Goal: Task Accomplishment & Management: Manage account settings

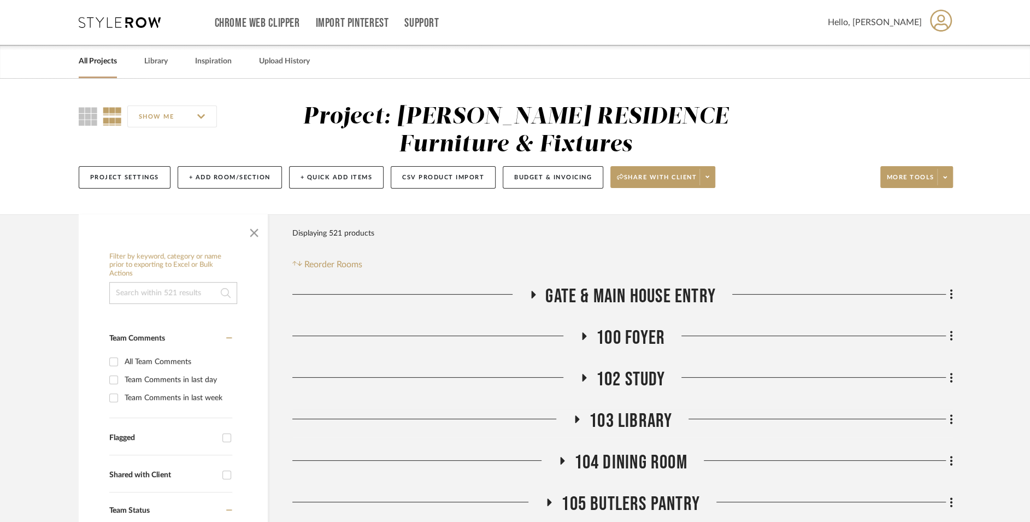
click at [83, 62] on link "All Projects" at bounding box center [98, 61] width 38 height 15
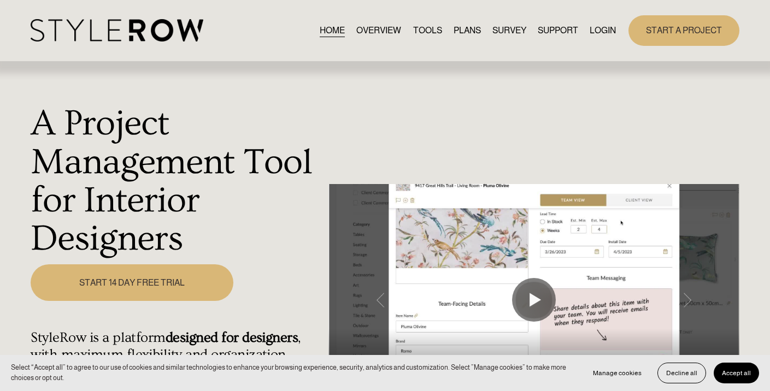
click at [733, 378] on button "Accept all" at bounding box center [736, 373] width 45 height 21
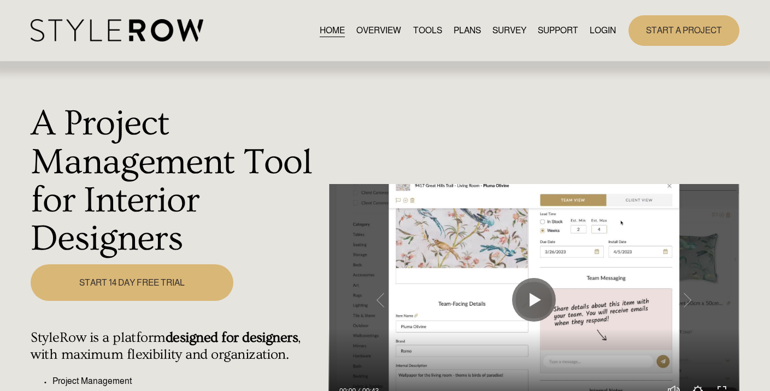
click at [592, 28] on link "LOGIN" at bounding box center [603, 30] width 26 height 15
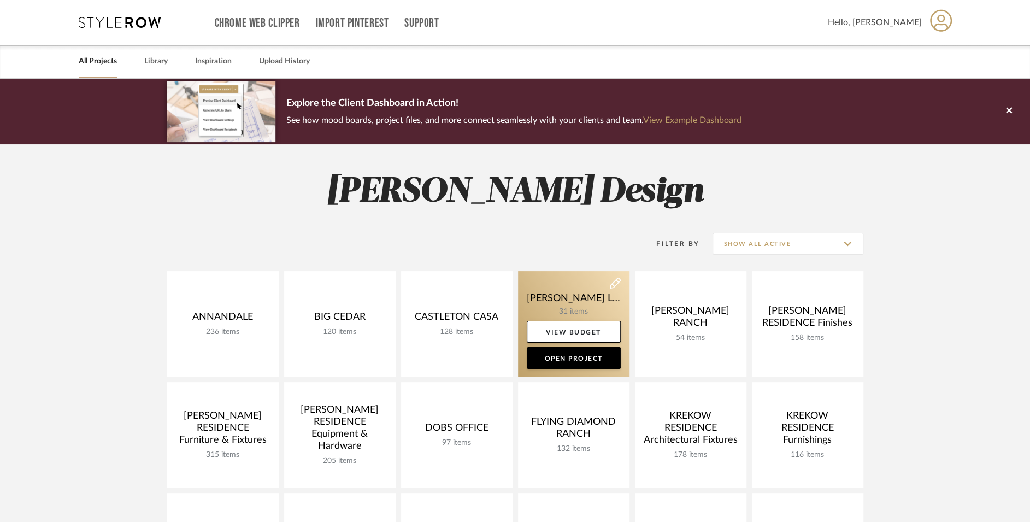
scroll to position [285, 0]
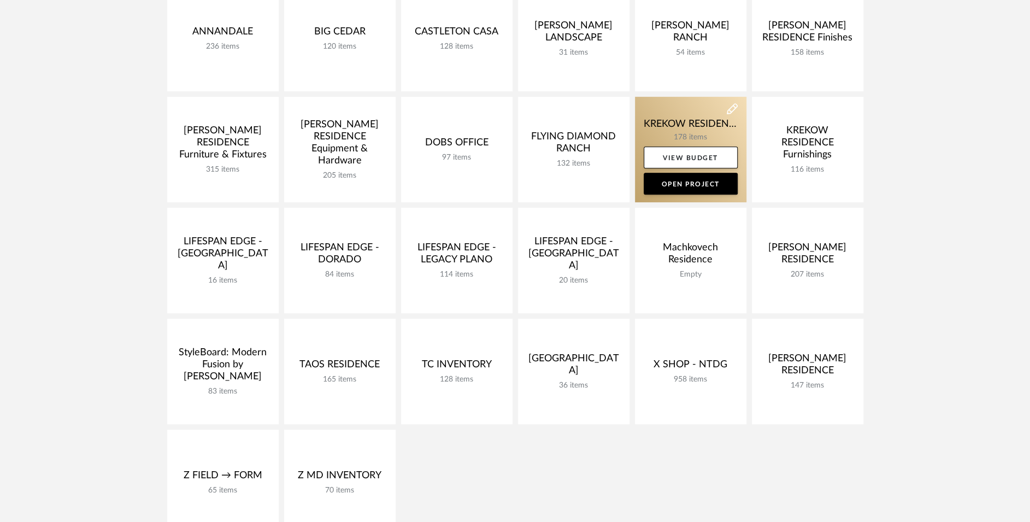
click at [697, 122] on link at bounding box center [690, 149] width 111 height 105
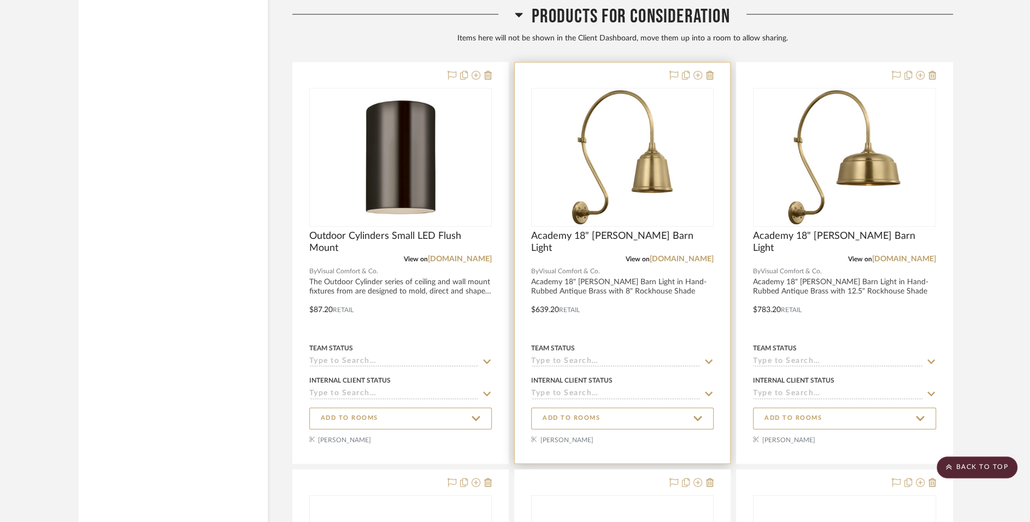
scroll to position [32840, 0]
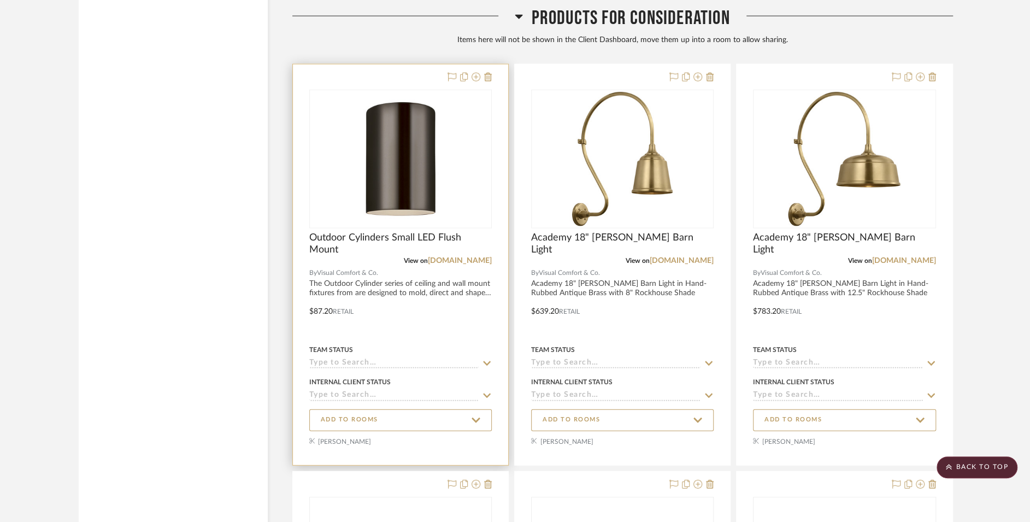
click at [414, 267] on div at bounding box center [400, 264] width 215 height 401
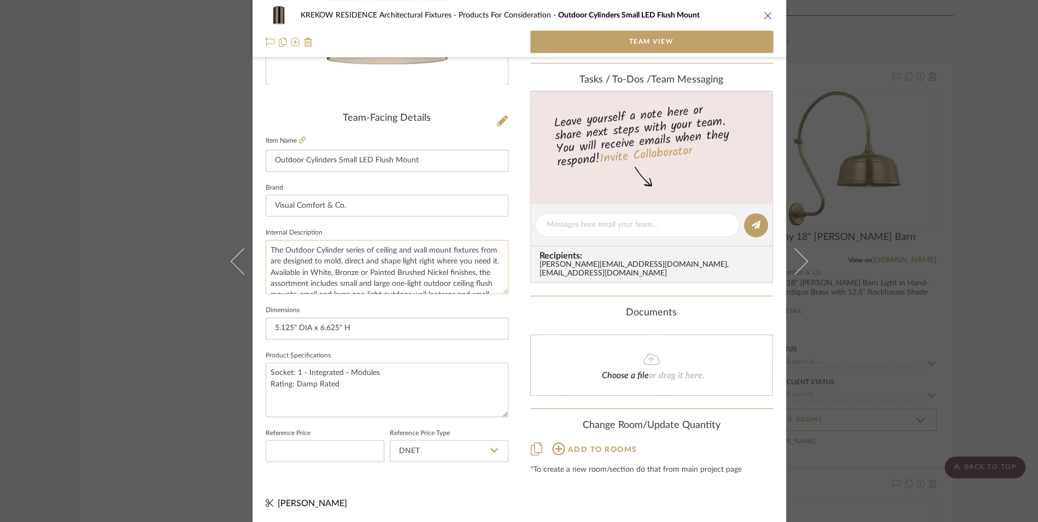
scroll to position [225, 0]
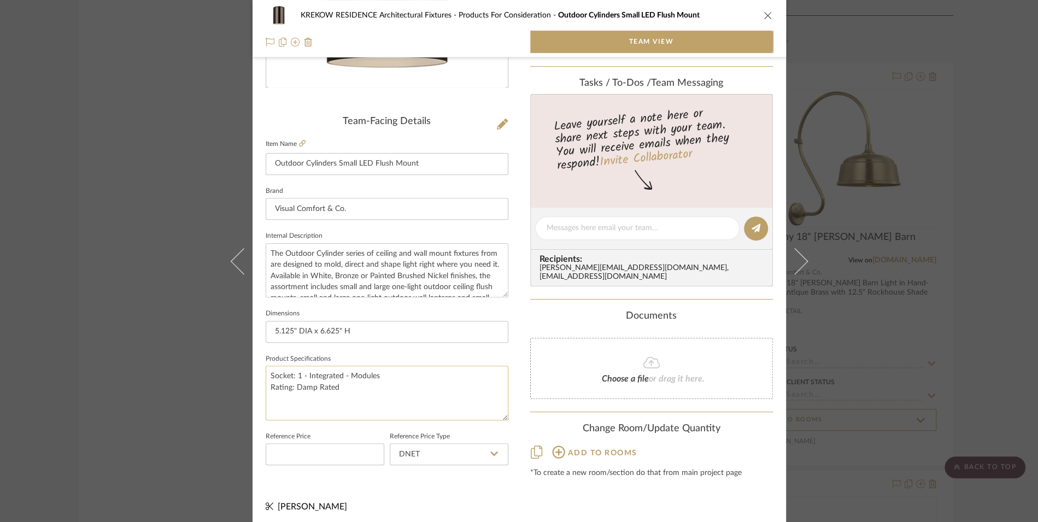
click at [270, 375] on textarea "Socket: 1 - Integrated - Modules Rating: Damp Rated" at bounding box center [387, 393] width 243 height 54
type textarea "Expected to ship 10-25 Socket: 1 - Integrated - Modules Rating: Damp Rated"
type textarea "Expected to ship 10-27-25 Socket: 1 - Integrated - Modules Rating: Damp Rated"
click at [478, 501] on div "[PERSON_NAME]" at bounding box center [387, 506] width 243 height 13
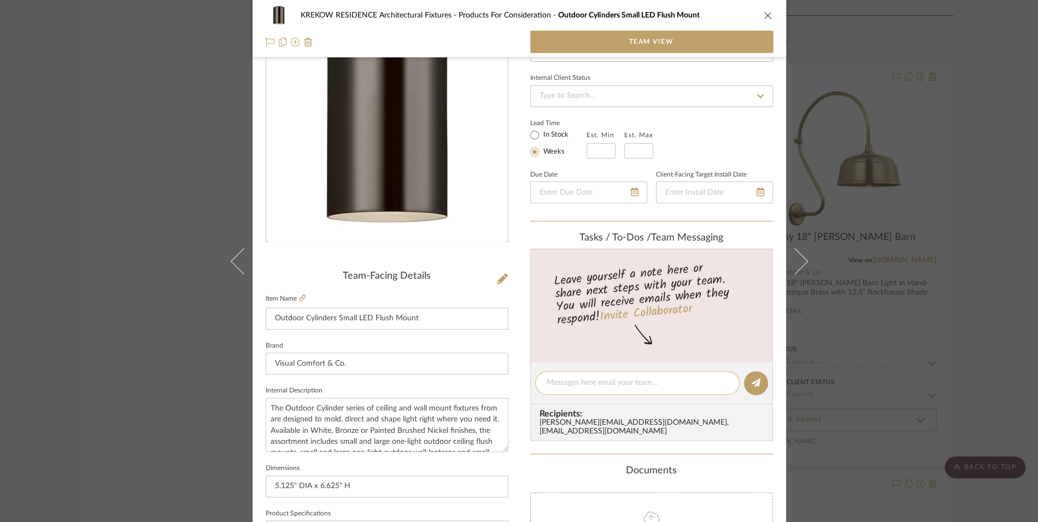
scroll to position [0, 0]
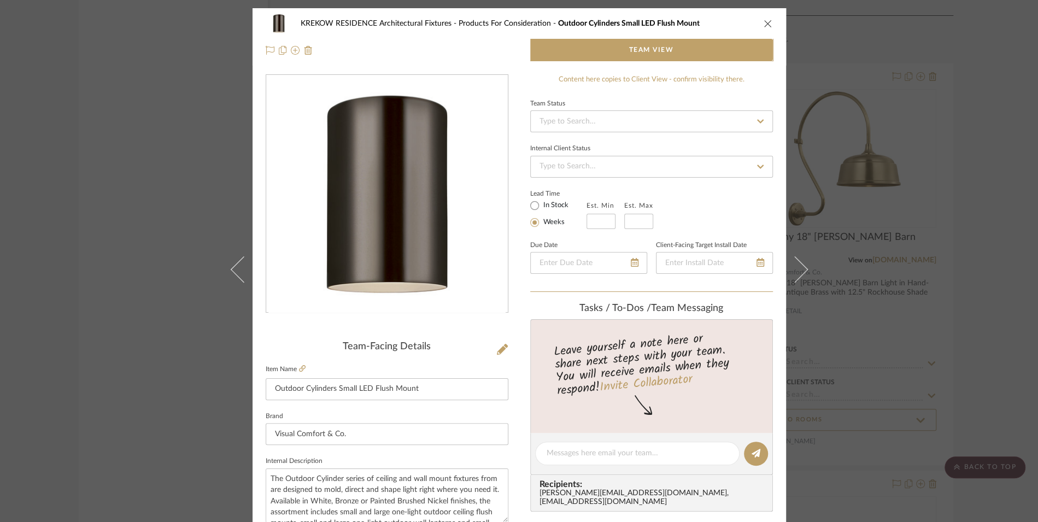
click at [766, 23] on icon "close" at bounding box center [767, 23] width 9 height 9
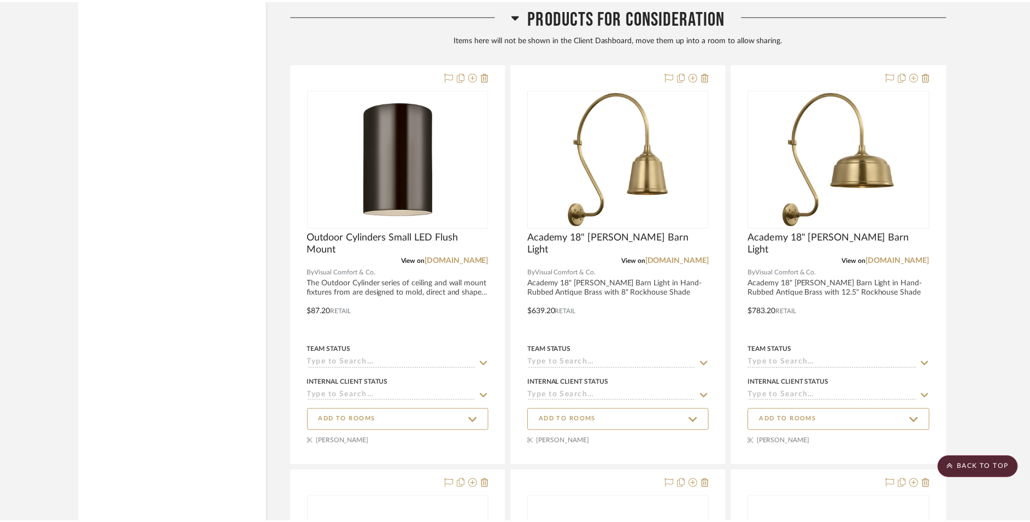
scroll to position [32840, 0]
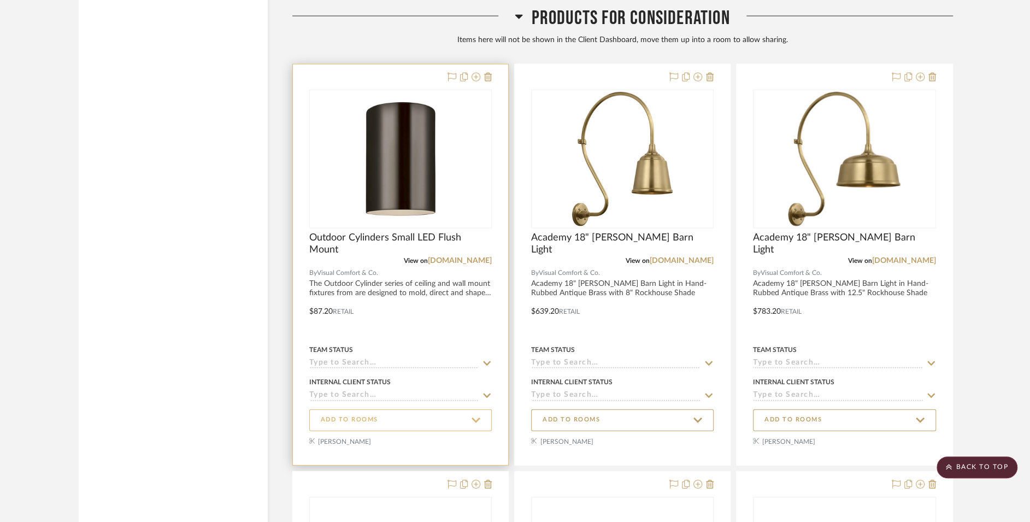
click at [441, 413] on span "ADD TO ROOMS" at bounding box center [401, 420] width 160 height 15
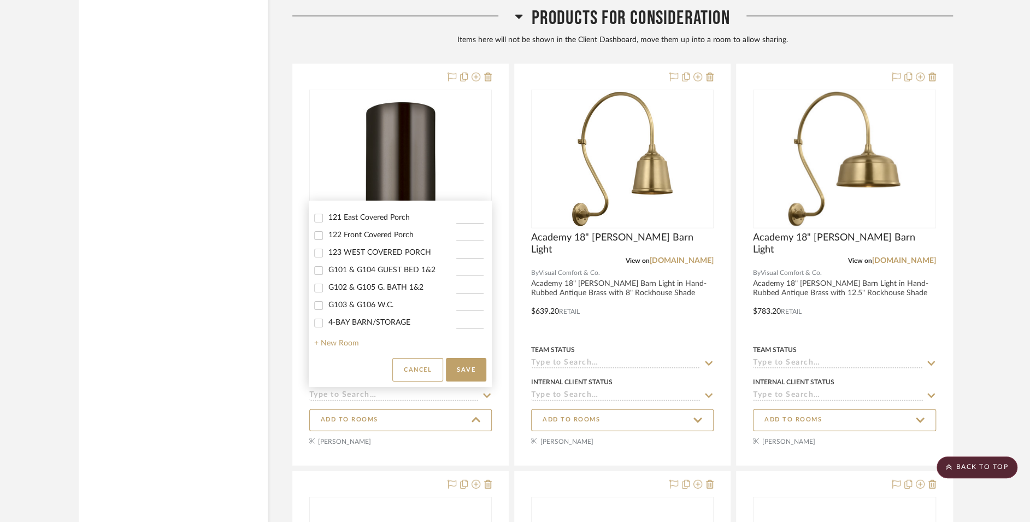
scroll to position [381, 0]
click at [355, 305] on span "4-BAY BARN/STORAGE" at bounding box center [369, 303] width 82 height 8
click at [327, 305] on input "4-BAY BARN/STORAGE" at bounding box center [318, 303] width 17 height 17
checkbox input "true"
type input "1"
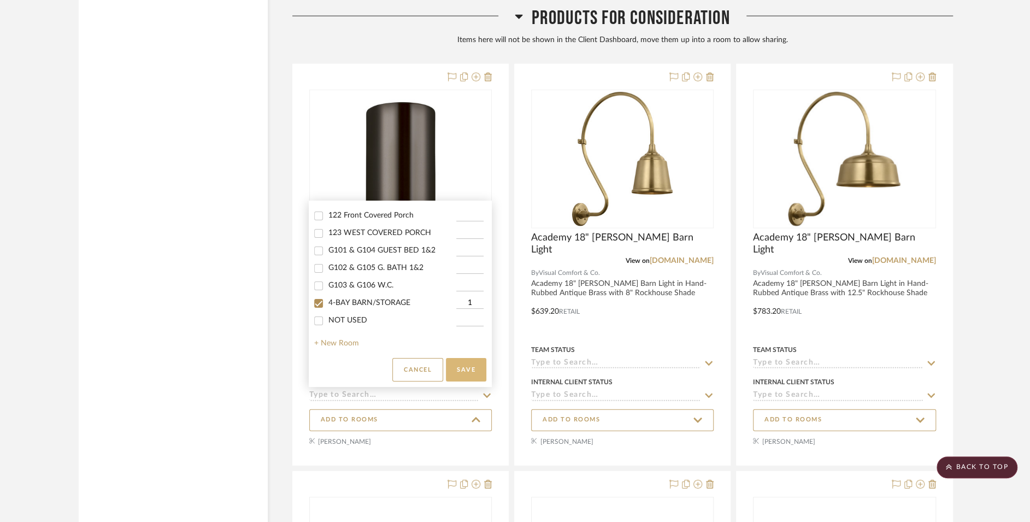
click at [470, 373] on button "Save" at bounding box center [466, 369] width 40 height 23
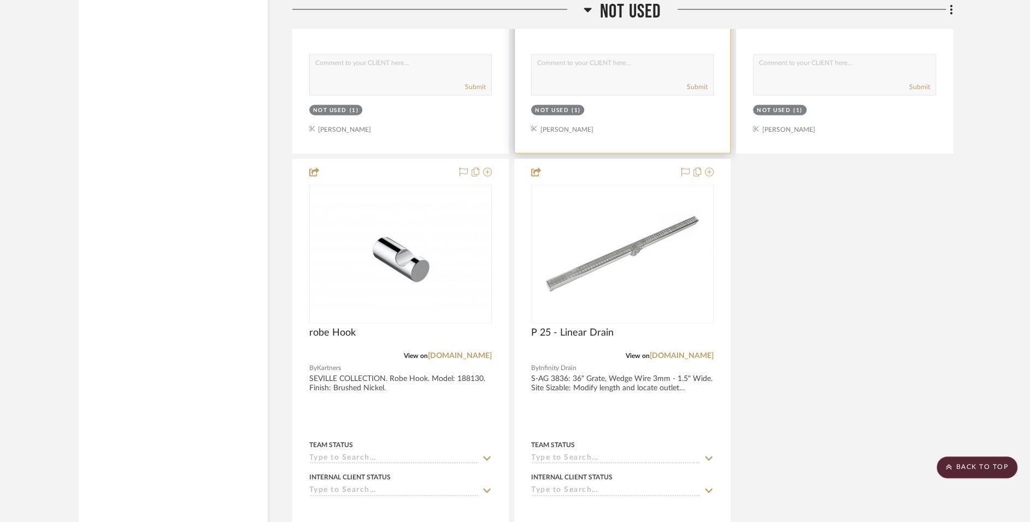
scroll to position [33026, 0]
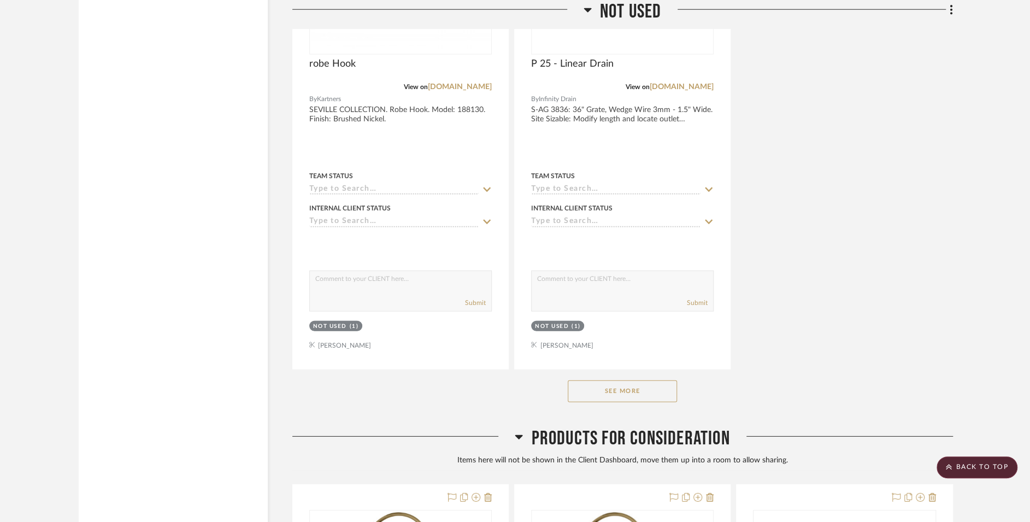
click at [617, 380] on button "See More" at bounding box center [622, 391] width 109 height 22
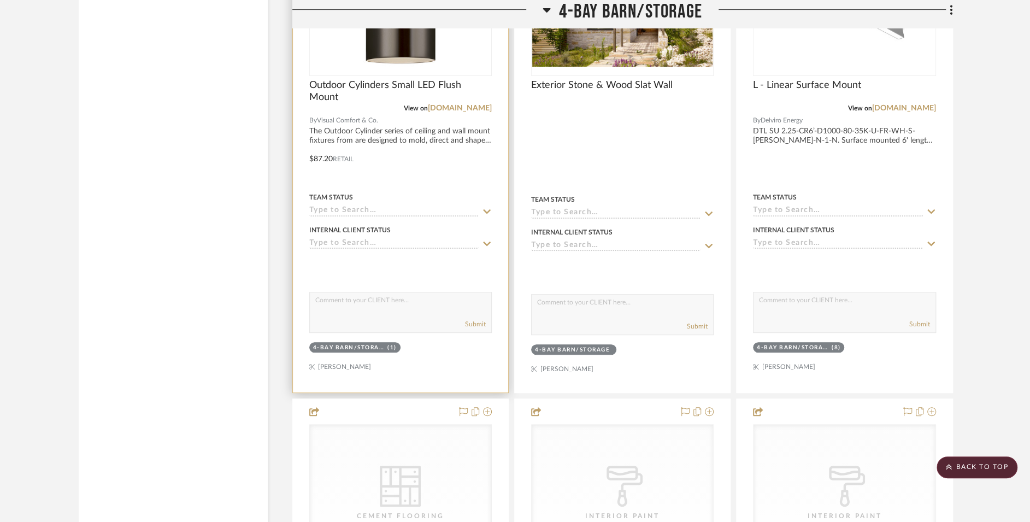
scroll to position [34317, 0]
click at [445, 123] on div at bounding box center [400, 152] width 215 height 480
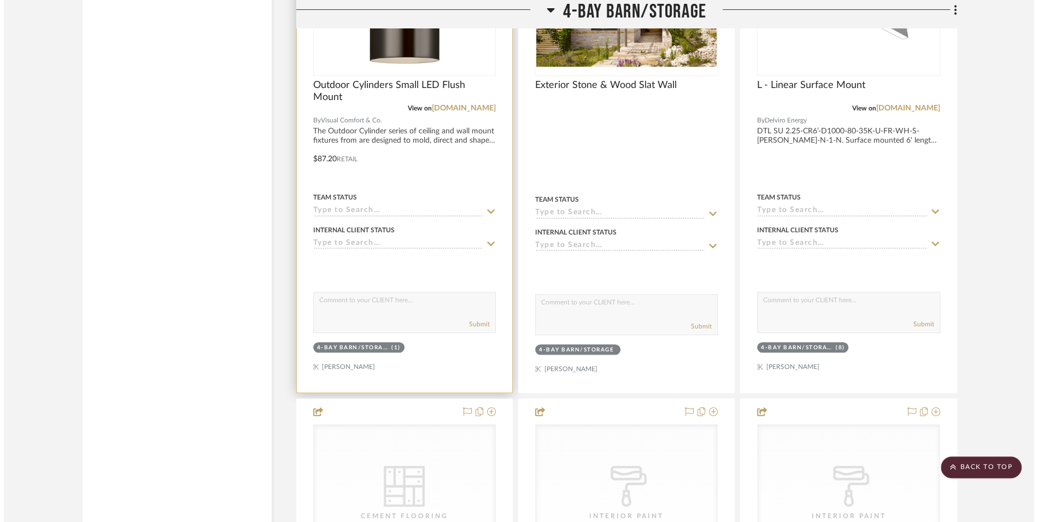
scroll to position [0, 0]
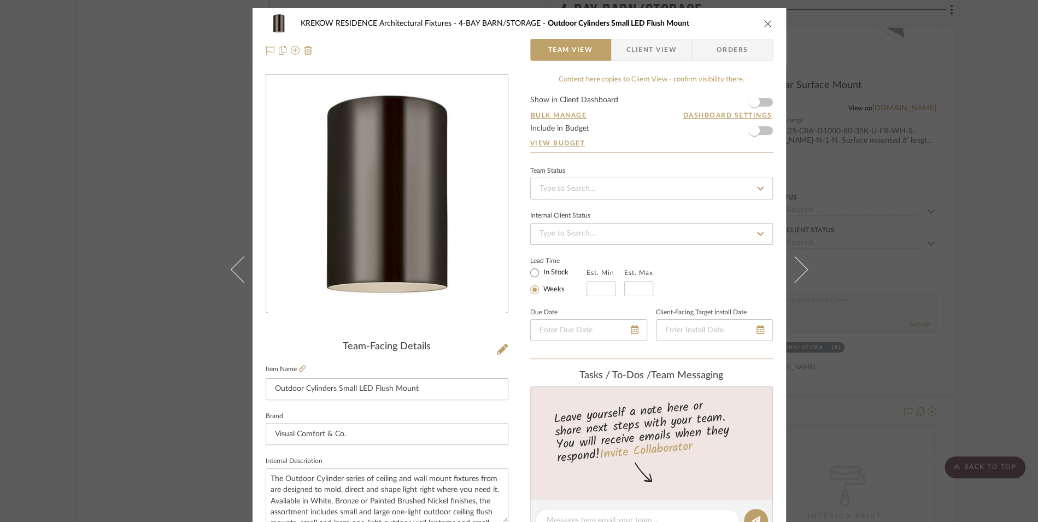
click at [643, 55] on span "Client View" at bounding box center [651, 50] width 50 height 22
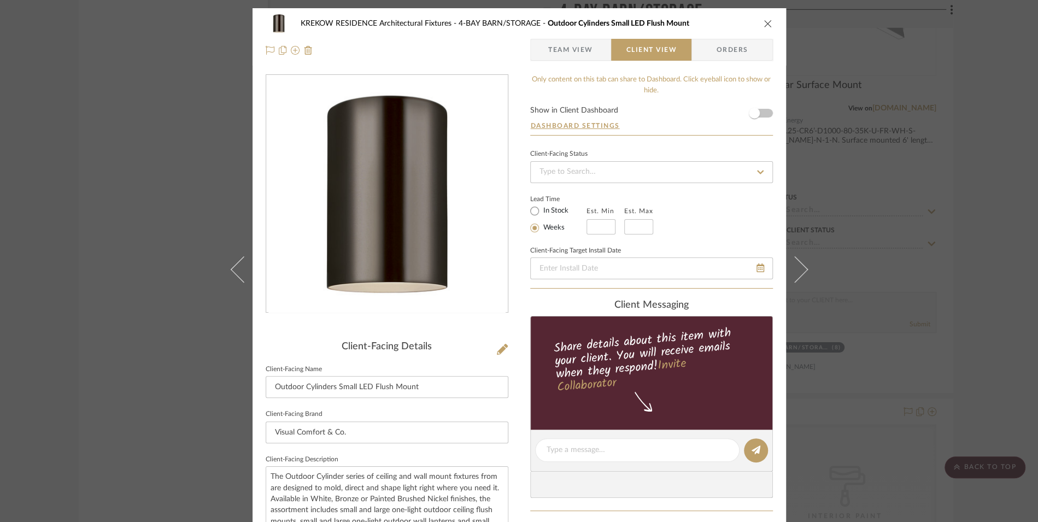
click at [764, 21] on icon "close" at bounding box center [767, 23] width 9 height 9
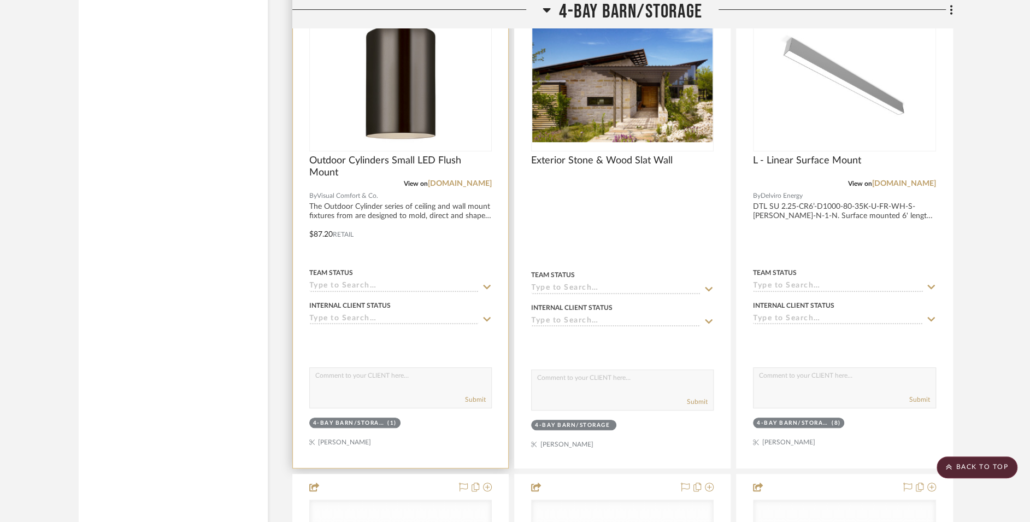
scroll to position [34241, 0]
click at [393, 420] on div "(1)" at bounding box center [391, 424] width 9 height 8
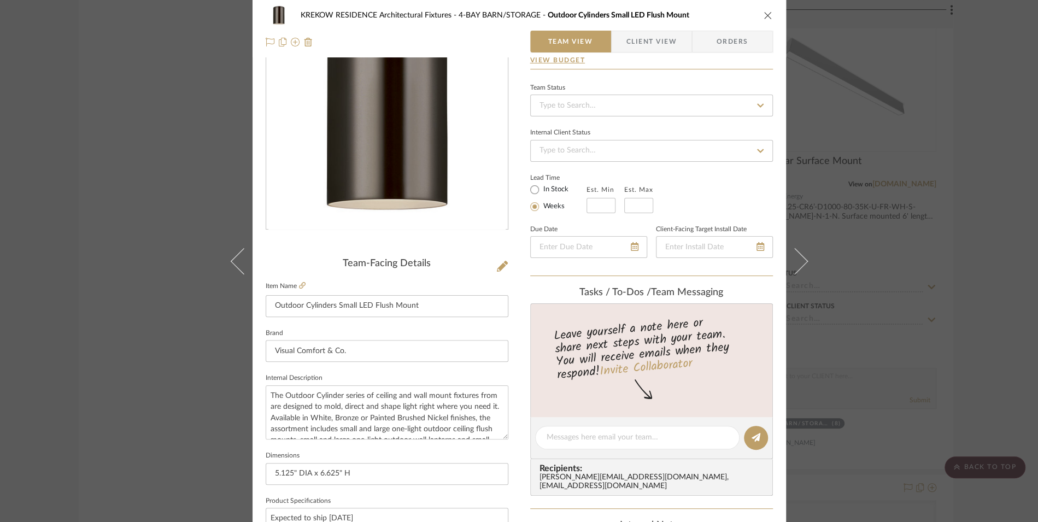
scroll to position [0, 0]
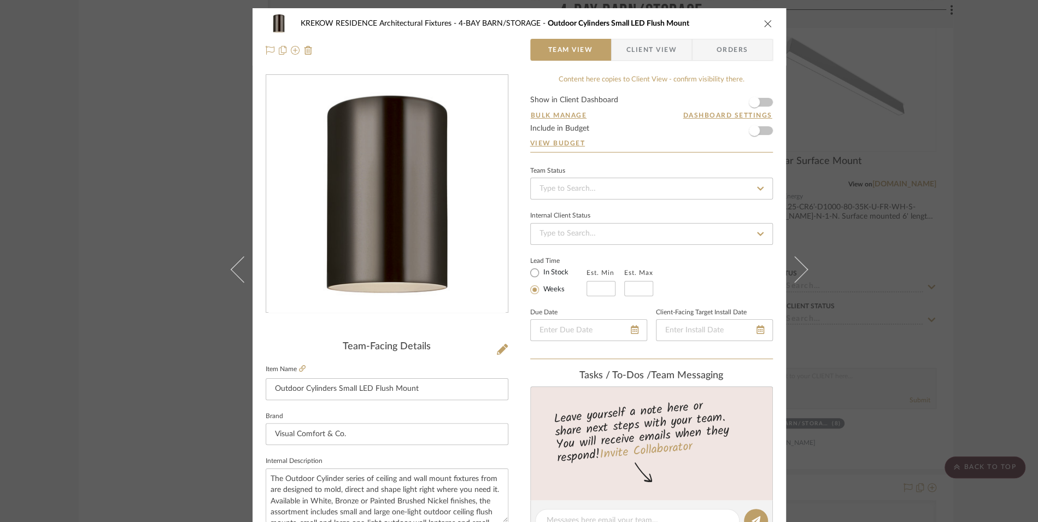
click at [498, 344] on fa-icon at bounding box center [502, 349] width 11 height 11
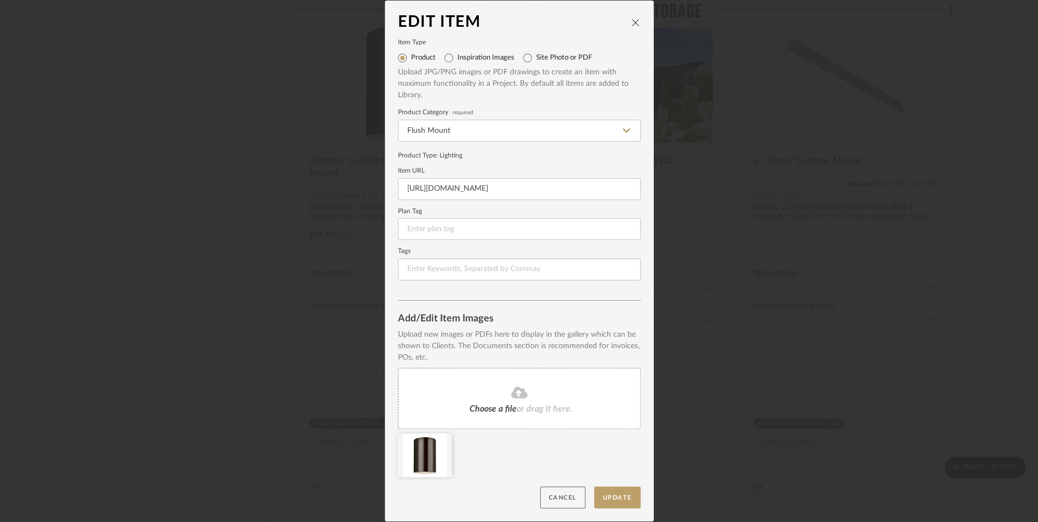
click at [573, 501] on button "Cancel" at bounding box center [562, 497] width 45 height 22
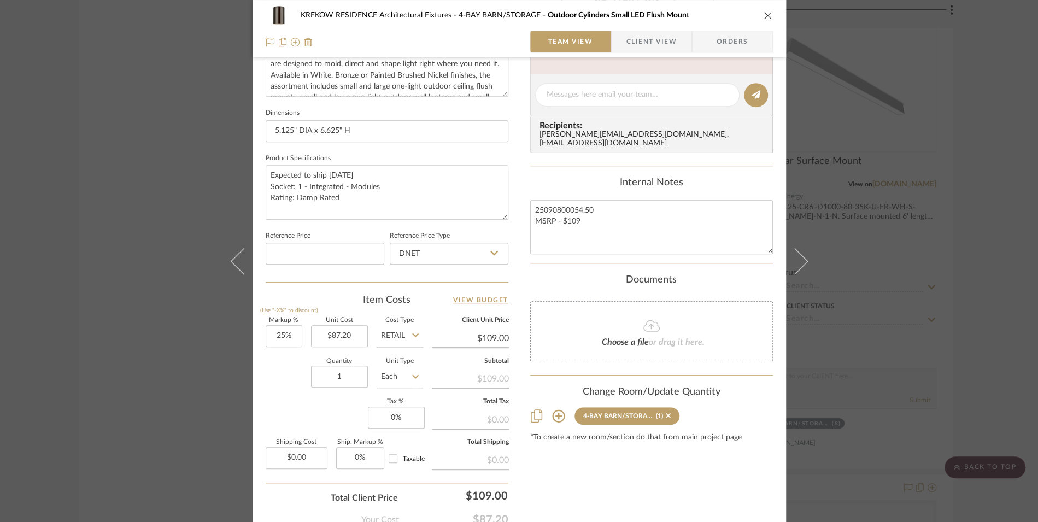
scroll to position [485, 0]
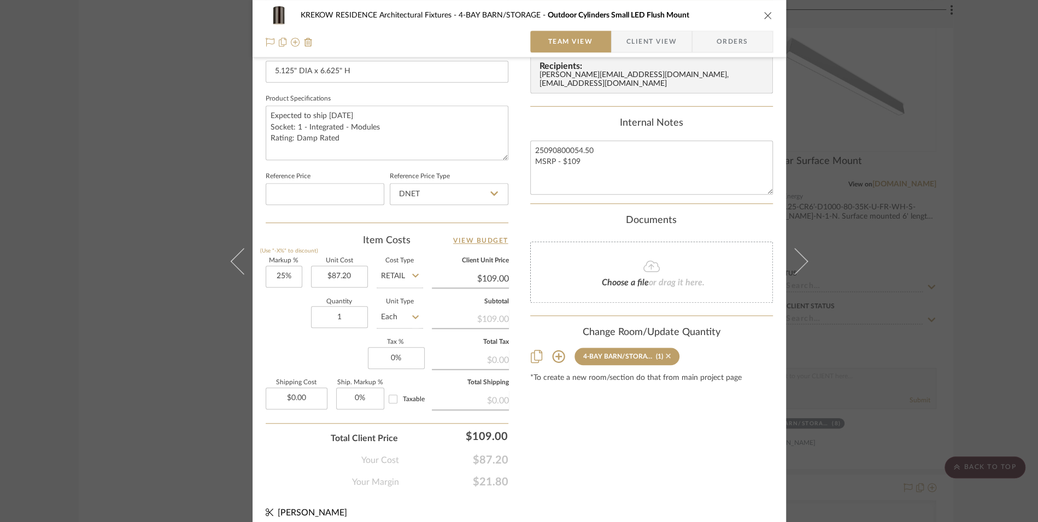
click at [666, 352] on icon at bounding box center [668, 356] width 5 height 8
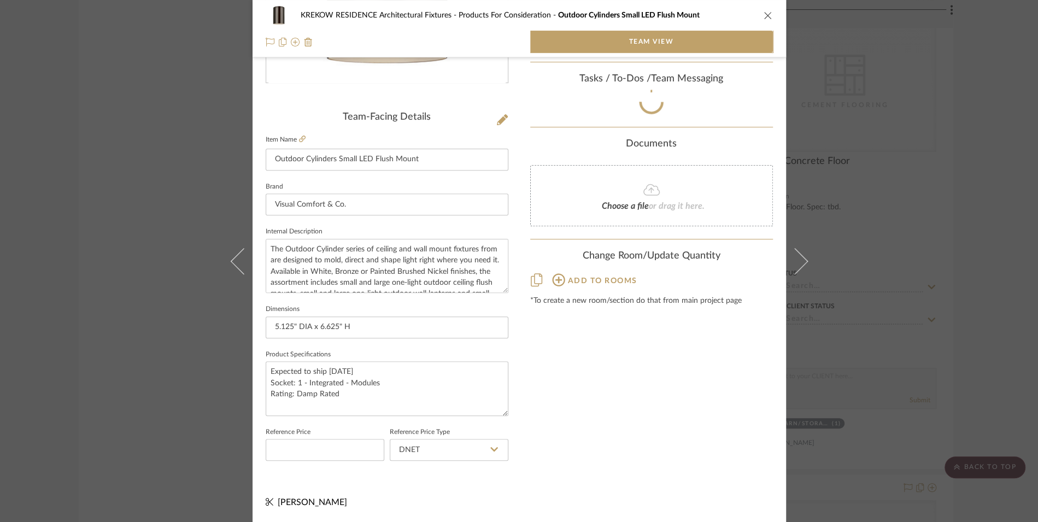
scroll to position [228, 0]
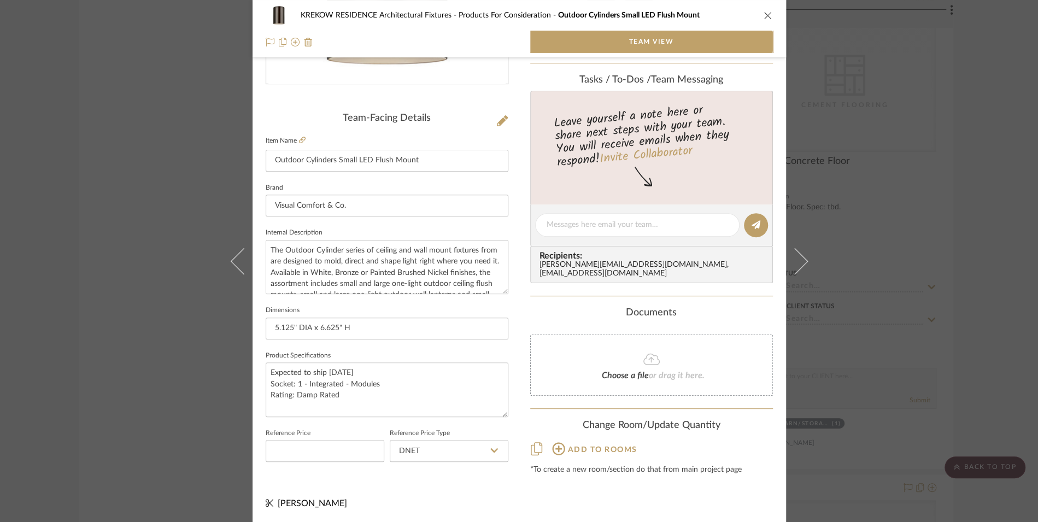
click at [763, 15] on icon "close" at bounding box center [767, 15] width 9 height 9
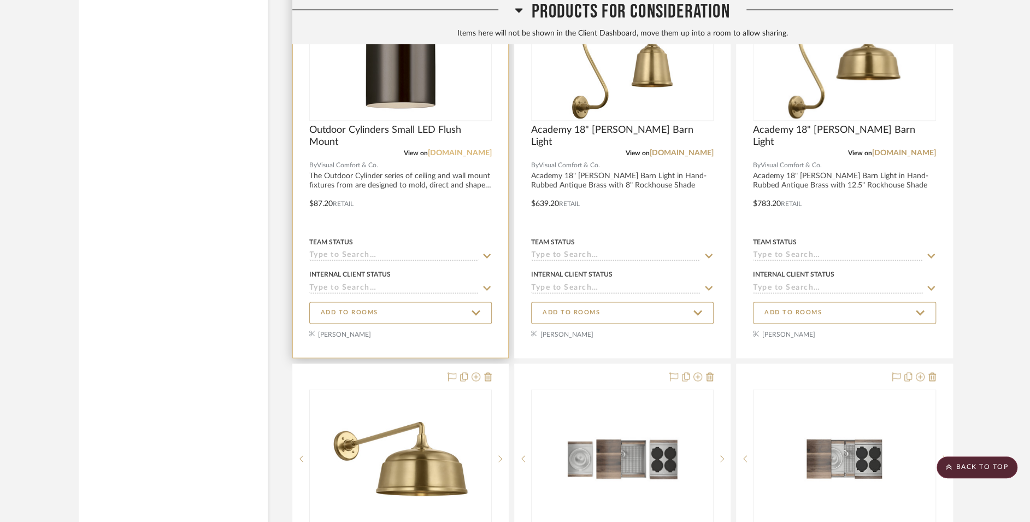
scroll to position [38312, 0]
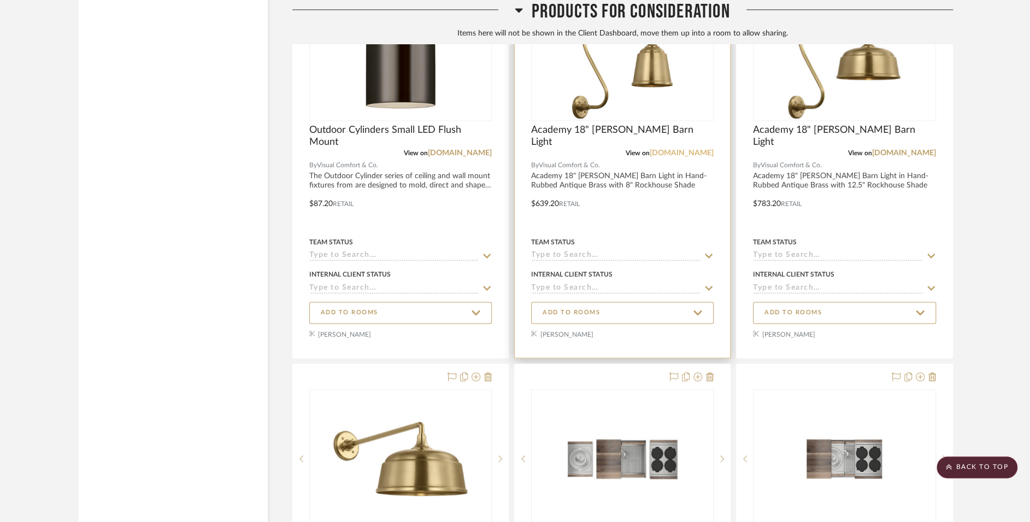
click at [663, 149] on link "visualcomfort.com" at bounding box center [682, 153] width 64 height 8
click at [678, 144] on div at bounding box center [622, 157] width 215 height 401
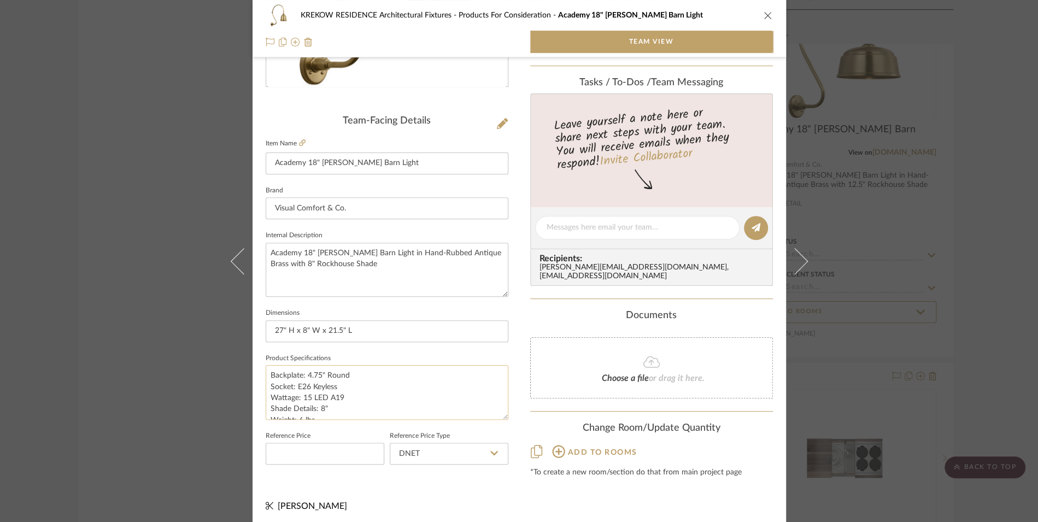
scroll to position [225, 0]
click at [266, 373] on textarea "Backplate: 4.75" Round Socket: E26 Keyless Wattage: 15 LED A19 Shade Details: 8…" at bounding box center [387, 393] width 243 height 54
type textarea "Expected to Ship 11-09-25 Backplate: 4.75" Round Socket: E26 Keyless Wattage: 1…"
click at [736, 427] on div "Change Room/Update Quantity Add to rooms *To create a new room/section do that …" at bounding box center [651, 450] width 243 height 55
click at [795, 259] on icon at bounding box center [794, 261] width 26 height 26
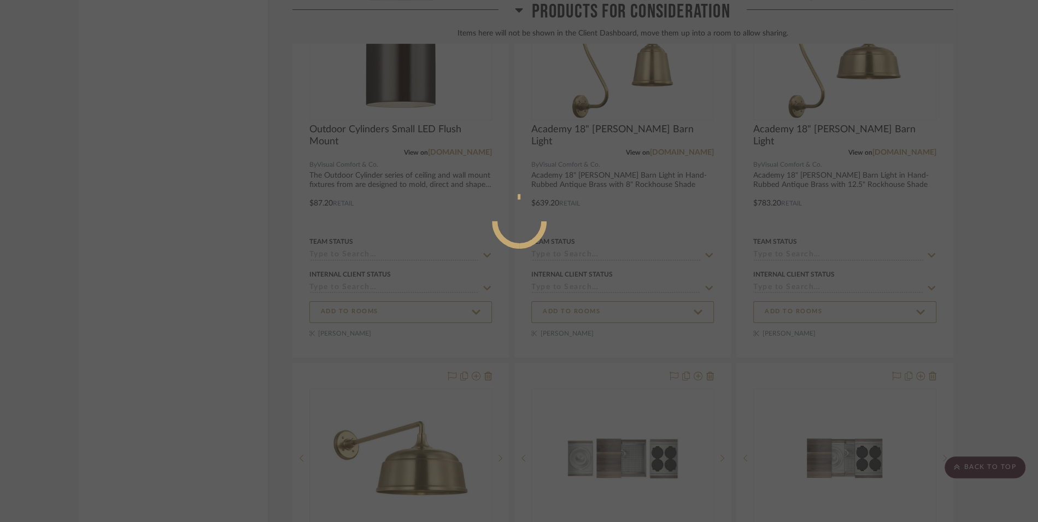
scroll to position [0, 0]
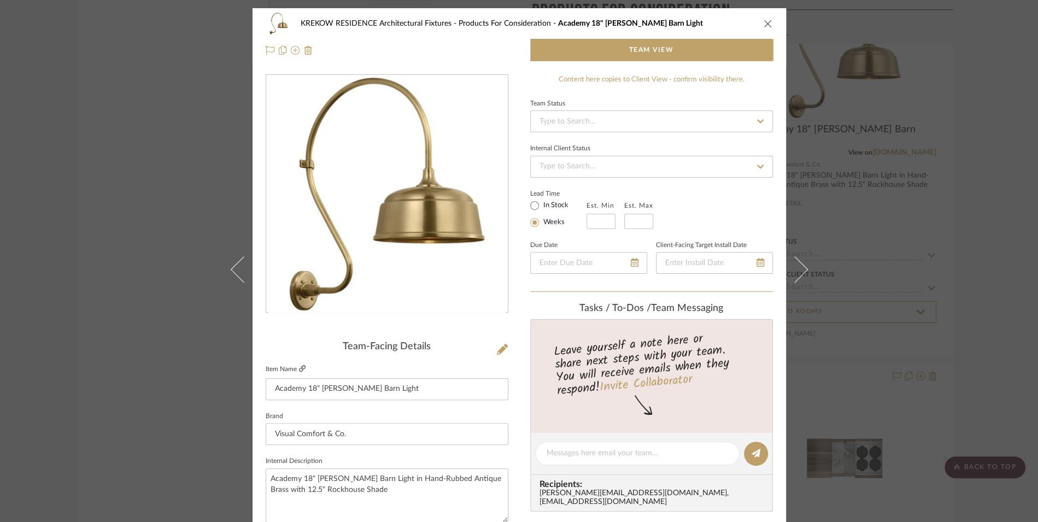
click at [299, 372] on link at bounding box center [302, 368] width 7 height 9
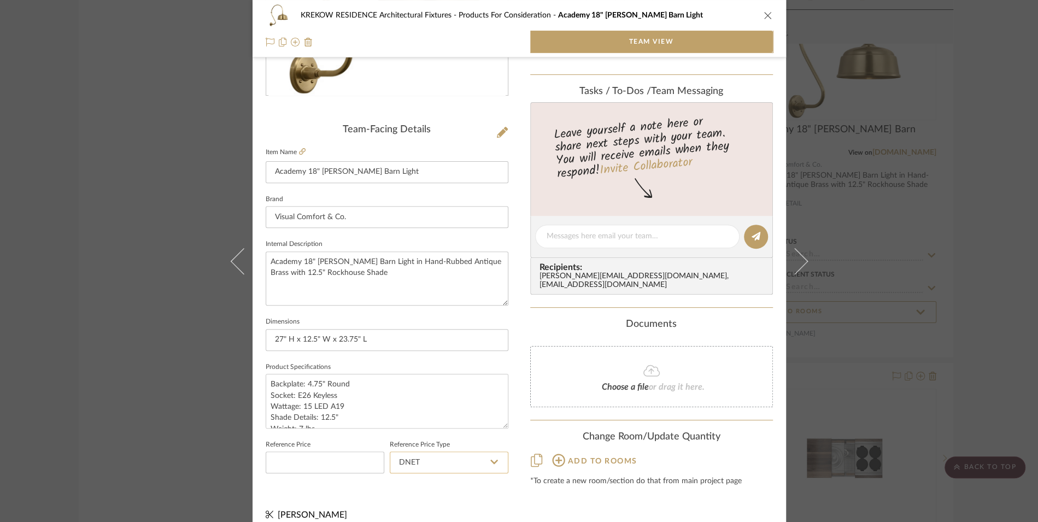
scroll to position [228, 0]
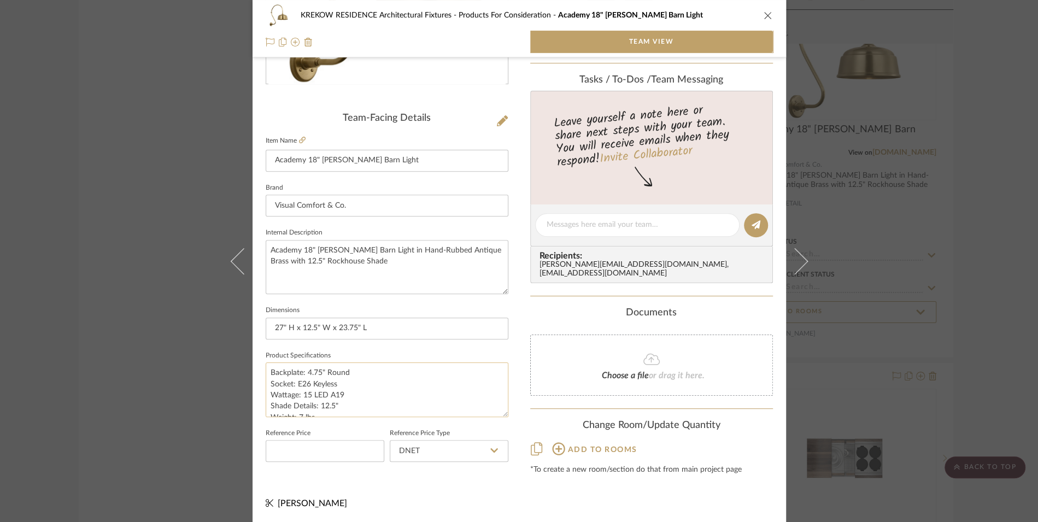
click at [270, 370] on textarea "Backplate: 4.75" Round Socket: E26 Keyless Wattage: 15 LED A19 Shade Details: 1…" at bounding box center [387, 389] width 243 height 54
type textarea "Expected to ship Backplate: 4.75" Round Socket: E26 Keyless Wattage: 15 LED A19…"
click at [350, 373] on textarea "Expected to ship Backplate: 4.75" Round Socket: E26 Keyless Wattage: 15 LED A19…" at bounding box center [387, 389] width 243 height 54
type textarea "Expected to ship 1-12-26 Backplate: 4.75" Round Socket: E26 Keyless Wattage: 15…"
click at [729, 420] on div "Change Room/Update Quantity" at bounding box center [651, 426] width 243 height 12
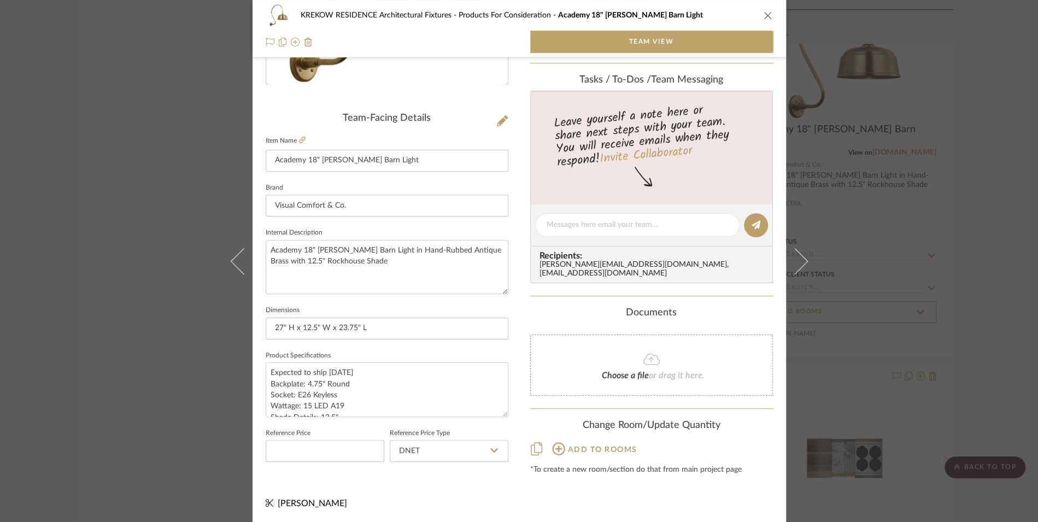
click at [764, 16] on icon "close" at bounding box center [767, 15] width 9 height 9
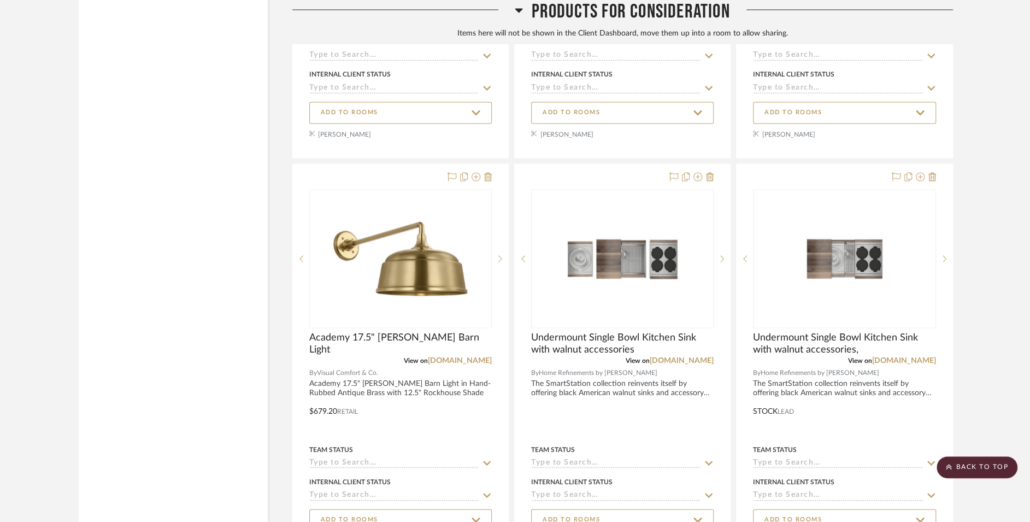
scroll to position [38524, 0]
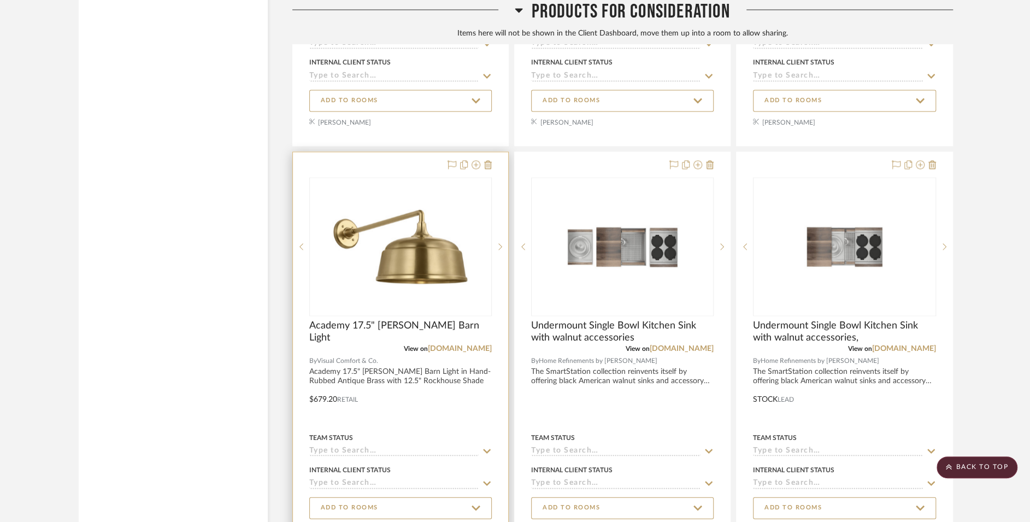
click at [432, 347] on div at bounding box center [400, 352] width 215 height 401
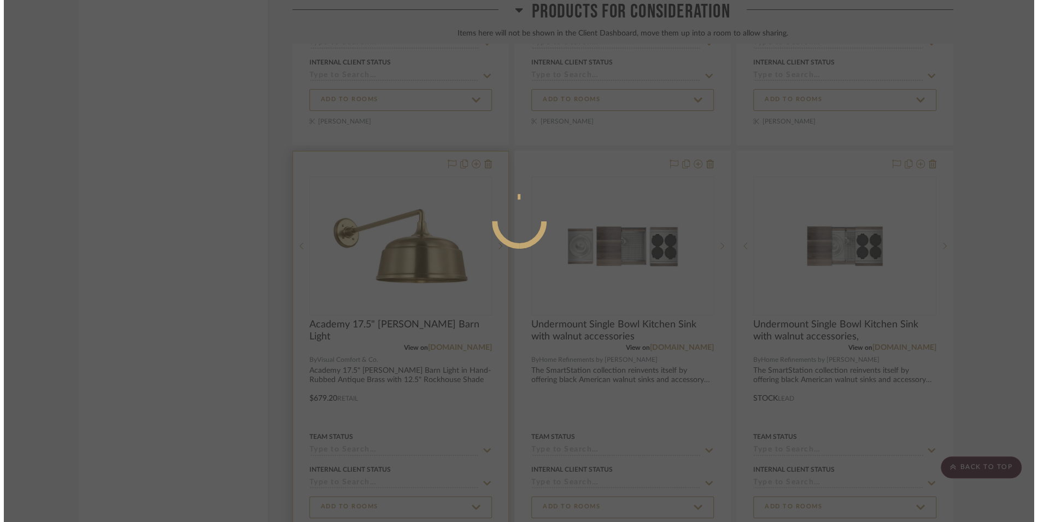
scroll to position [0, 0]
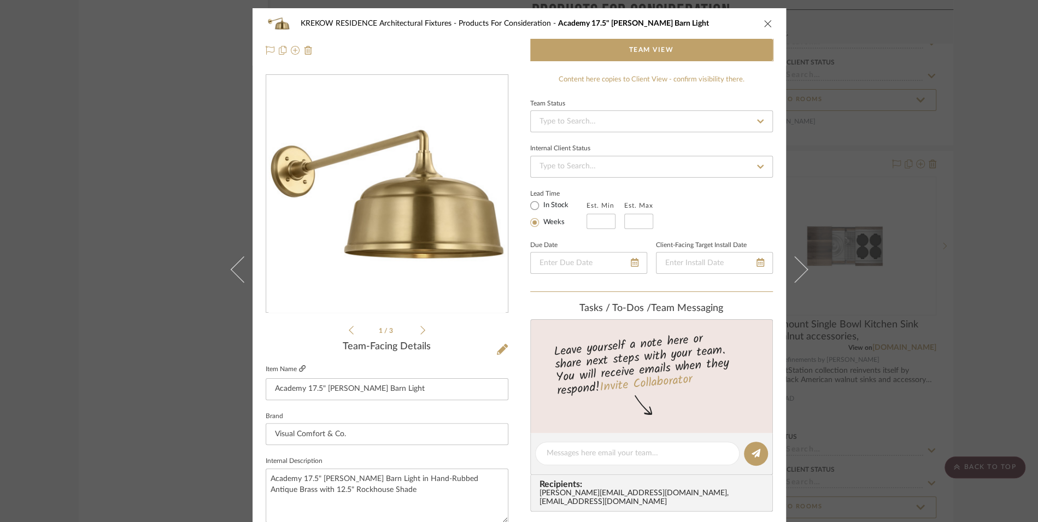
click at [299, 368] on icon at bounding box center [302, 368] width 7 height 7
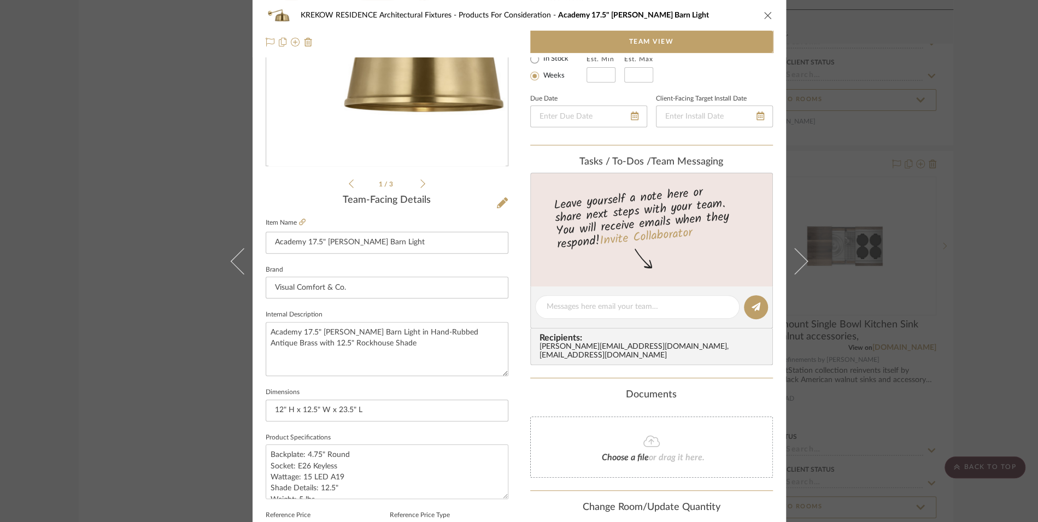
scroll to position [228, 0]
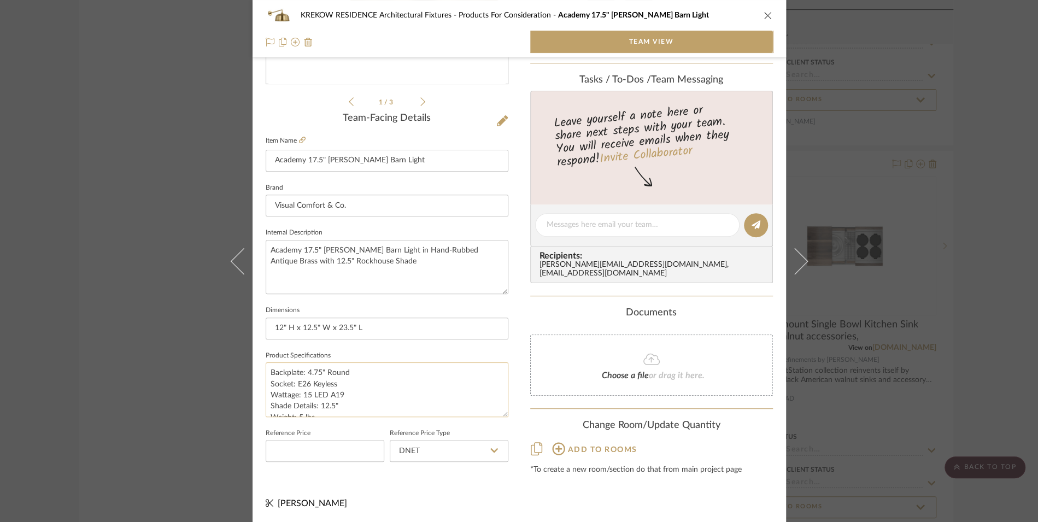
click at [268, 367] on textarea "Backplate: 4.75" Round Socket: E26 Keyless Wattage: 15 LED A19 Shade Details: 1…" at bounding box center [387, 389] width 243 height 54
click at [438, 364] on textarea "Expected to ship Backplate: 4.75" Round Socket: E26 Keyless Wattage: 15 LED A19…" at bounding box center [387, 389] width 243 height 54
click at [356, 366] on textarea "Expected to ship Backplate: 4.75" Round Socket: E26 Keyless Wattage: 15 LED A19…" at bounding box center [387, 389] width 243 height 54
type textarea "Expected to ship Backplate: 4.75" Round Socket: E26 Keyless Wattage: 15 LED A19…"
type textarea "Expected to ship 1-12-26 Backplate: 4.75" Round Socket: E26 Keyless Wattage: 15…"
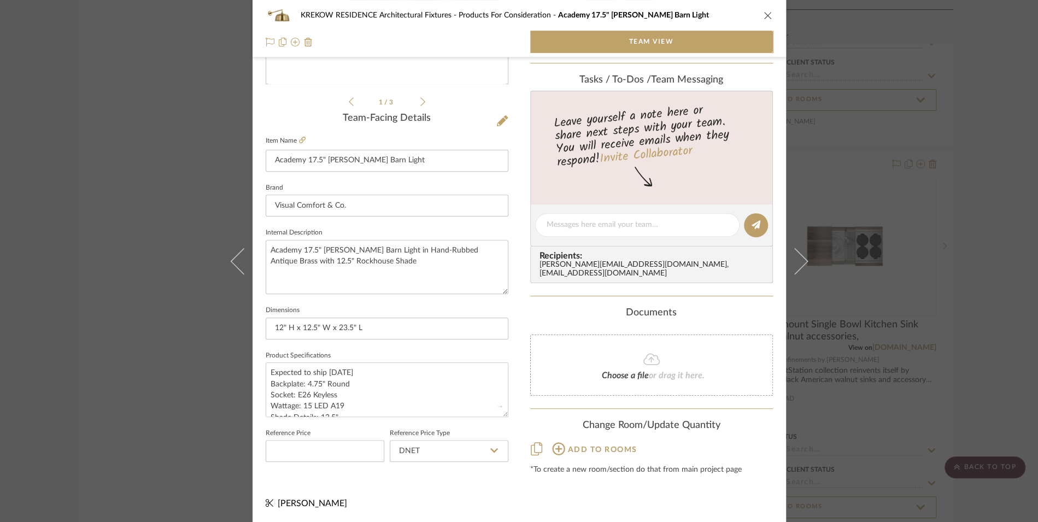
click at [584, 484] on div "KREKOW RESIDENCE Architectural Fixtures Products For Consideration Academy 17.5…" at bounding box center [518, 151] width 533 height 743
click at [766, 13] on icon "close" at bounding box center [767, 15] width 9 height 9
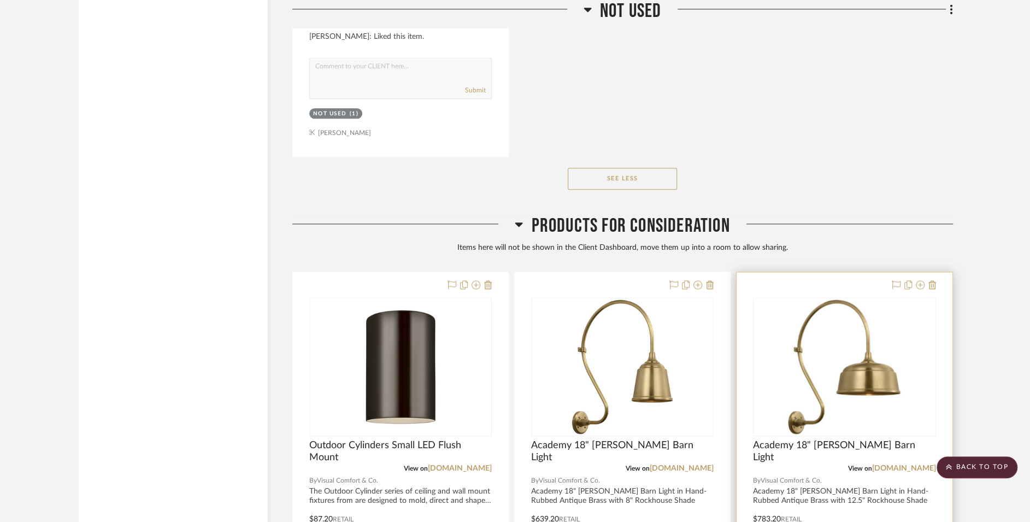
scroll to position [37968, 0]
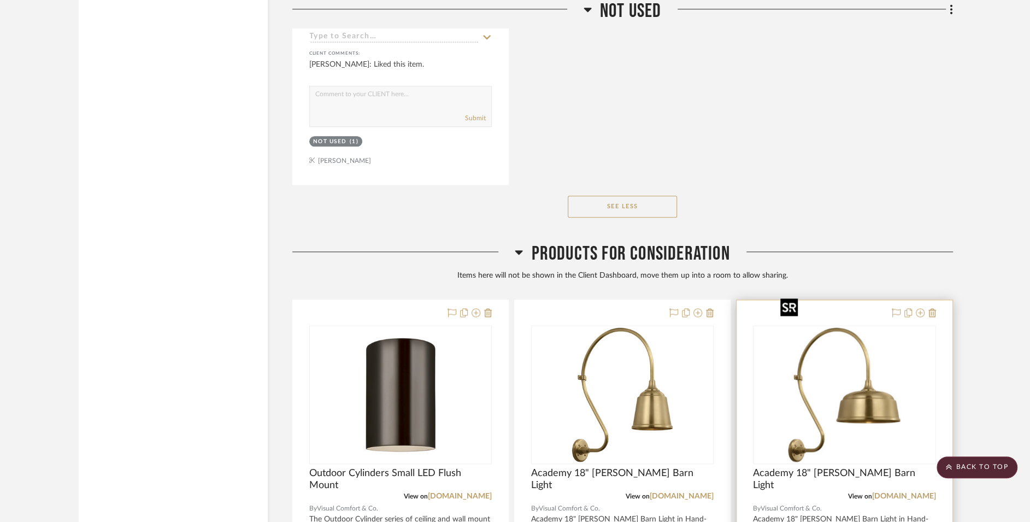
click at [854, 326] on img "0" at bounding box center [844, 394] width 137 height 137
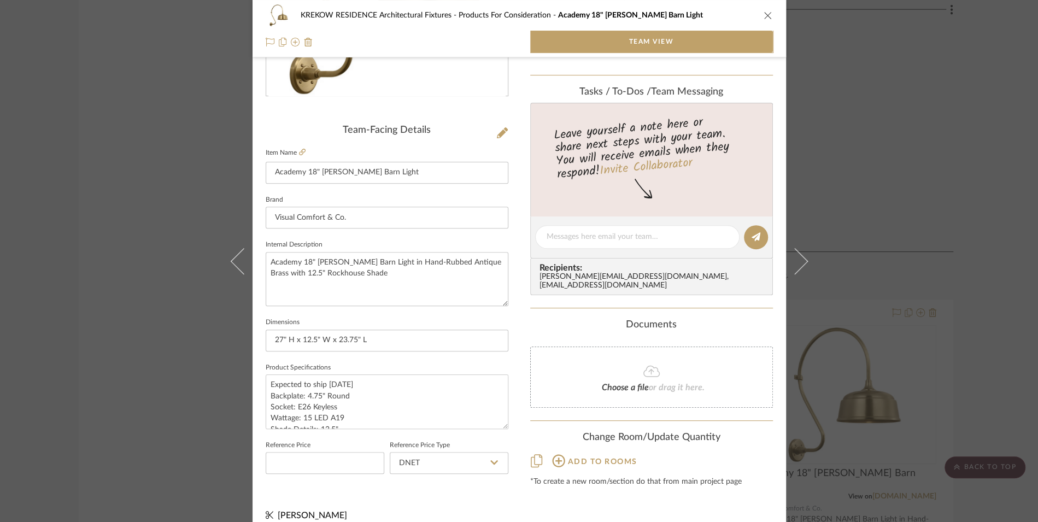
scroll to position [228, 0]
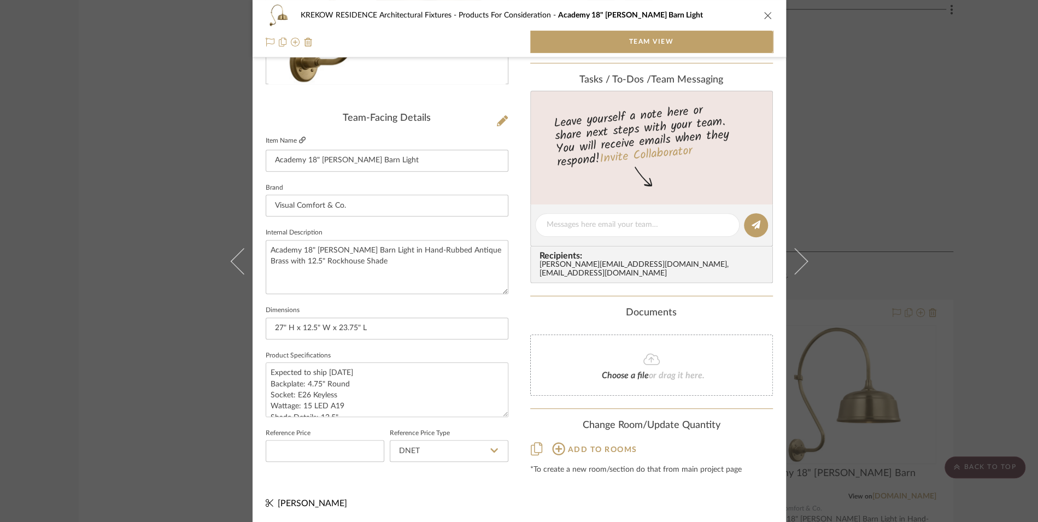
click at [299, 138] on icon at bounding box center [302, 140] width 7 height 7
drag, startPoint x: 766, startPoint y: 11, endPoint x: 771, endPoint y: 22, distance: 11.7
click at [766, 12] on icon "close" at bounding box center [767, 15] width 9 height 9
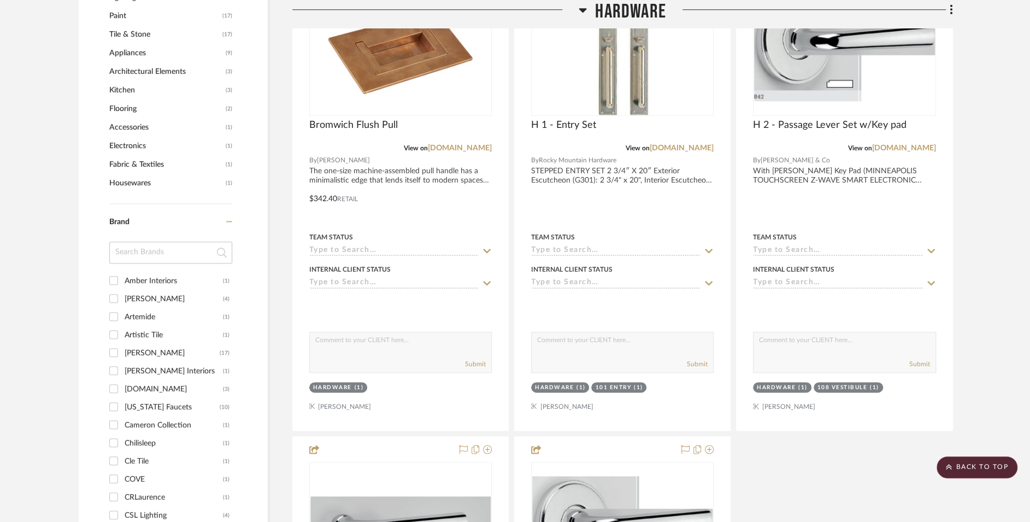
scroll to position [946, 0]
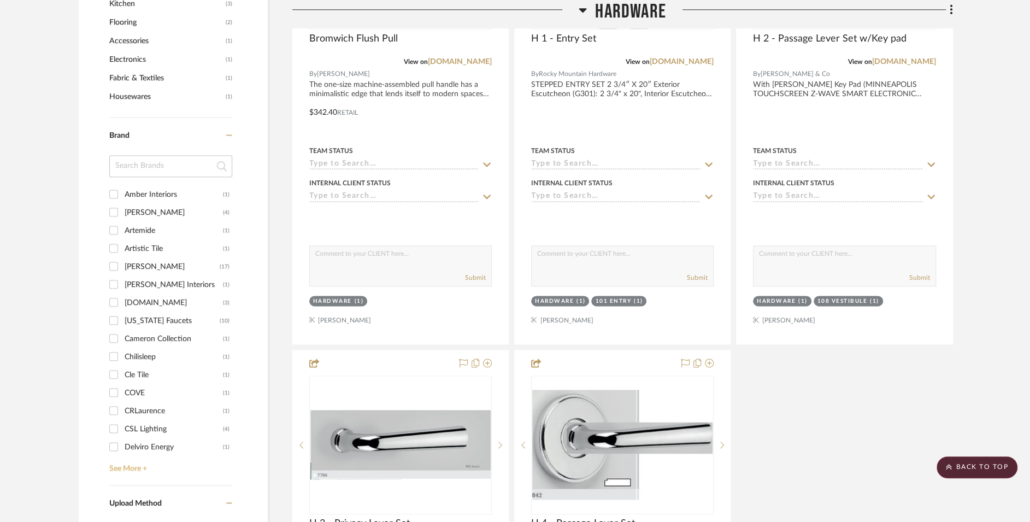
click at [121, 467] on link "See More +" at bounding box center [170, 464] width 126 height 17
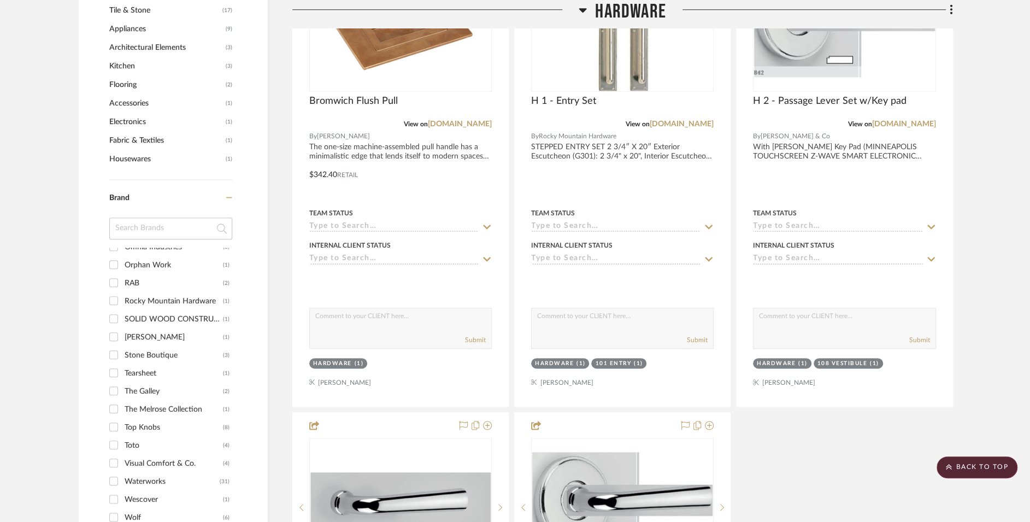
scroll to position [1045, 0]
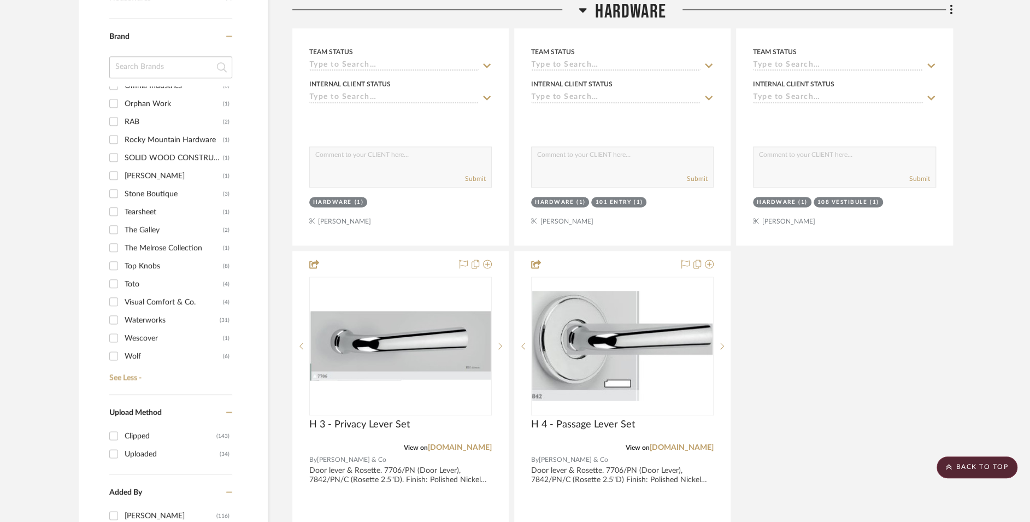
click at [142, 298] on div "Visual Comfort & Co." at bounding box center [174, 301] width 98 height 17
click at [122, 298] on input "Visual Comfort & Co. (4)" at bounding box center [113, 301] width 17 height 17
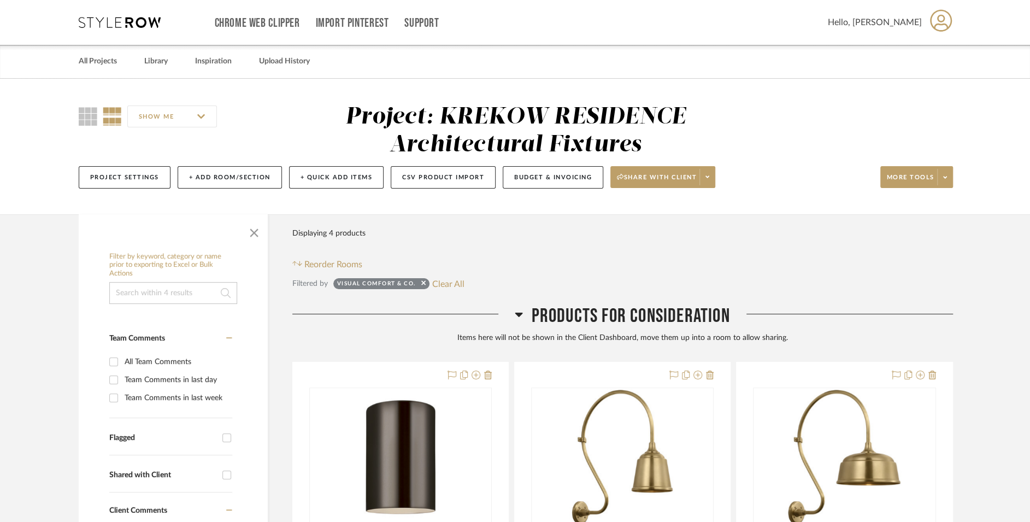
click at [427, 283] on sr-tag "Visual Comfort & Co." at bounding box center [381, 283] width 96 height 11
click at [426, 284] on sr-tag "Visual Comfort & Co." at bounding box center [381, 283] width 96 height 11
click at [424, 284] on icon at bounding box center [423, 283] width 4 height 4
checkbox input "false"
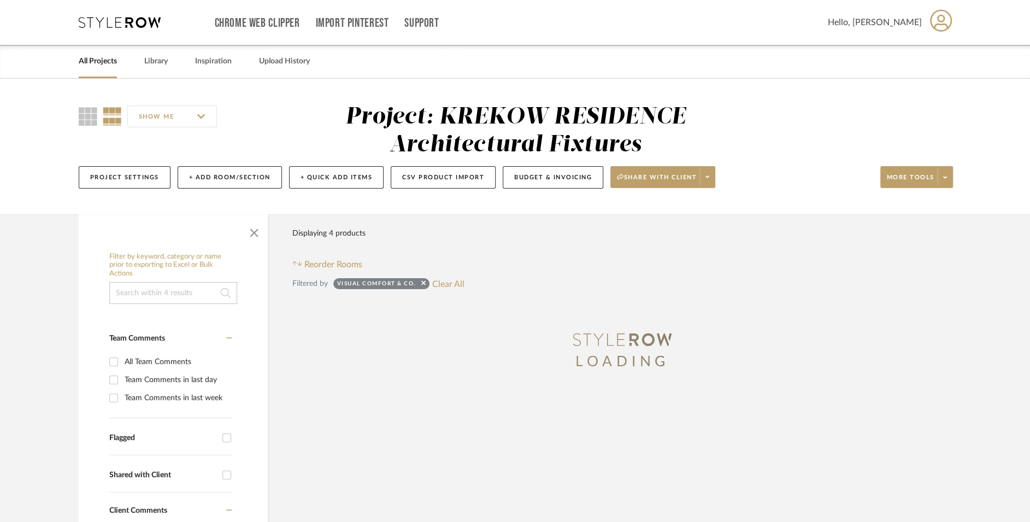
click at [77, 60] on div "All Projects Library Inspiration Upload History" at bounding box center [515, 61] width 906 height 33
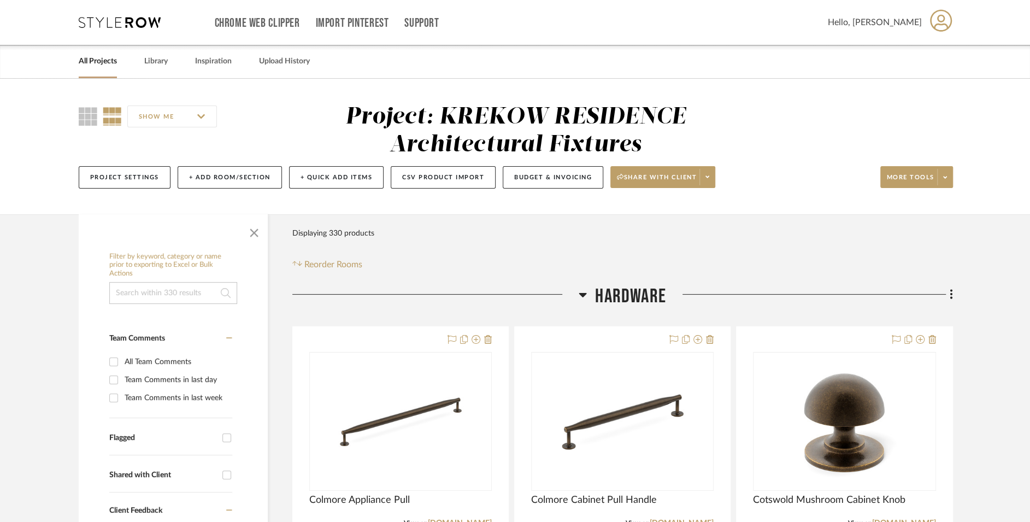
click at [93, 61] on link "All Projects" at bounding box center [98, 61] width 38 height 15
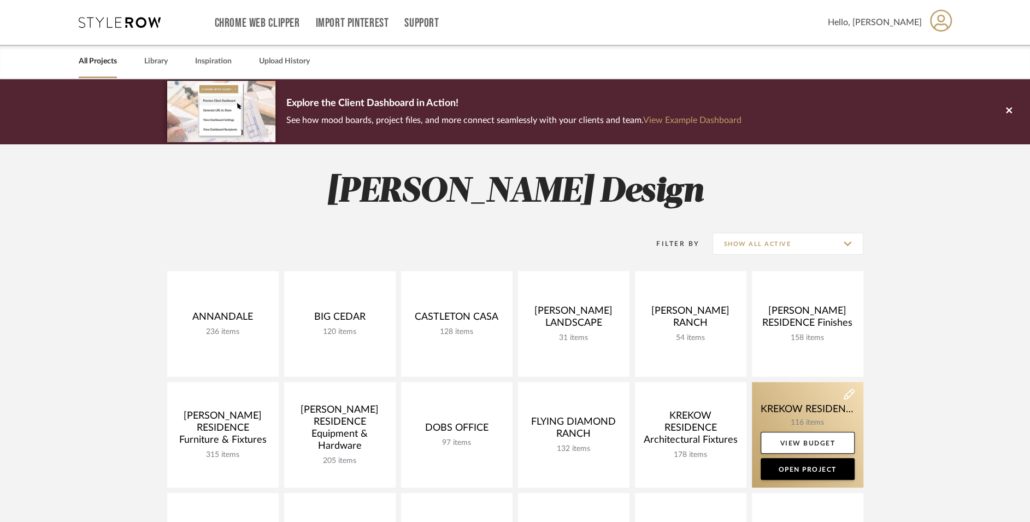
click at [803, 405] on link at bounding box center [807, 434] width 111 height 105
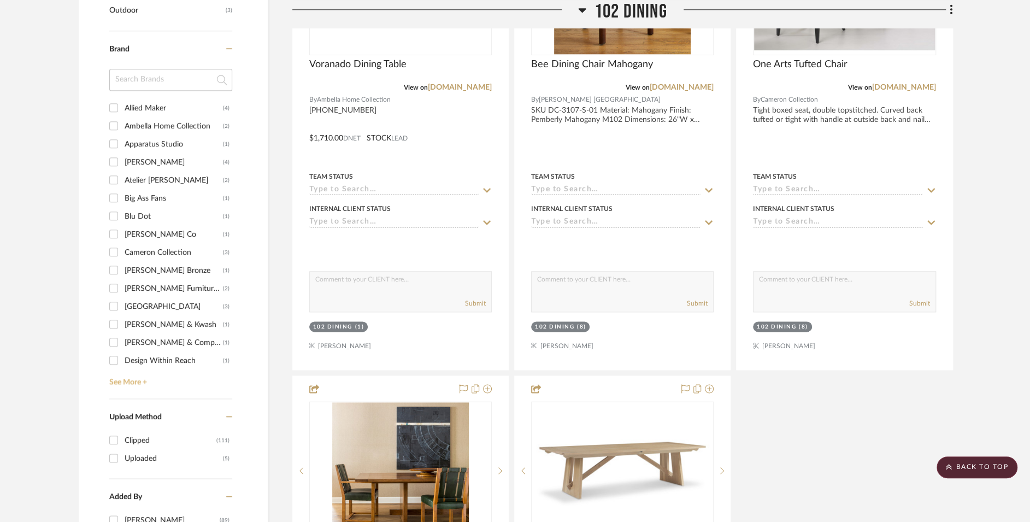
scroll to position [920, 0]
click at [140, 377] on link "See More +" at bounding box center [170, 378] width 126 height 17
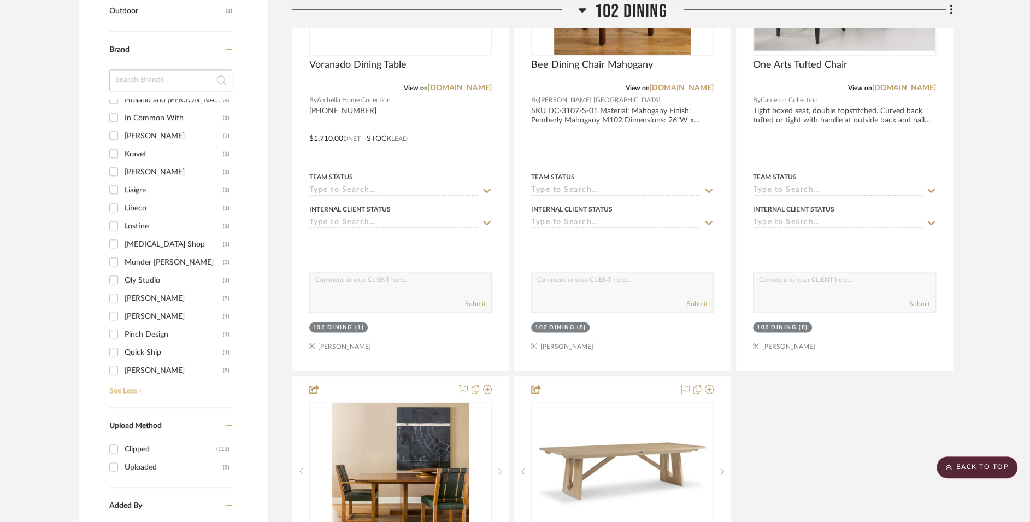
scroll to position [731, 0]
click at [167, 298] on div "Visual Comfort & Co." at bounding box center [174, 297] width 98 height 17
click at [122, 298] on input "Visual Comfort & Co. (3)" at bounding box center [113, 296] width 17 height 17
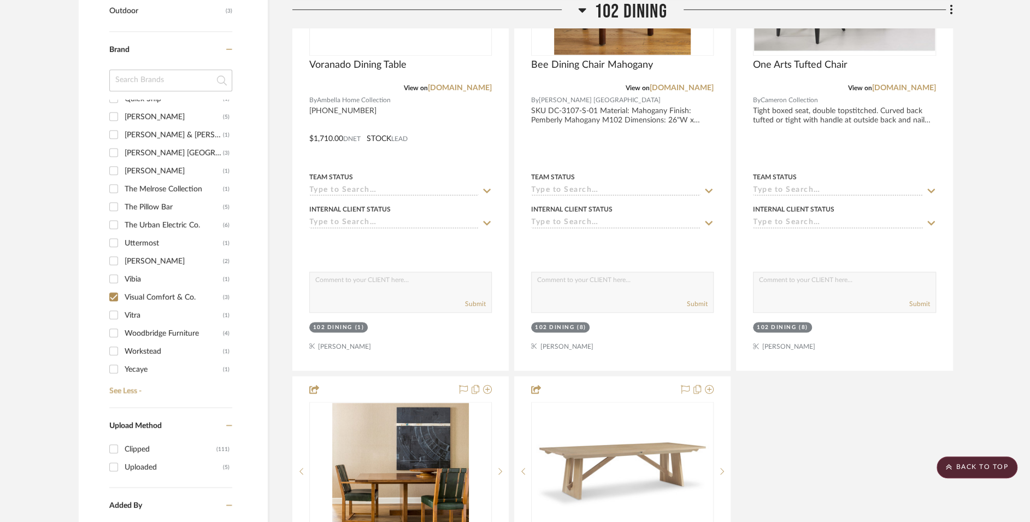
checkbox input "true"
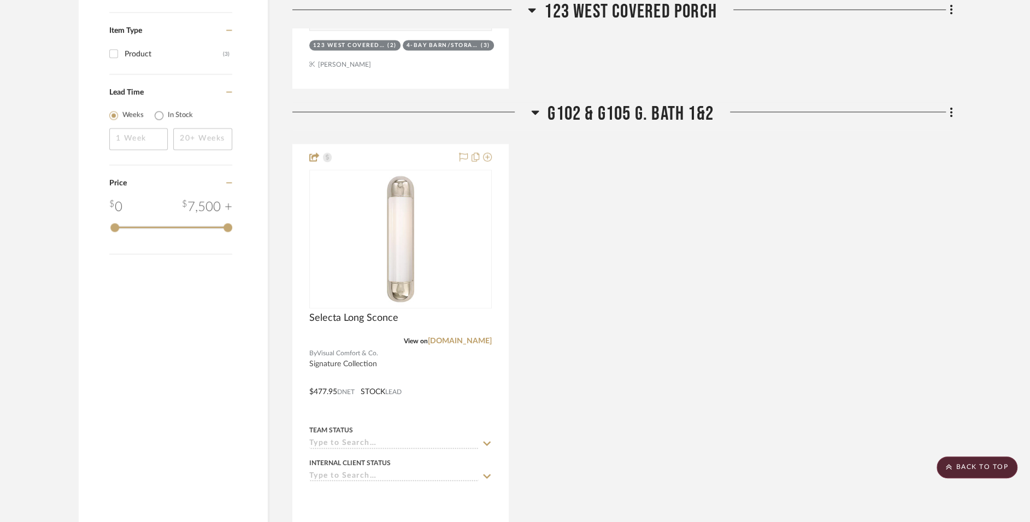
scroll to position [1328, 0]
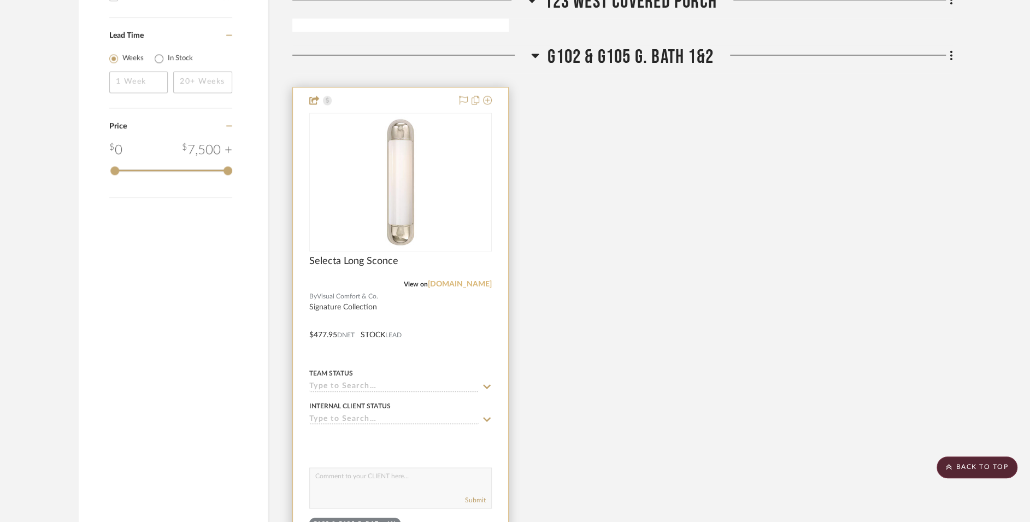
click at [460, 283] on link "visualcomfort.com" at bounding box center [460, 284] width 64 height 8
click at [370, 301] on div at bounding box center [400, 326] width 215 height 478
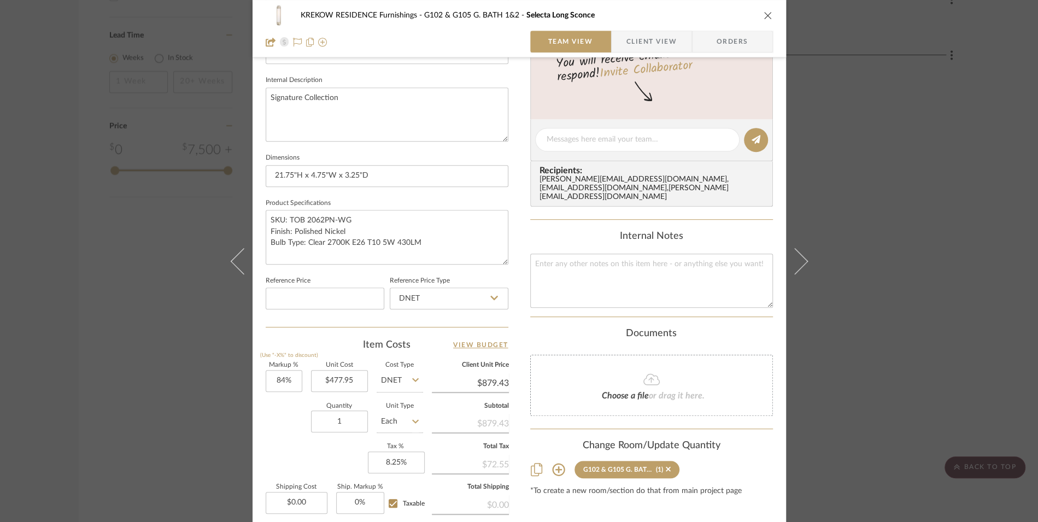
scroll to position [383, 0]
drag, startPoint x: 293, startPoint y: 378, endPoint x: 287, endPoint y: 384, distance: 8.1
click at [287, 384] on input "84" at bounding box center [284, 379] width 37 height 22
type input "0%"
type input "477.95"
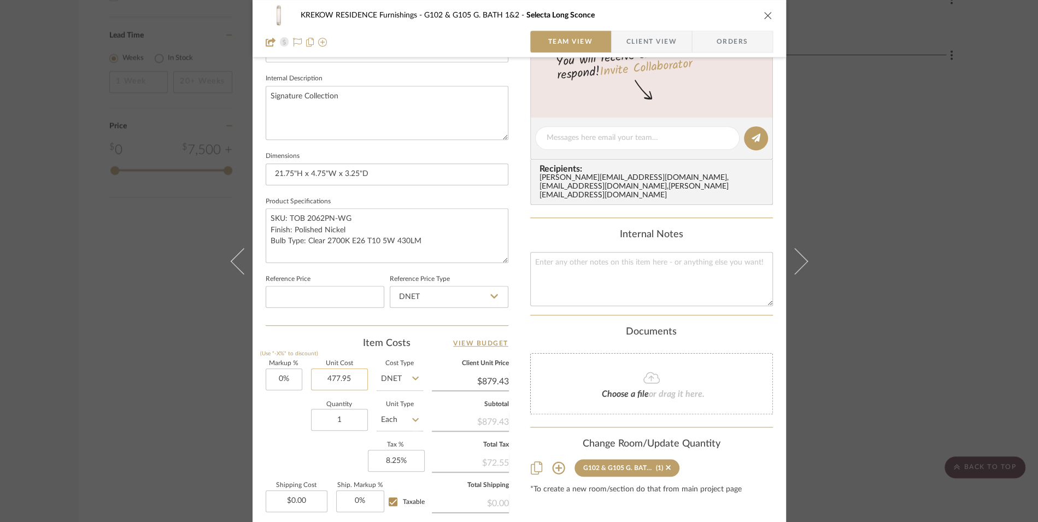
click at [356, 377] on input "477.95" at bounding box center [339, 379] width 57 height 22
type input "$477.95"
type input "$879.20"
click at [412, 376] on icon at bounding box center [415, 378] width 7 height 9
type input "$879.20"
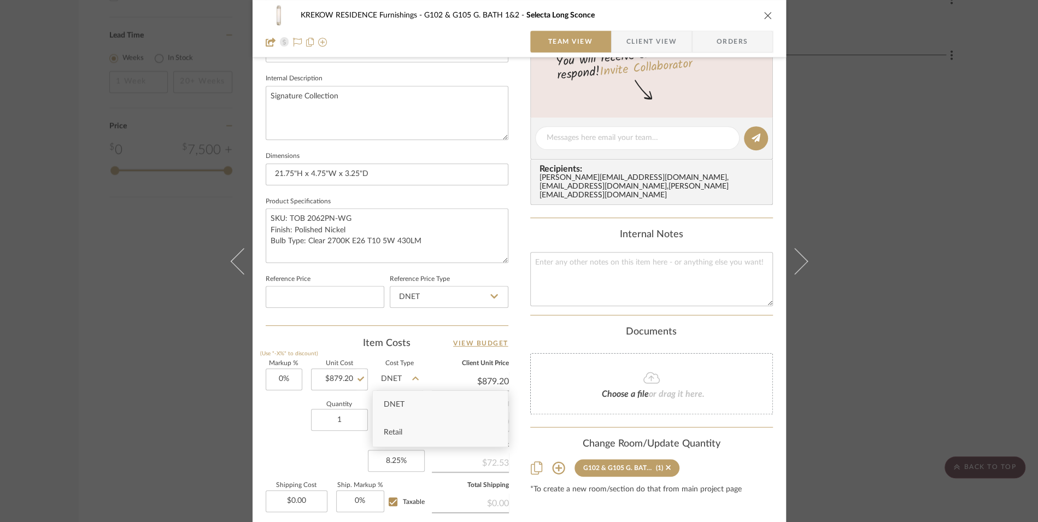
click at [405, 426] on div "Retail" at bounding box center [440, 433] width 135 height 28
type input "Retail"
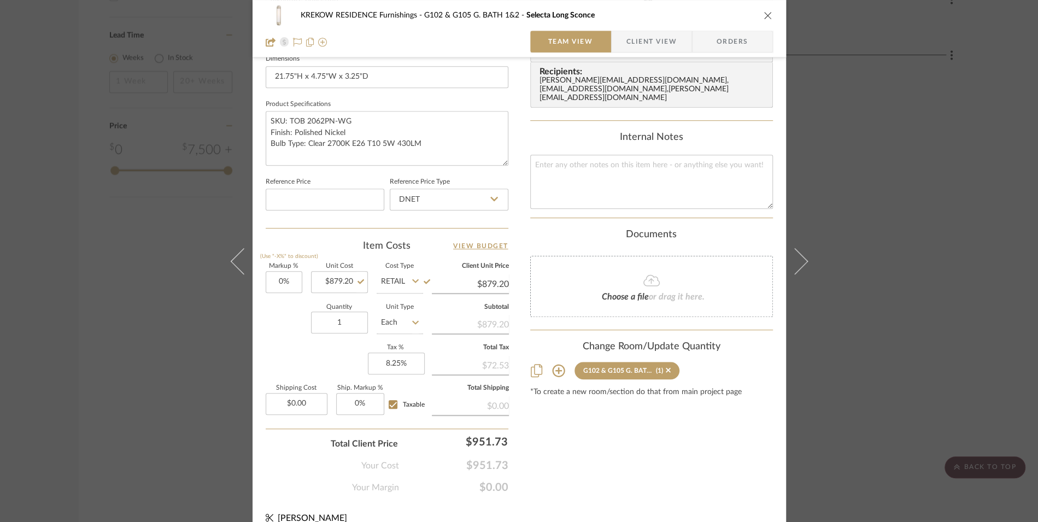
scroll to position [493, 0]
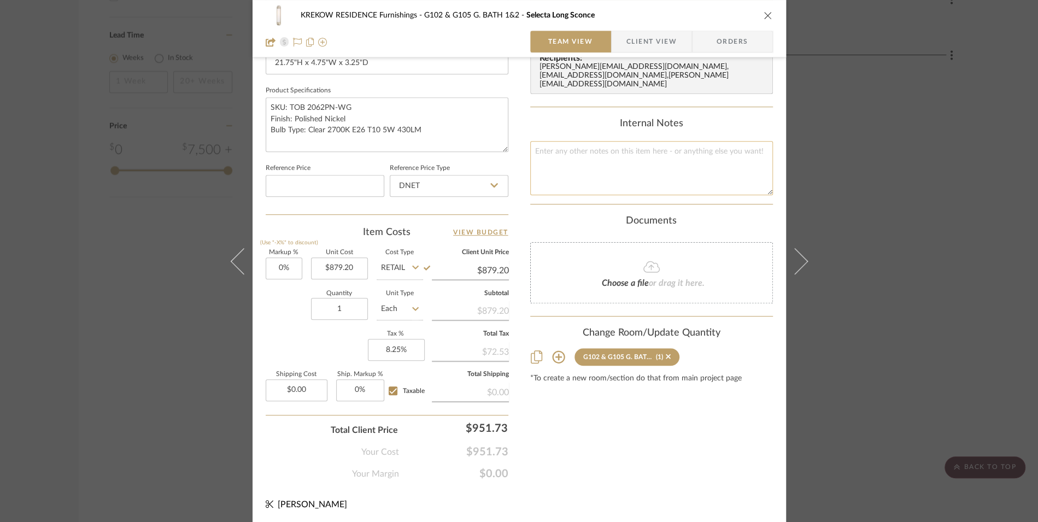
click at [649, 150] on textarea at bounding box center [651, 168] width 243 height 54
type textarea "250908000"
type textarea "250908000477.95 MSRP - $1099"
click at [713, 478] on div "Content here copies to Client View - confirm visibility there. Show in Client D…" at bounding box center [651, 30] width 243 height 899
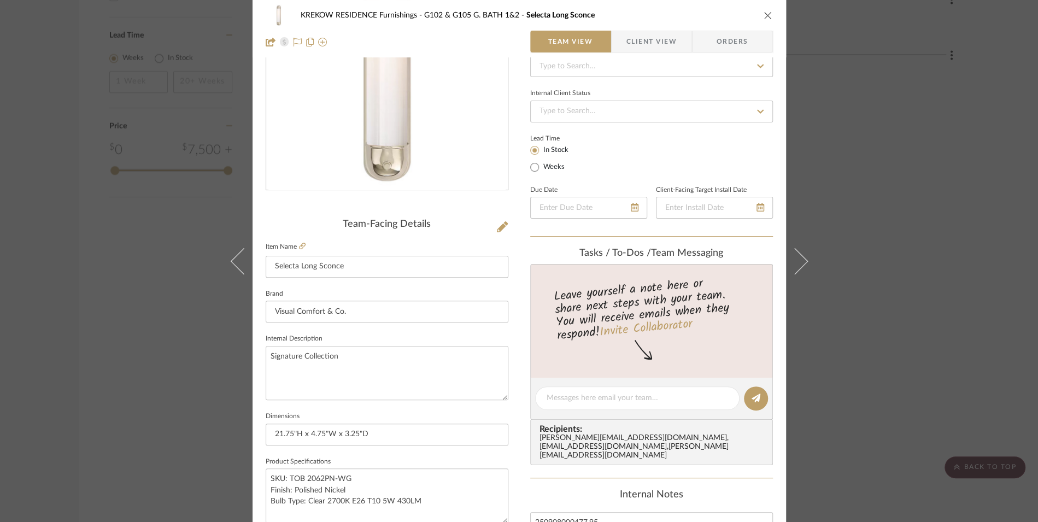
scroll to position [0, 0]
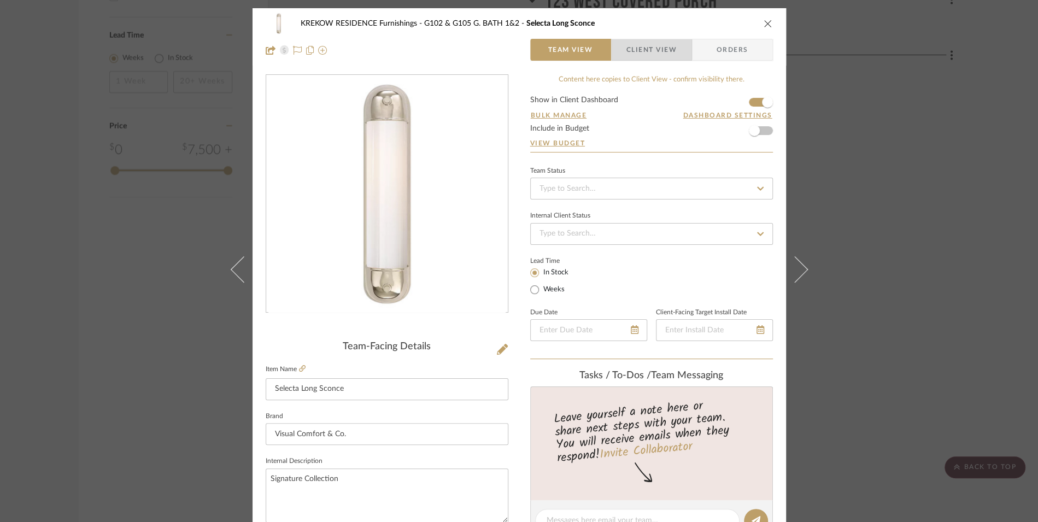
click at [655, 53] on span "Client View" at bounding box center [651, 50] width 50 height 22
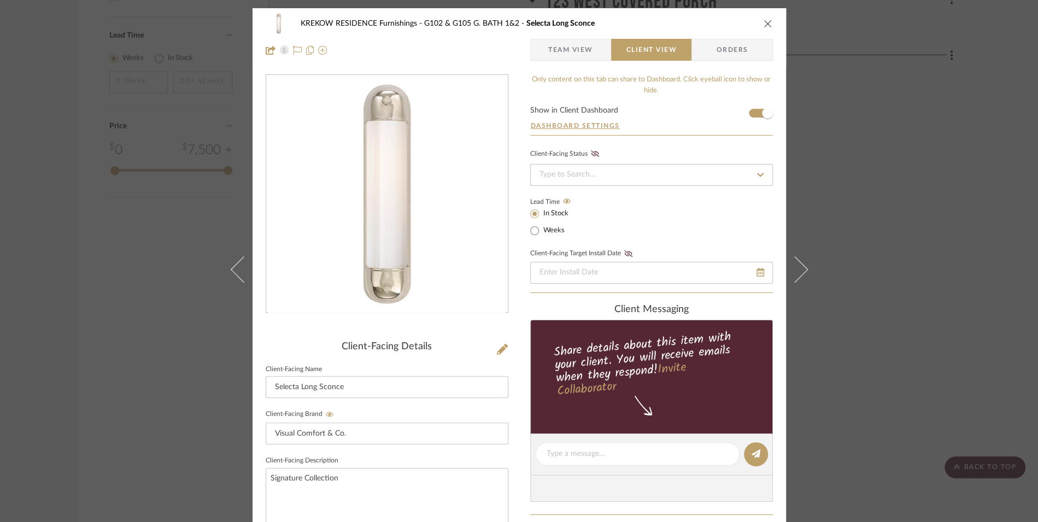
click at [763, 26] on icon "close" at bounding box center [767, 23] width 9 height 9
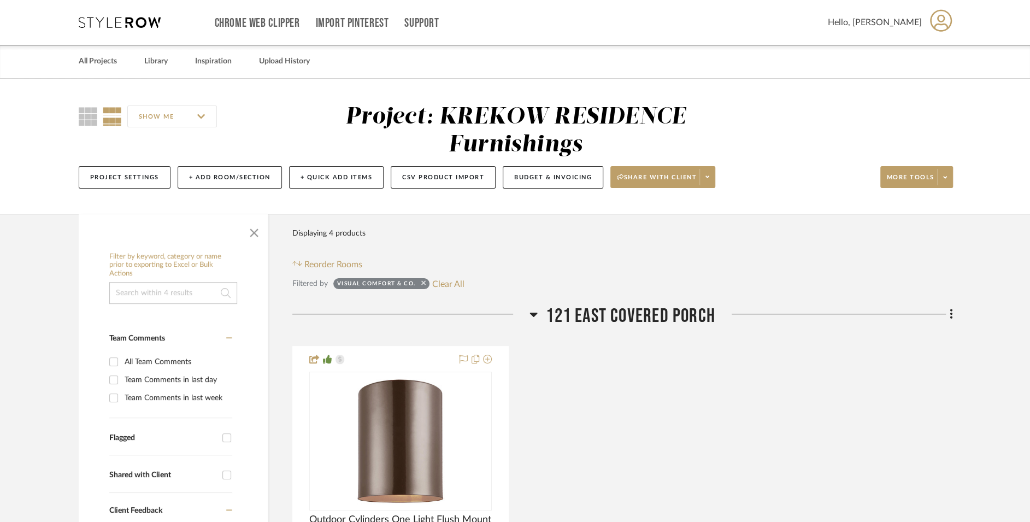
click at [422, 283] on icon at bounding box center [423, 282] width 4 height 7
checkbox input "false"
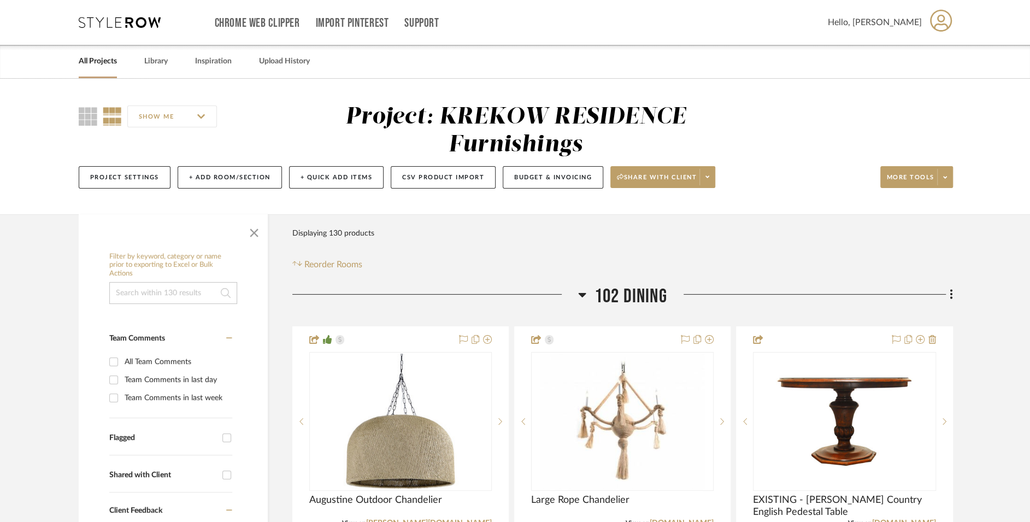
click at [171, 298] on input at bounding box center [173, 293] width 128 height 22
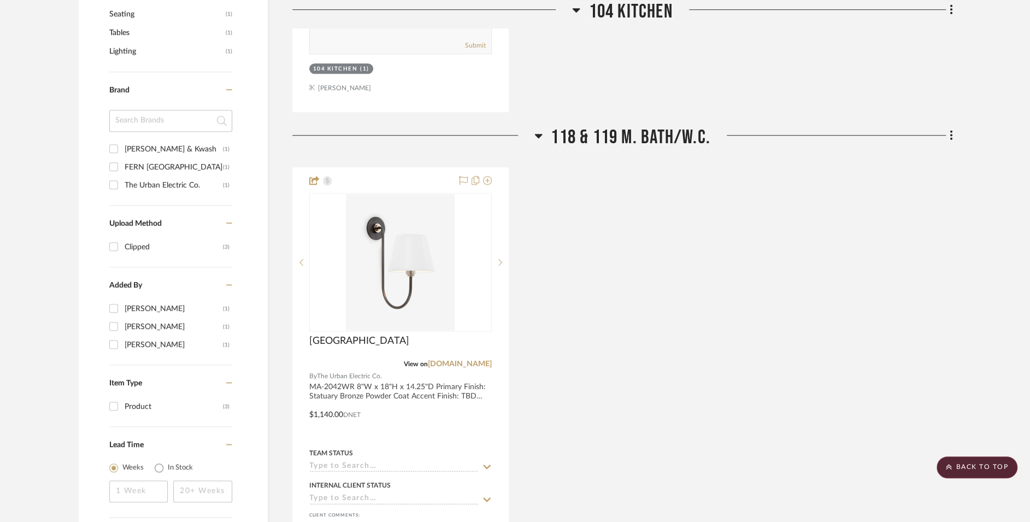
scroll to position [768, 0]
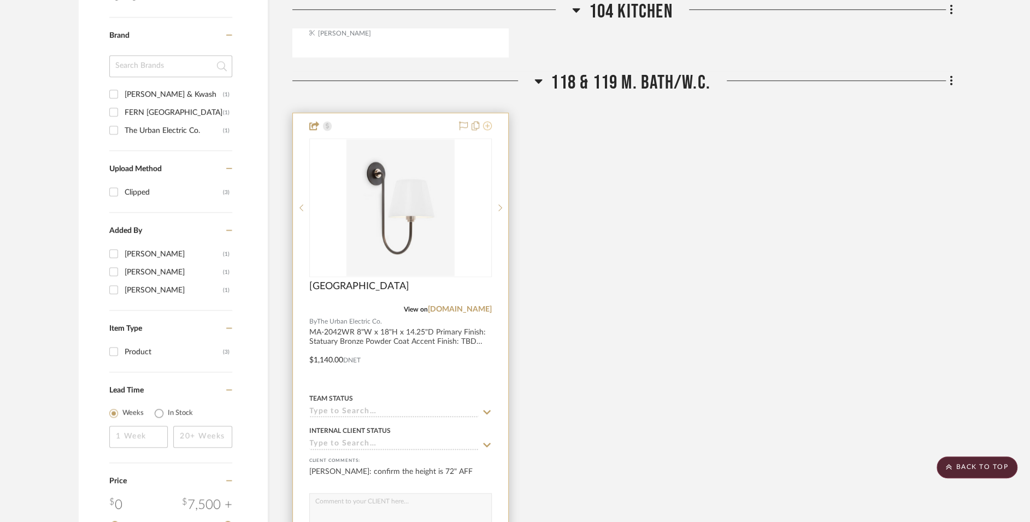
type input "ny"
click at [490, 127] on icon at bounding box center [487, 125] width 9 height 9
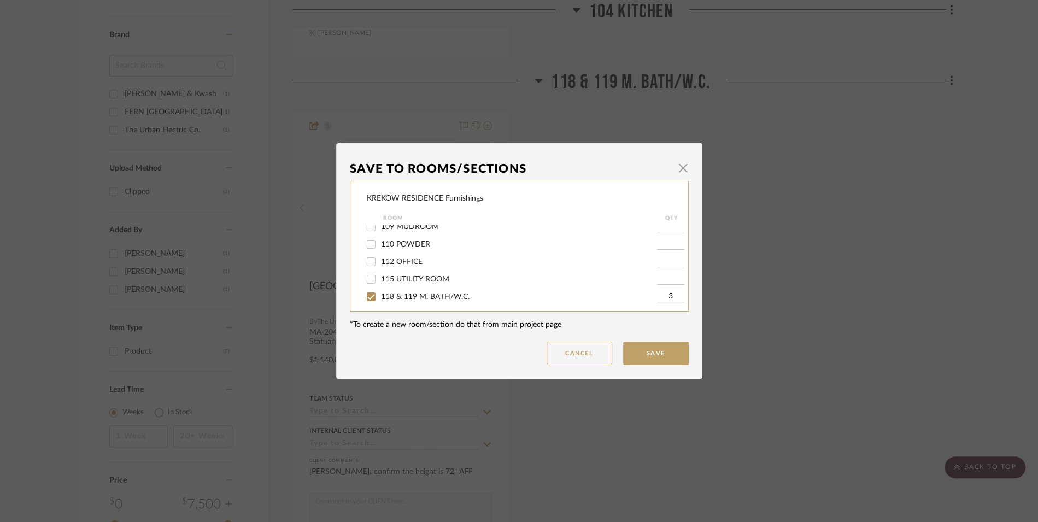
scroll to position [111, 0]
click at [423, 248] on span "110 POWDER" at bounding box center [405, 244] width 49 height 8
click at [380, 248] on input "110 POWDER" at bounding box center [370, 244] width 17 height 17
checkbox input "true"
type input "1"
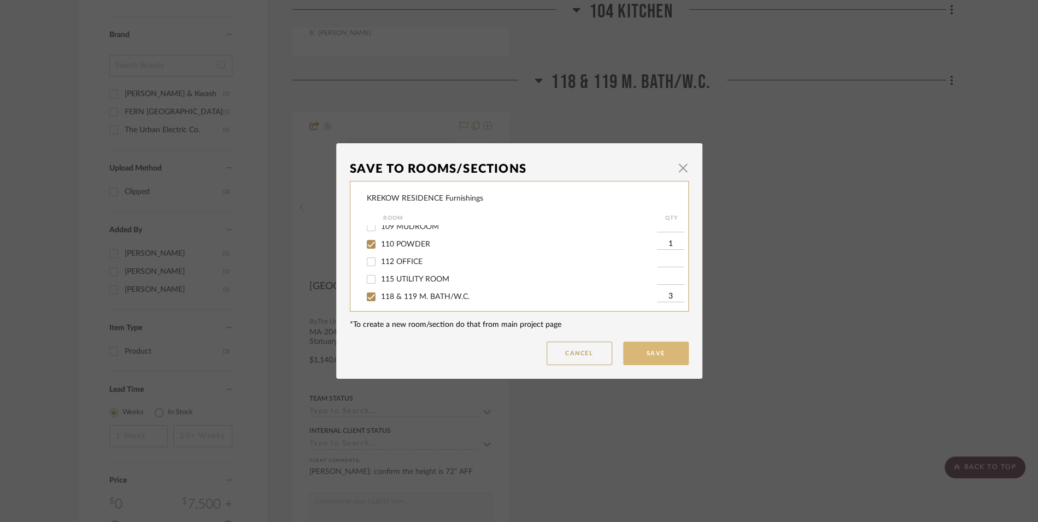
click at [660, 357] on button "Save" at bounding box center [656, 353] width 66 height 23
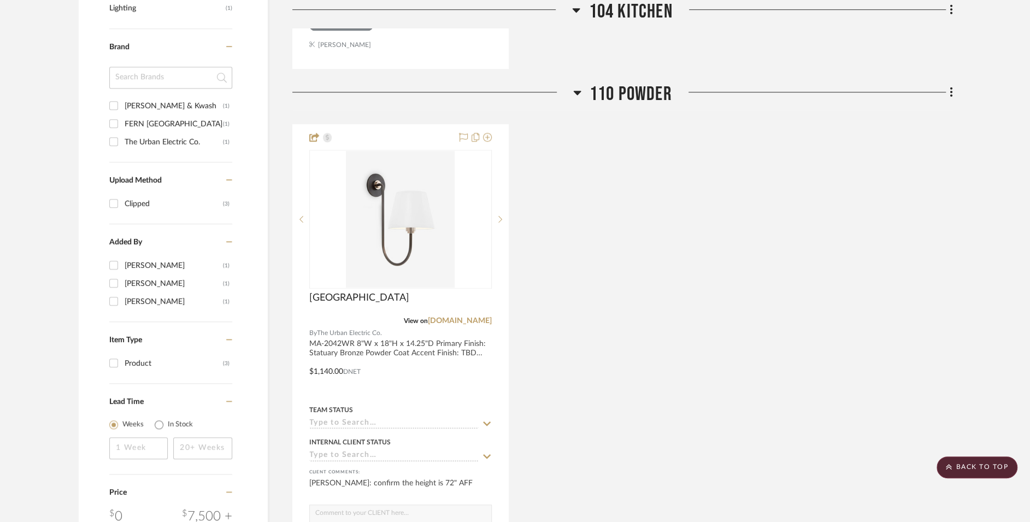
scroll to position [733, 0]
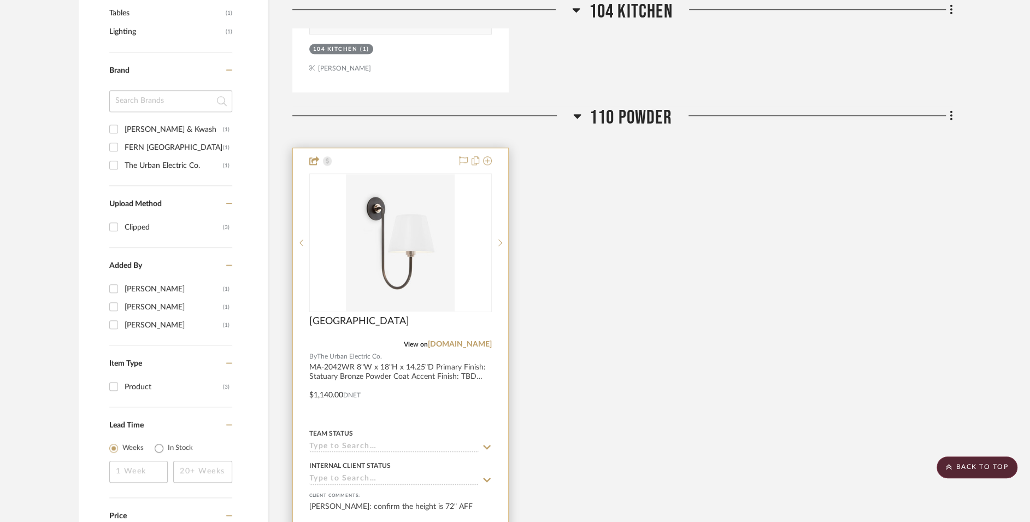
click at [434, 368] on div at bounding box center [400, 387] width 215 height 478
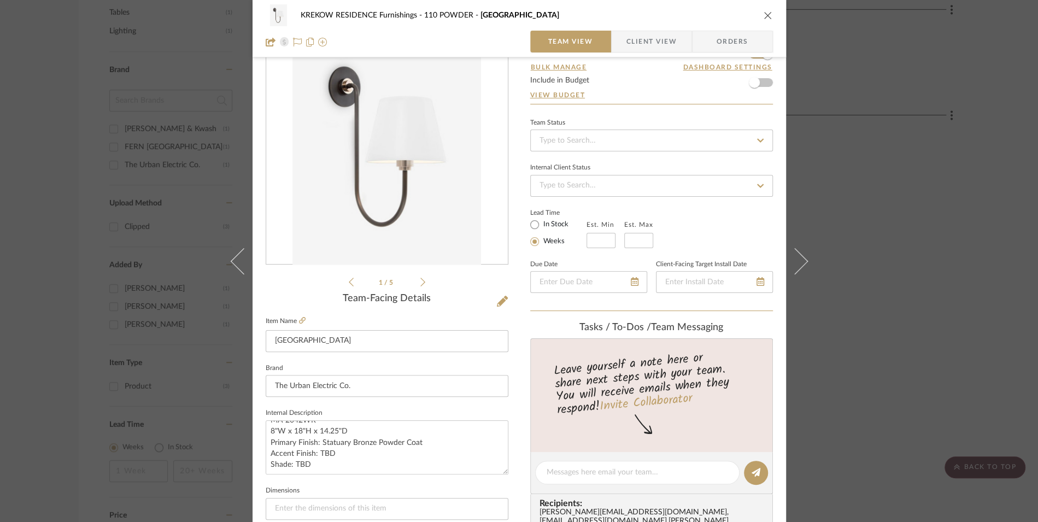
scroll to position [0, 0]
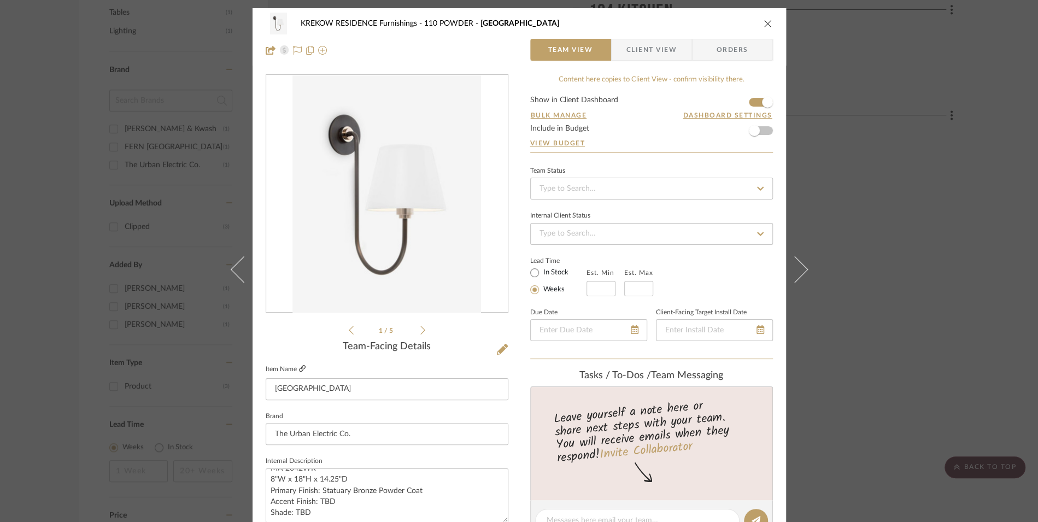
click at [299, 368] on icon at bounding box center [302, 368] width 7 height 7
click at [763, 21] on icon "close" at bounding box center [767, 23] width 9 height 9
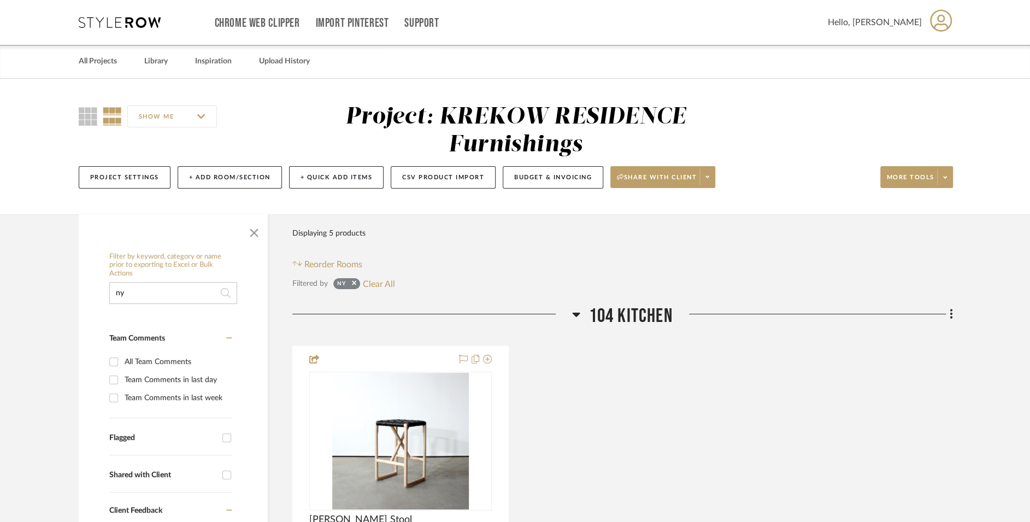
click at [258, 228] on span "button" at bounding box center [254, 230] width 26 height 26
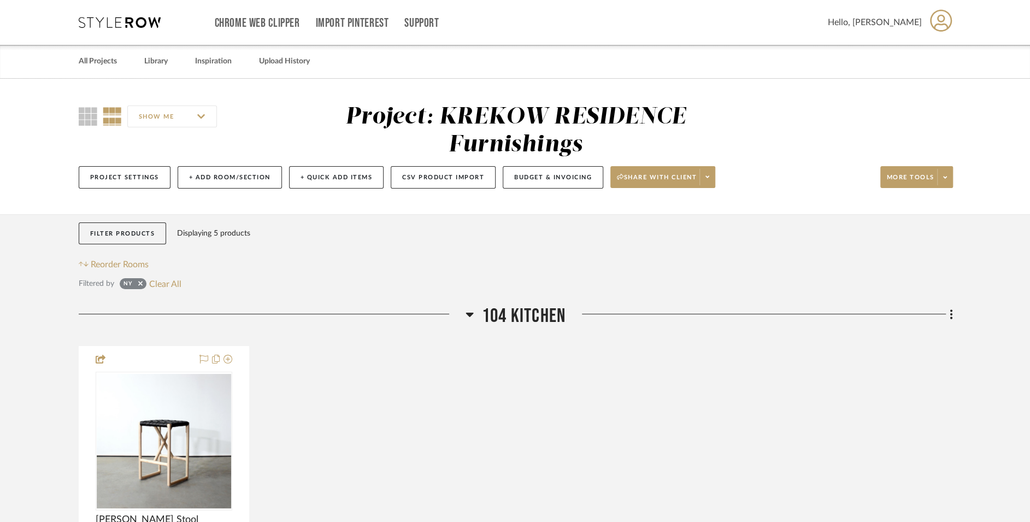
click at [146, 284] on div "ny Clear All" at bounding box center [151, 283] width 62 height 14
click at [142, 285] on icon at bounding box center [140, 283] width 4 height 7
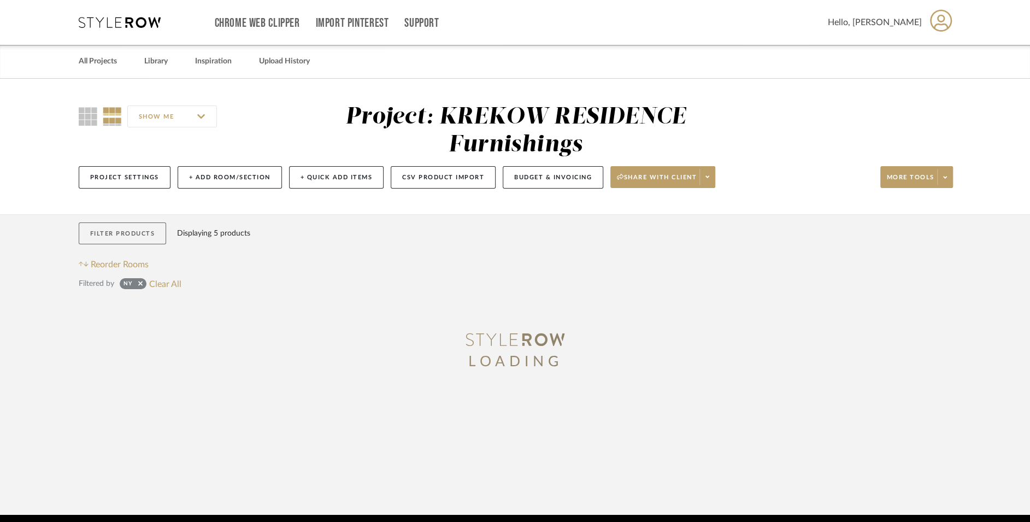
click at [149, 230] on button "Filter Products" at bounding box center [123, 233] width 88 height 22
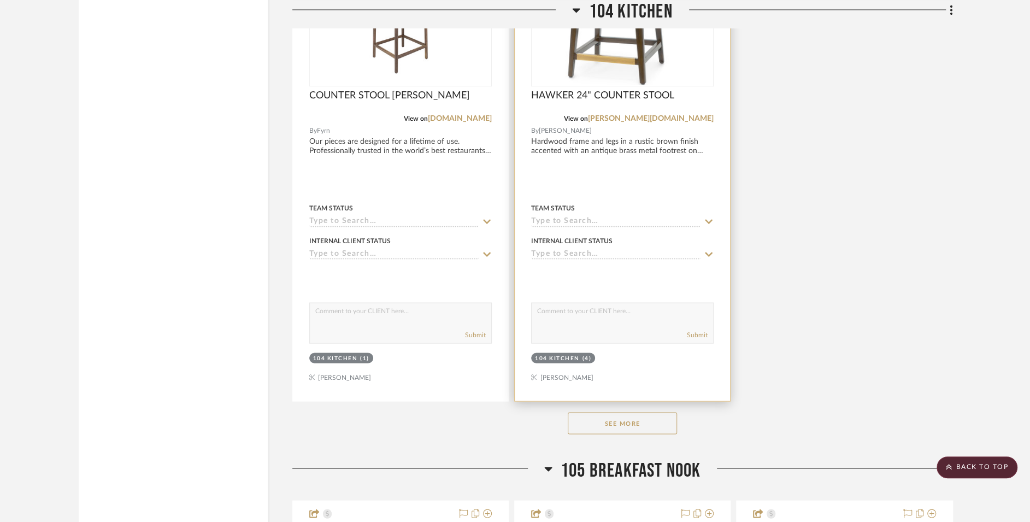
scroll to position [4707, 0]
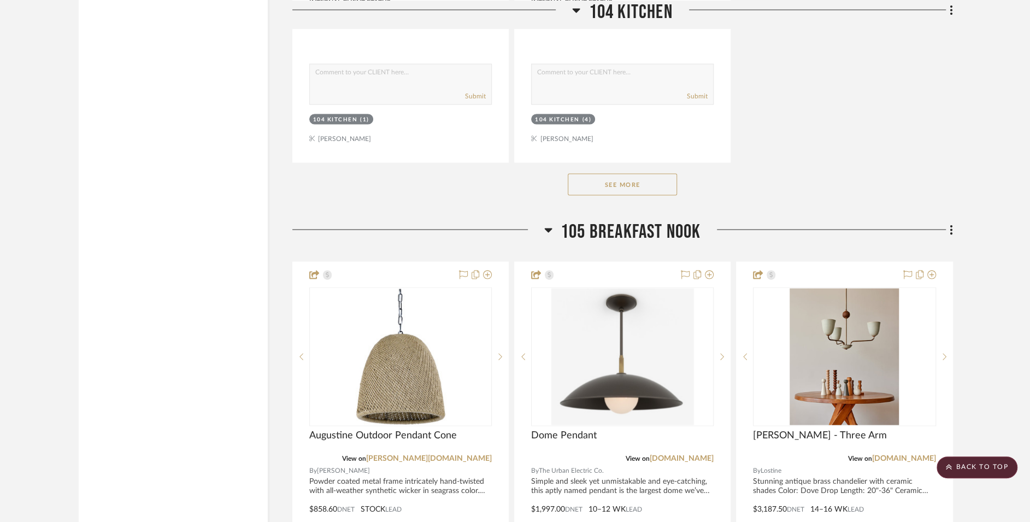
click at [628, 174] on button "See More" at bounding box center [622, 185] width 109 height 22
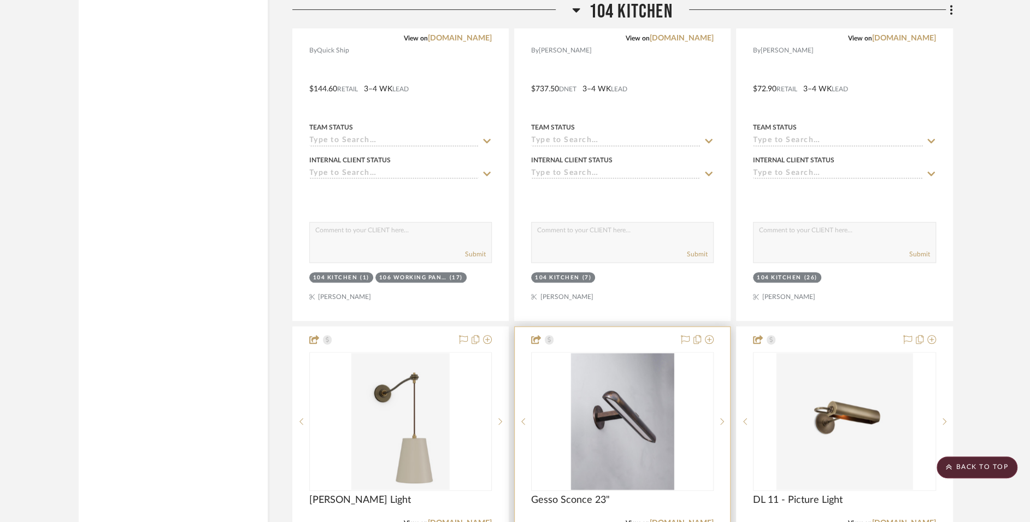
scroll to position [3622, 0]
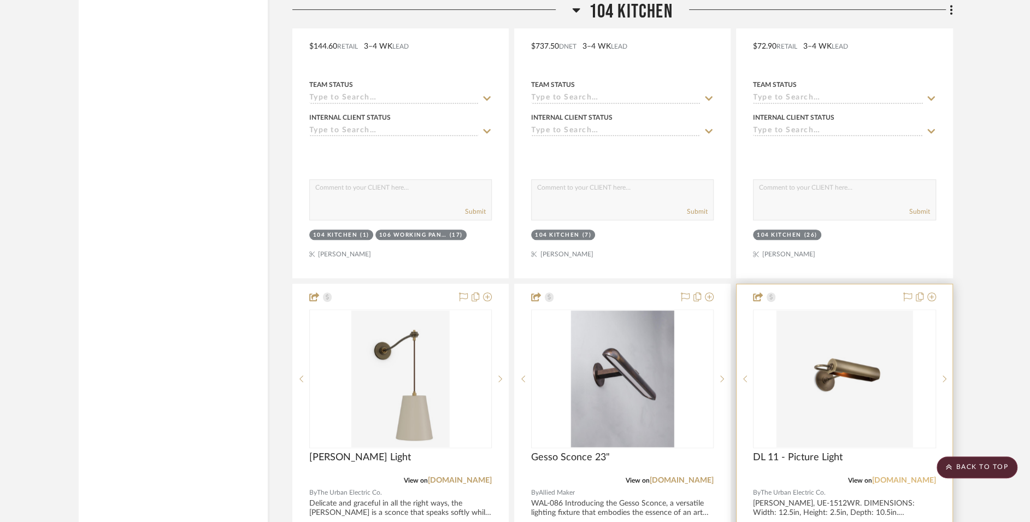
click at [896, 476] on link "urbanelectric.com" at bounding box center [904, 480] width 64 height 8
click at [907, 476] on link "urbanelectric.com" at bounding box center [904, 480] width 64 height 8
click at [878, 401] on img "0" at bounding box center [844, 378] width 137 height 137
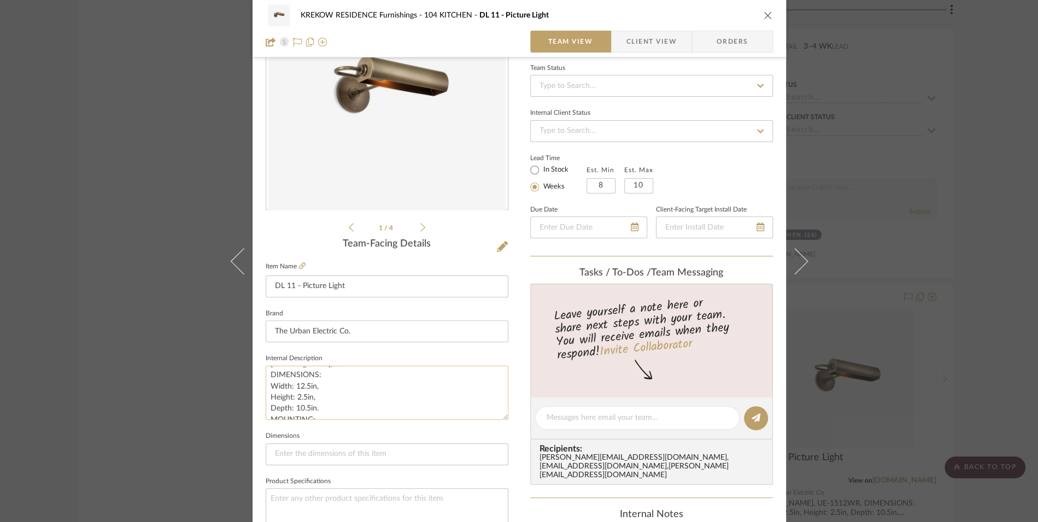
scroll to position [0, 0]
click at [415, 231] on ul "1 / 4" at bounding box center [387, 227] width 77 height 13
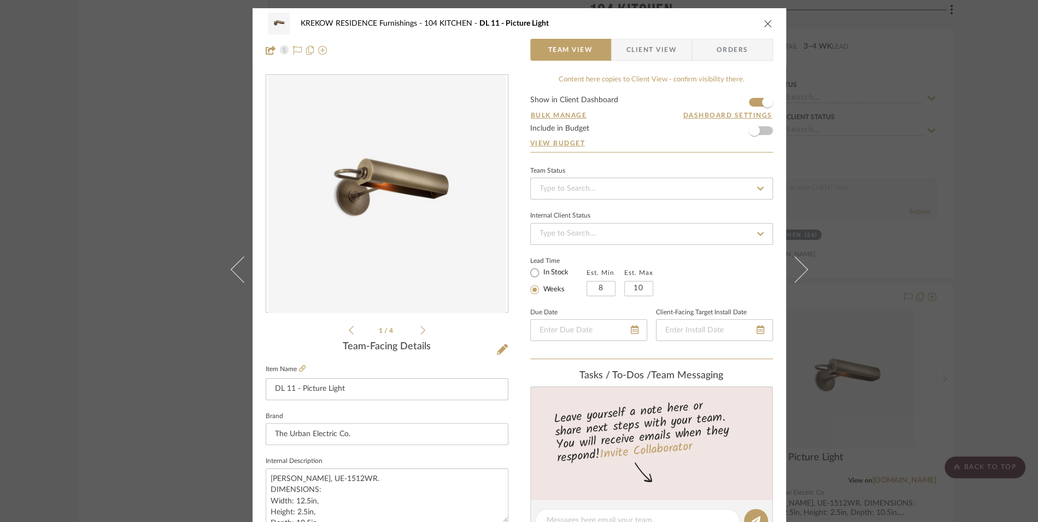
click at [420, 332] on icon at bounding box center [422, 330] width 5 height 10
click at [420, 334] on icon at bounding box center [422, 330] width 5 height 10
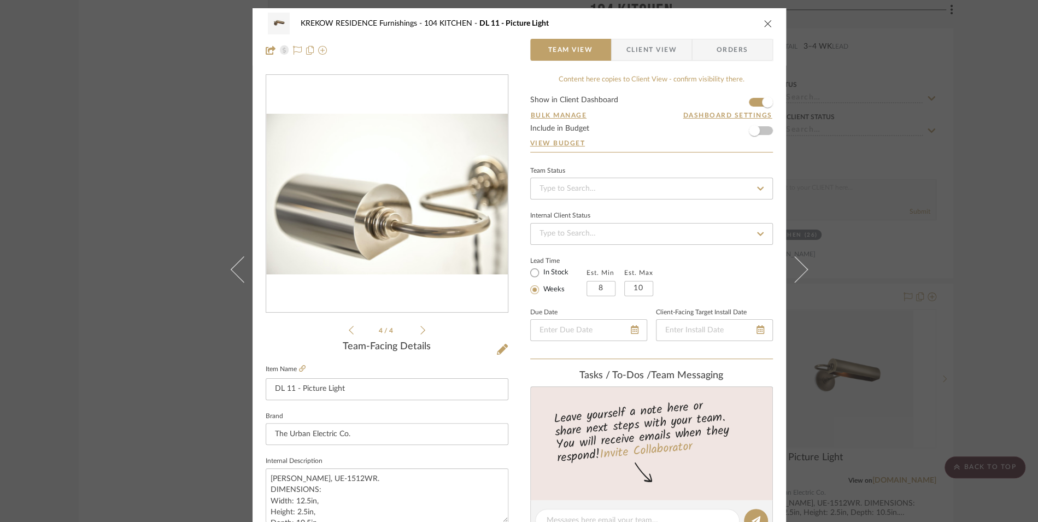
click at [416, 336] on ul "4 / 4" at bounding box center [387, 329] width 77 height 13
click at [769, 21] on div "KREKOW RESIDENCE Furnishings 104 KITCHEN DL 11 - Picture Light Team View Client…" at bounding box center [518, 36] width 533 height 57
click at [763, 24] on icon "close" at bounding box center [767, 23] width 9 height 9
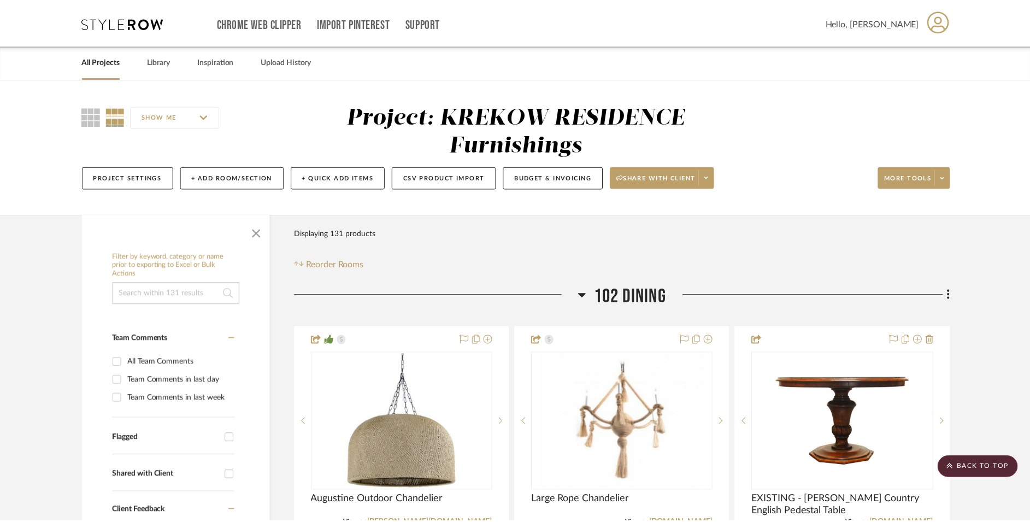
scroll to position [3622, 0]
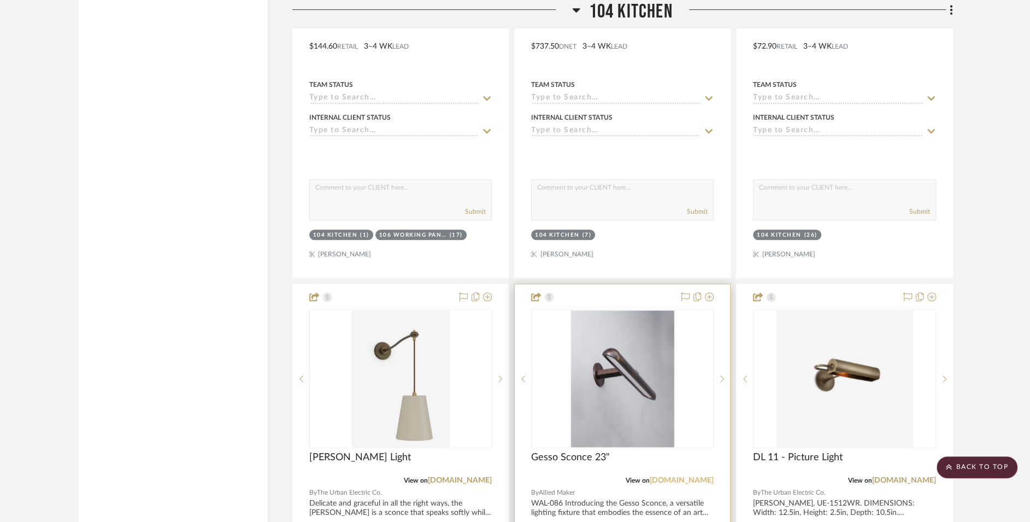
click at [678, 476] on link "alliedmaker.com" at bounding box center [682, 480] width 64 height 8
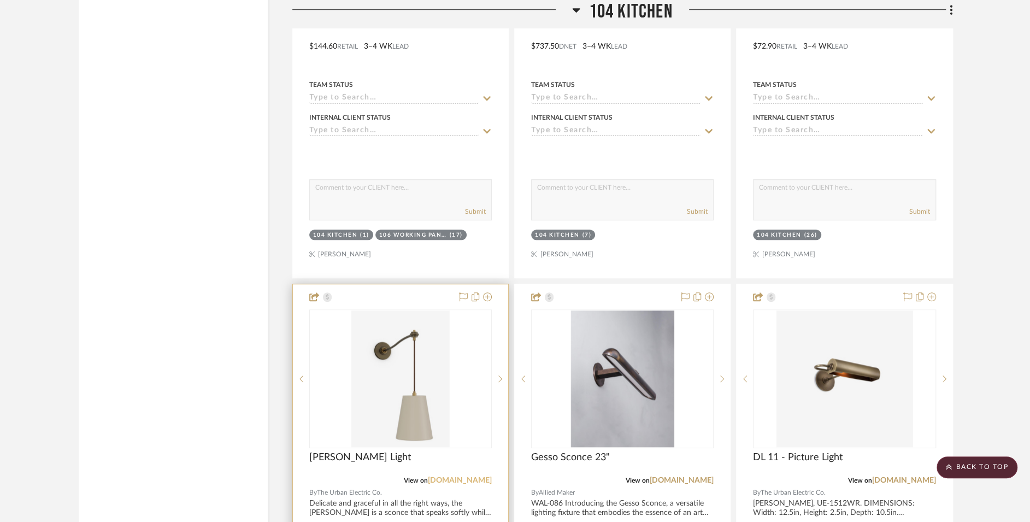
click at [459, 476] on link "urbanelectric.com" at bounding box center [460, 480] width 64 height 8
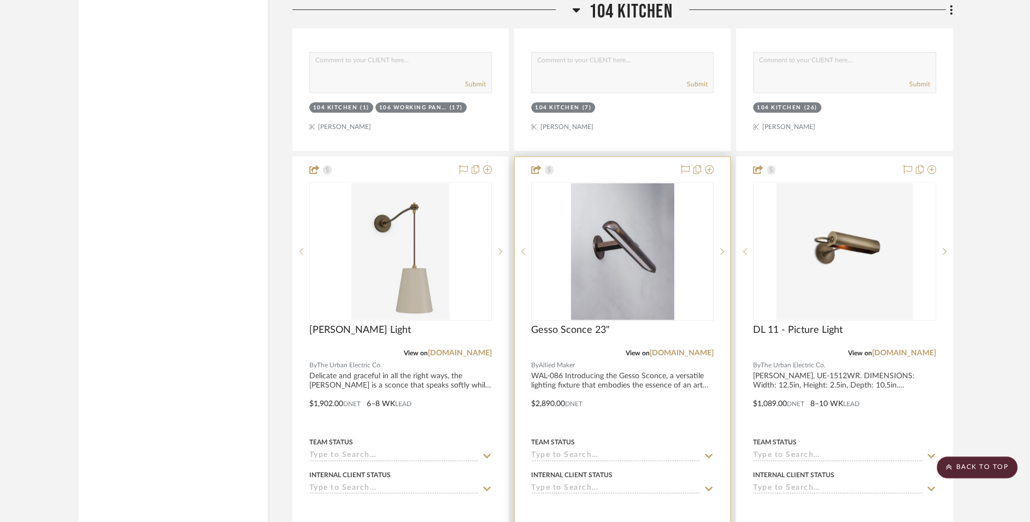
scroll to position [3789, 0]
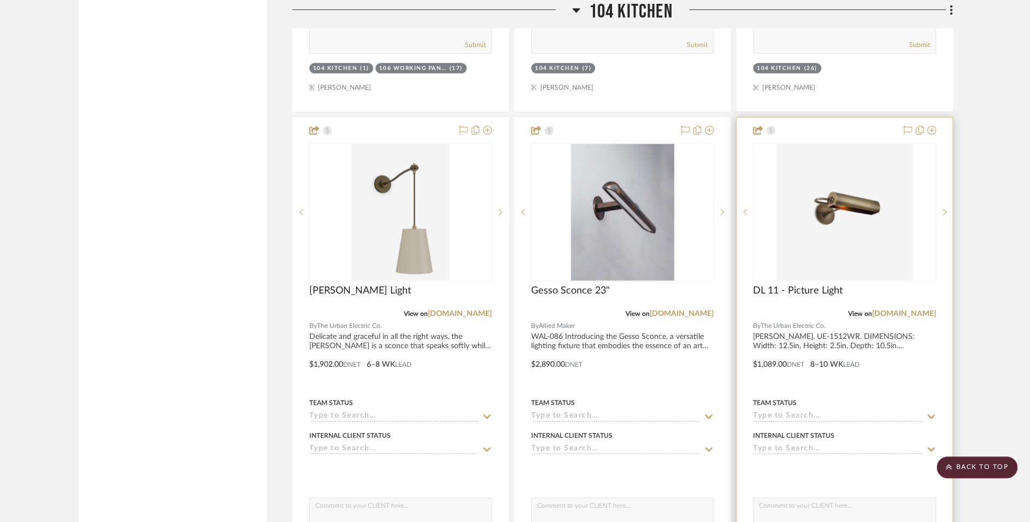
click at [869, 336] on div at bounding box center [844, 356] width 215 height 478
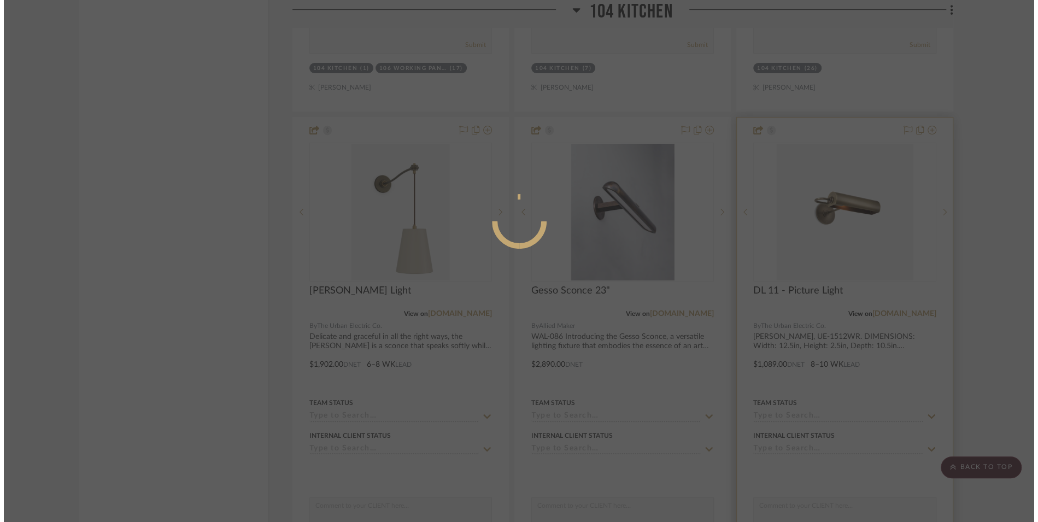
scroll to position [0, 0]
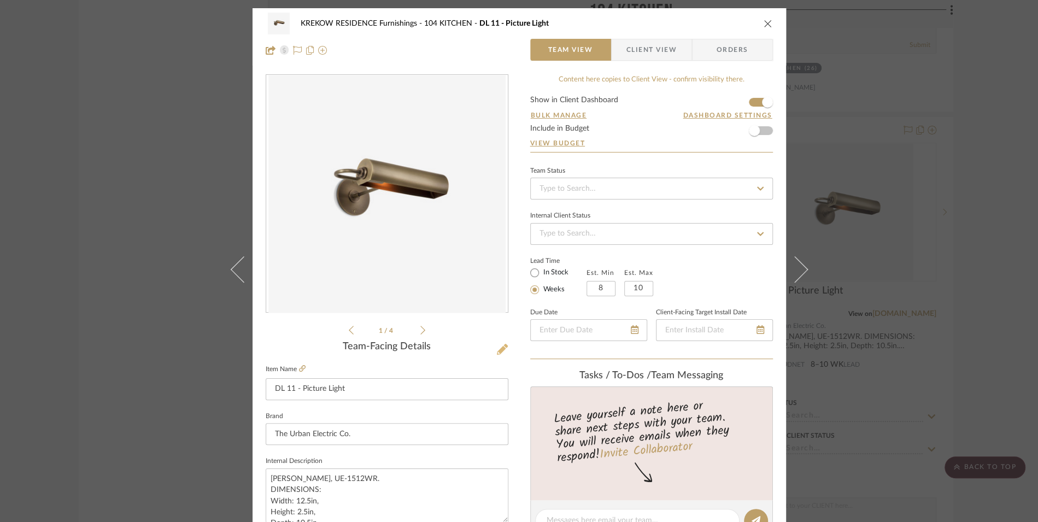
click at [497, 348] on icon at bounding box center [502, 349] width 11 height 11
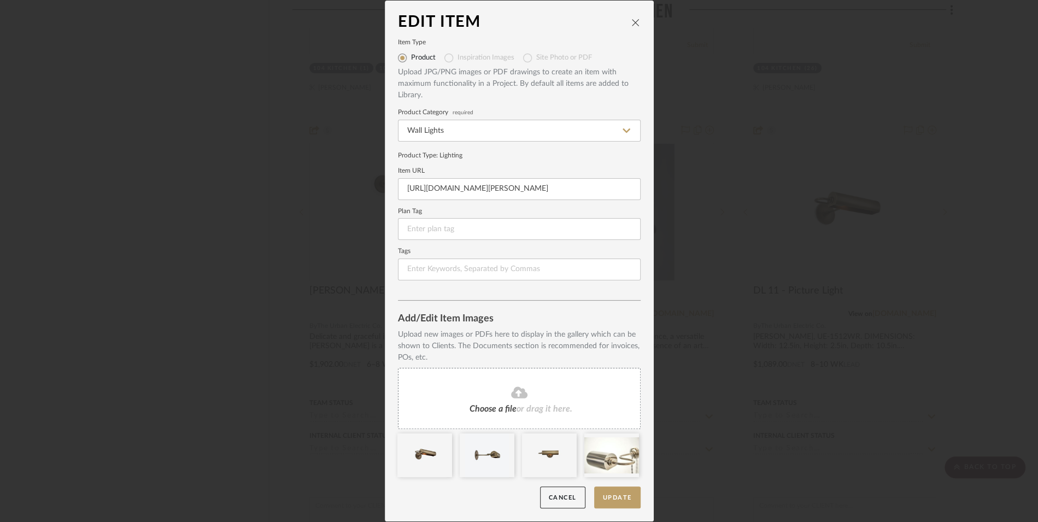
click at [489, 401] on div "Choose a file or drag it here." at bounding box center [519, 398] width 243 height 61
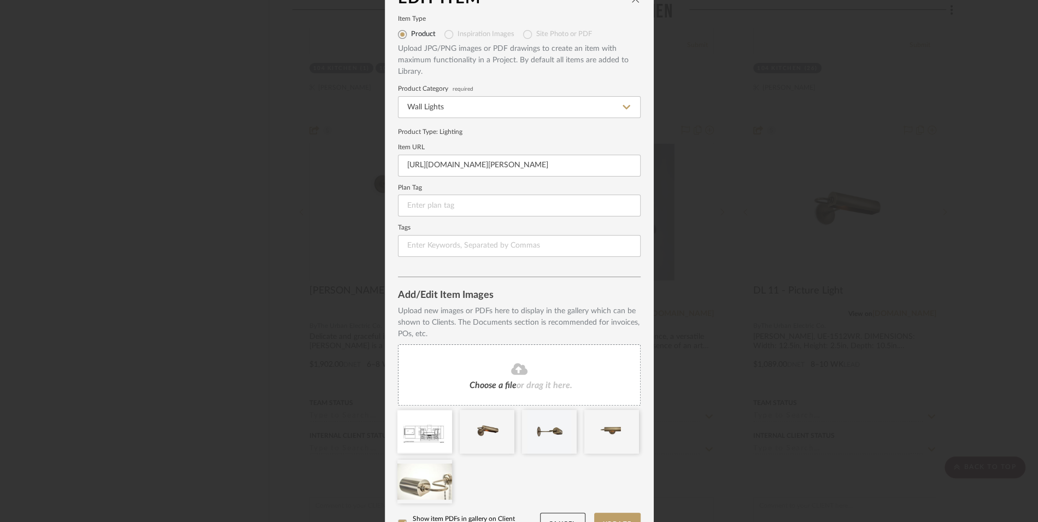
scroll to position [48, 0]
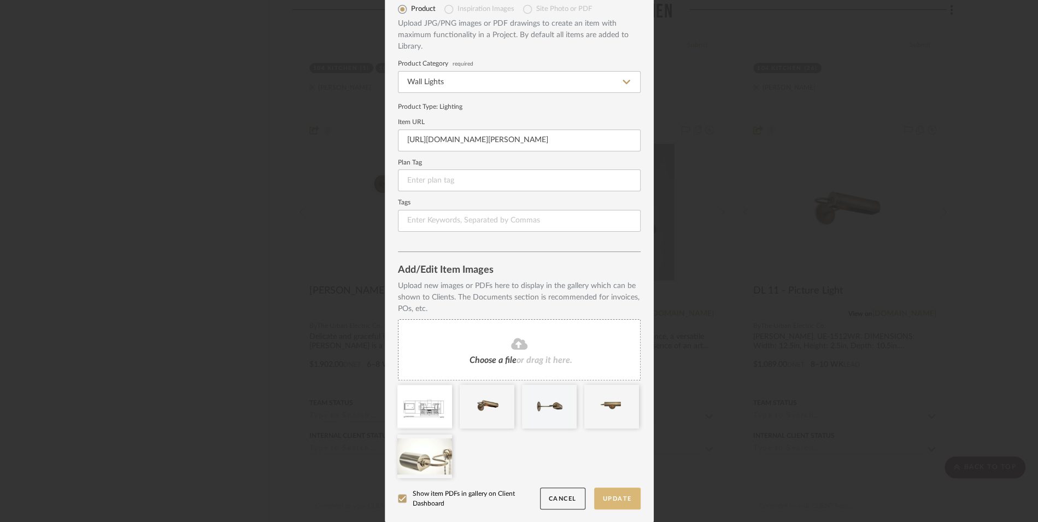
click at [617, 493] on button "Update" at bounding box center [617, 498] width 46 height 22
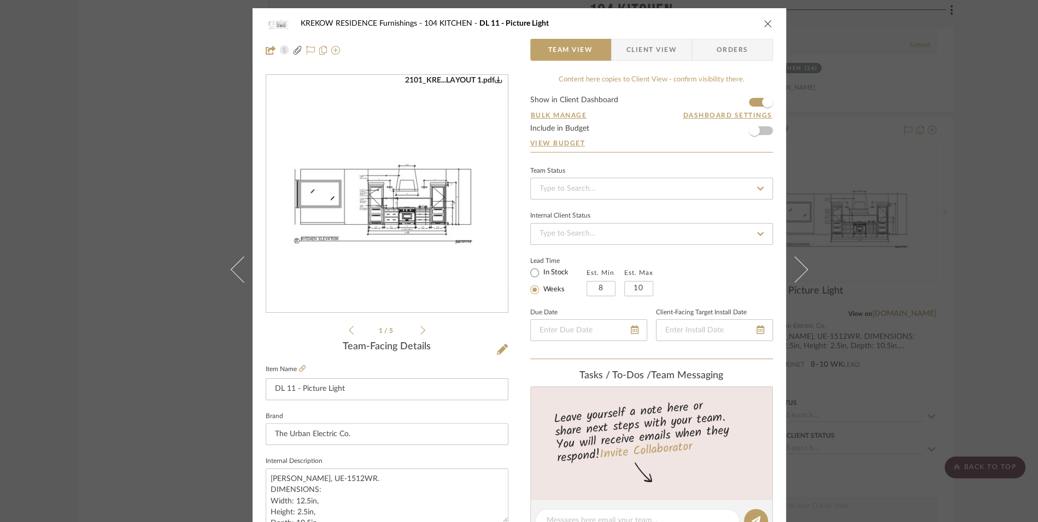
click at [406, 242] on img "0" at bounding box center [387, 194] width 242 height 187
click at [753, 20] on div "KREKOW RESIDENCE Furnishings 104 KITCHEN DL 11 - Picture Light" at bounding box center [519, 24] width 507 height 22
click at [763, 22] on icon "close" at bounding box center [767, 23] width 9 height 9
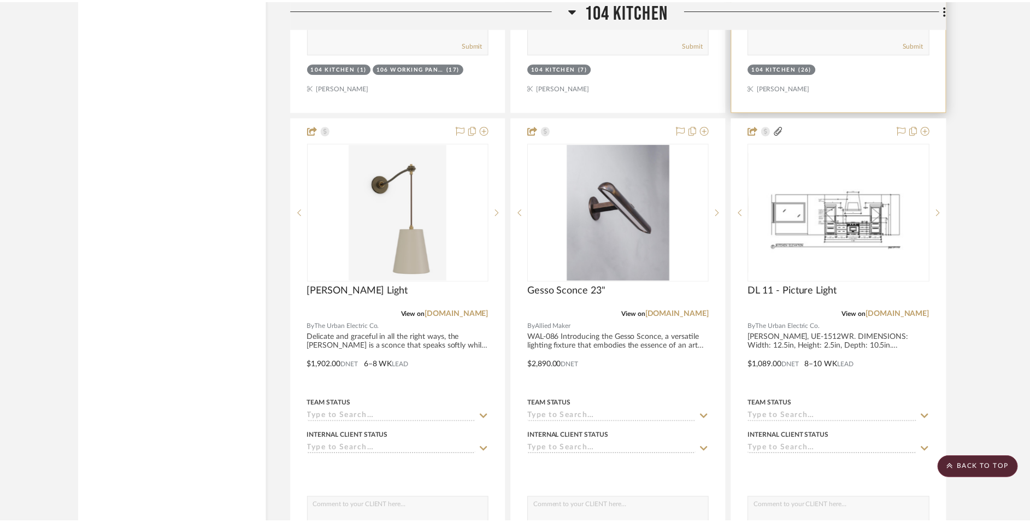
scroll to position [3789, 0]
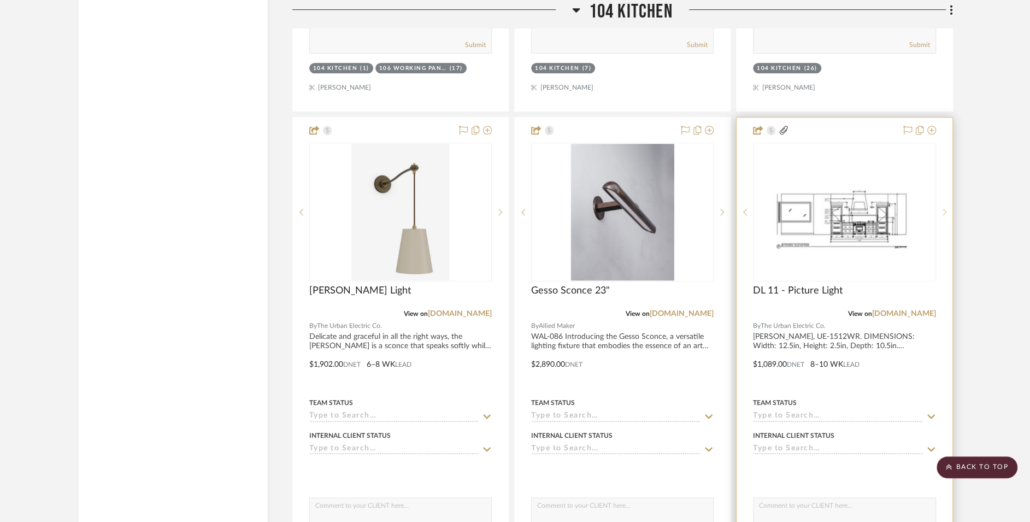
click at [940, 208] on sr-next-btn at bounding box center [944, 212] width 16 height 8
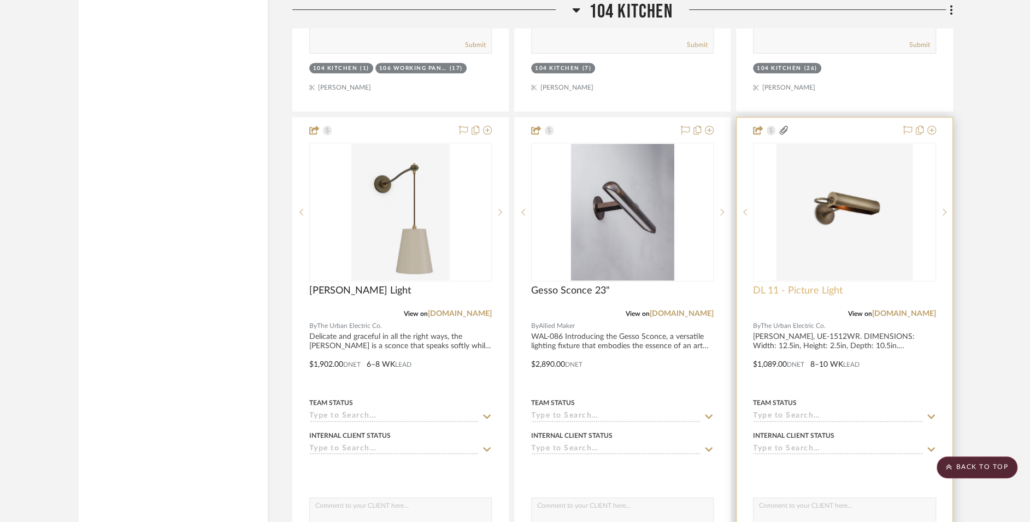
click at [816, 285] on span "DL 11 - Picture Light" at bounding box center [798, 291] width 90 height 12
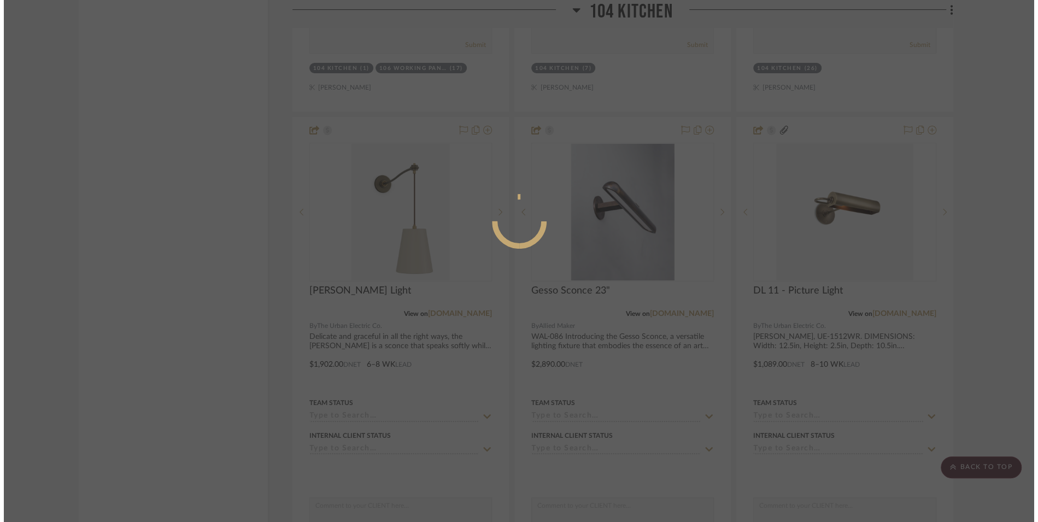
scroll to position [0, 0]
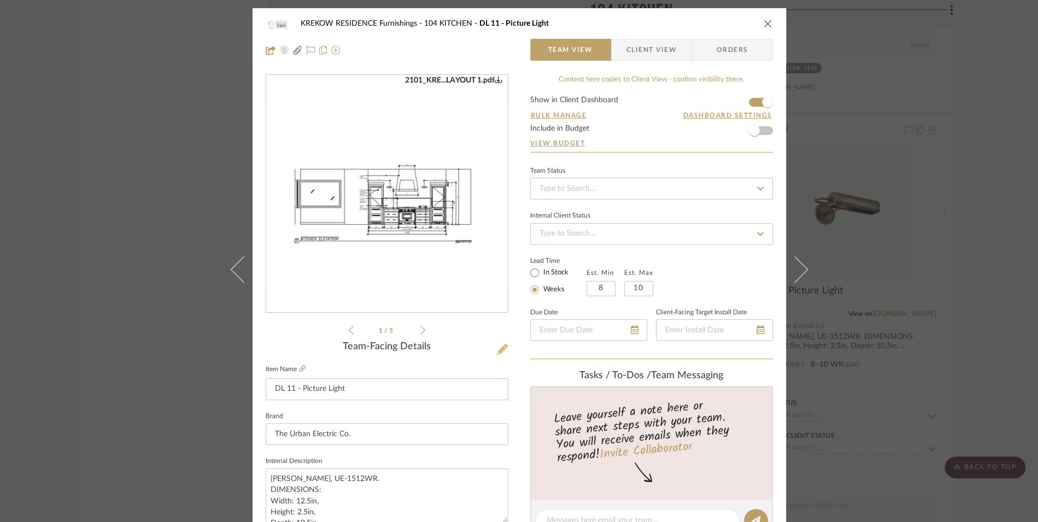
click at [497, 351] on icon at bounding box center [502, 349] width 11 height 11
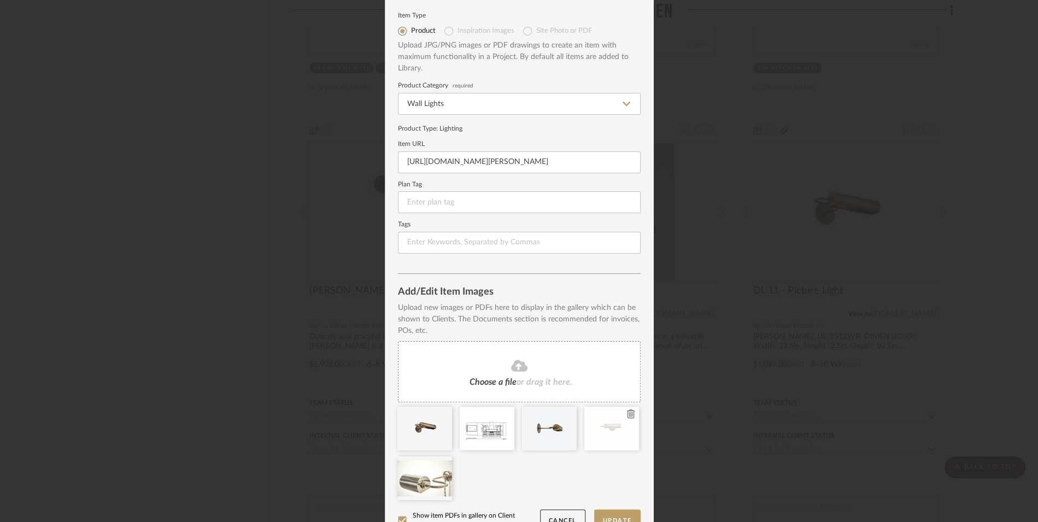
scroll to position [48, 0]
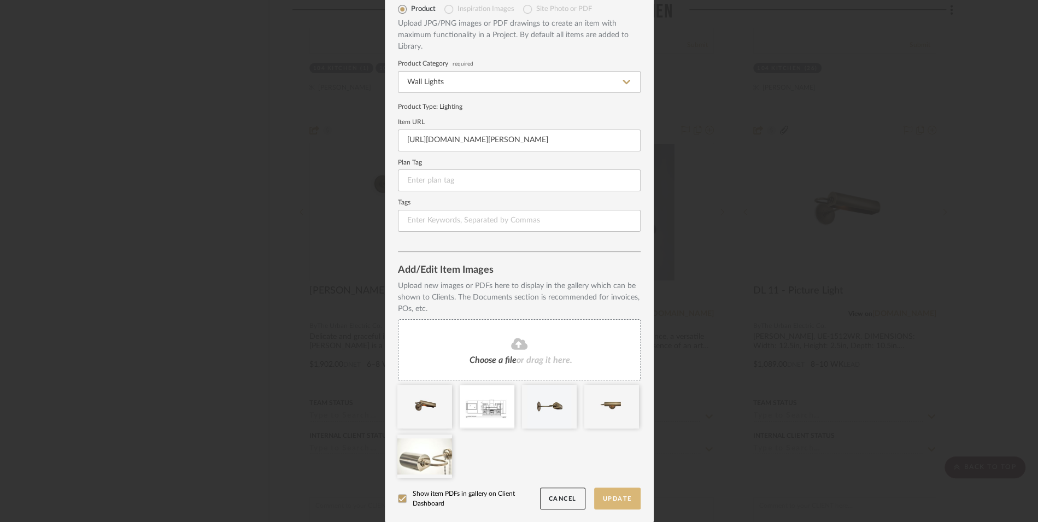
click at [620, 503] on button "Update" at bounding box center [617, 498] width 46 height 22
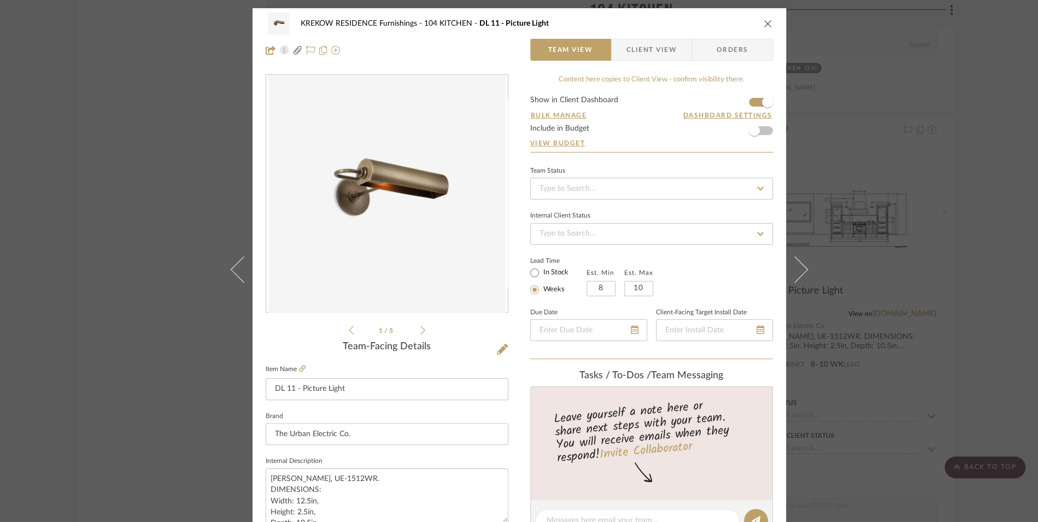
click at [764, 21] on icon "close" at bounding box center [767, 23] width 9 height 9
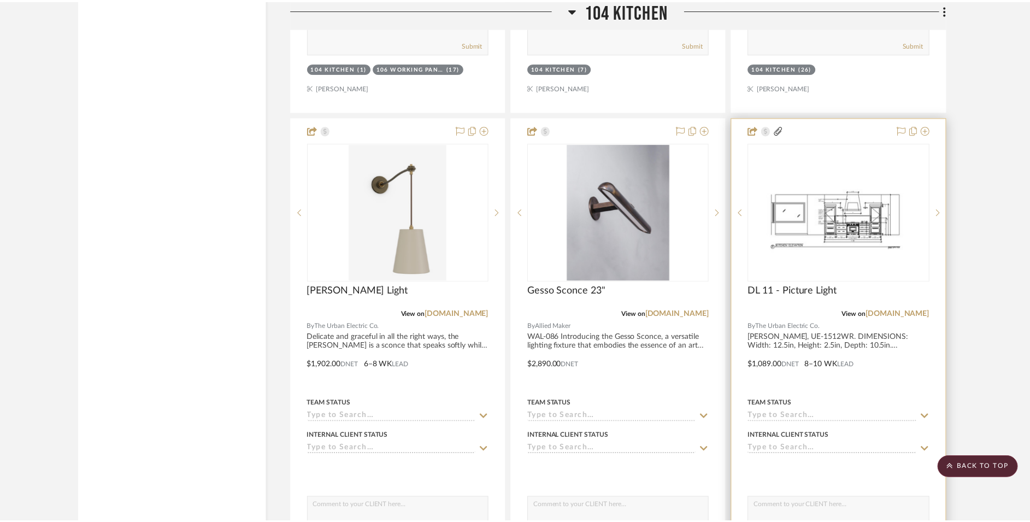
scroll to position [3789, 0]
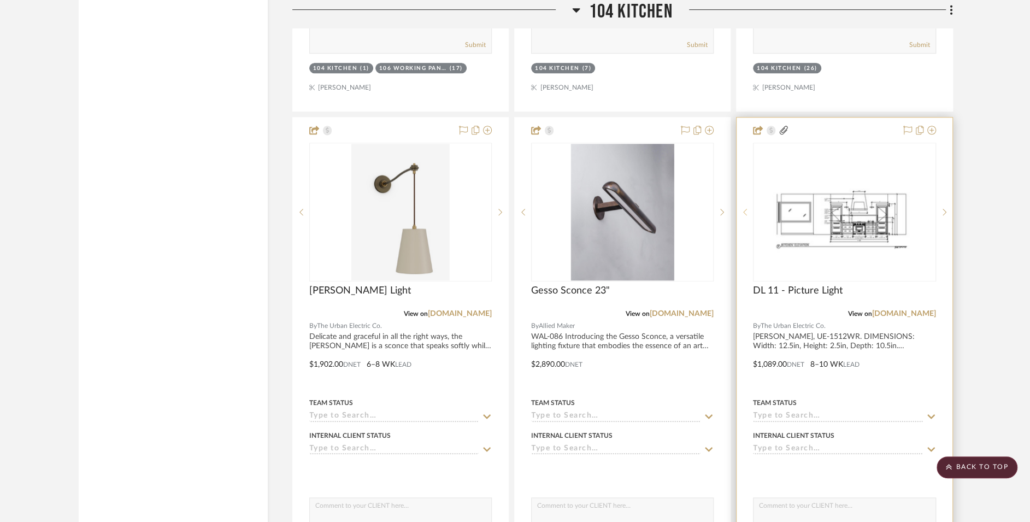
click at [750, 208] on sr-prev-btn at bounding box center [745, 212] width 16 height 8
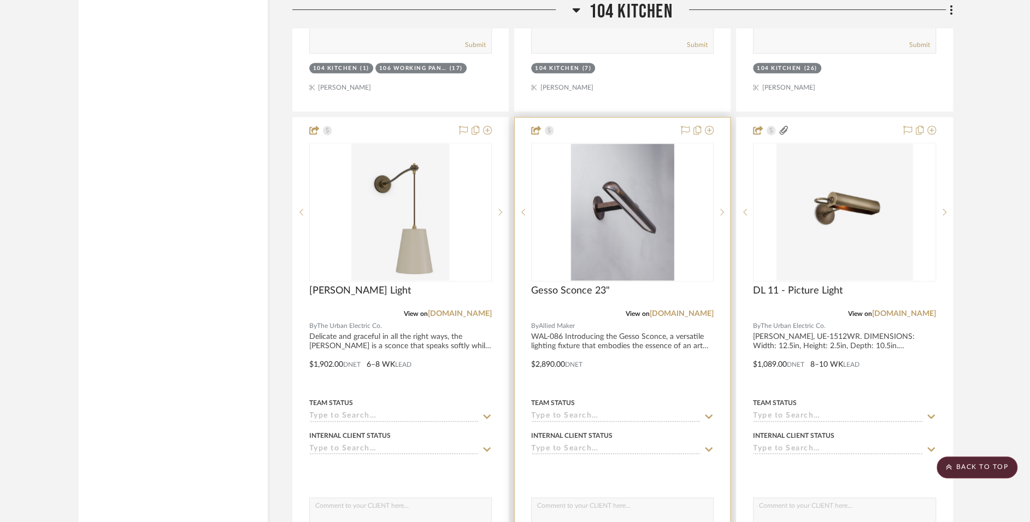
click at [669, 328] on div at bounding box center [622, 356] width 215 height 478
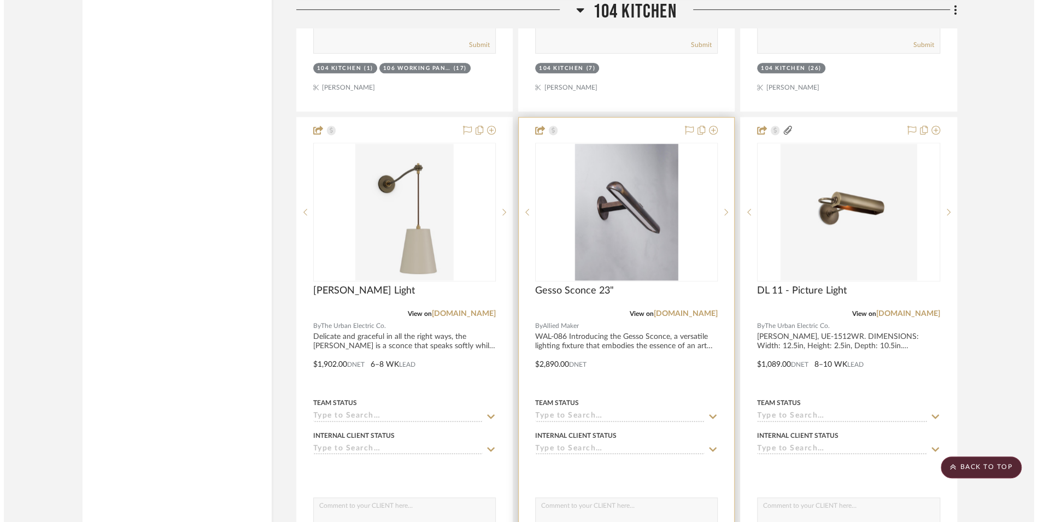
scroll to position [0, 0]
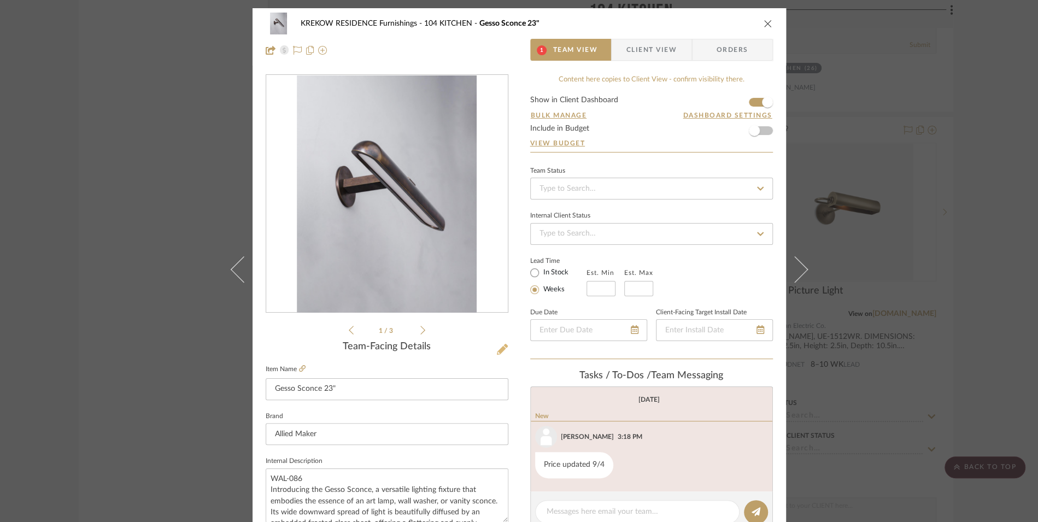
click at [497, 351] on icon at bounding box center [502, 349] width 11 height 11
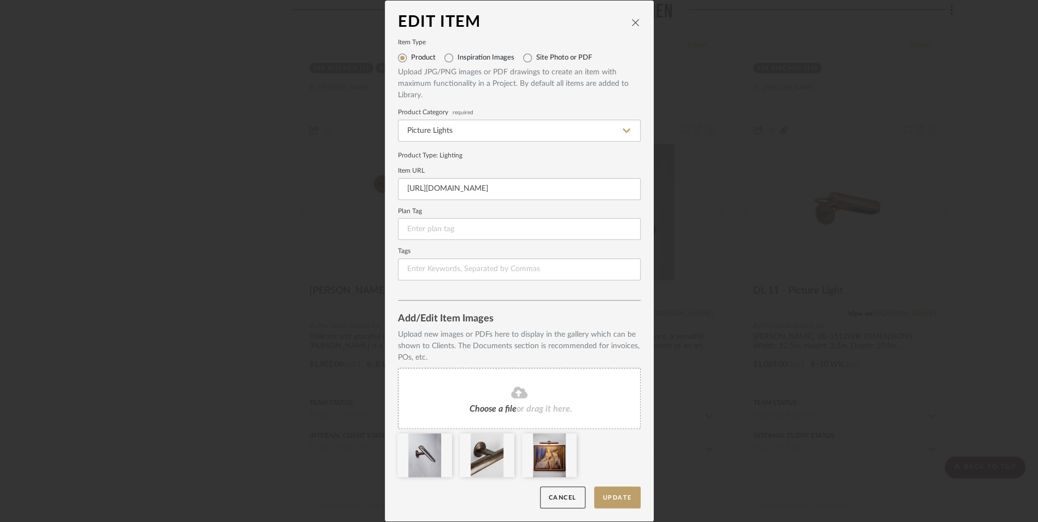
click at [554, 401] on div "Choose a file or drag it here." at bounding box center [519, 398] width 243 height 61
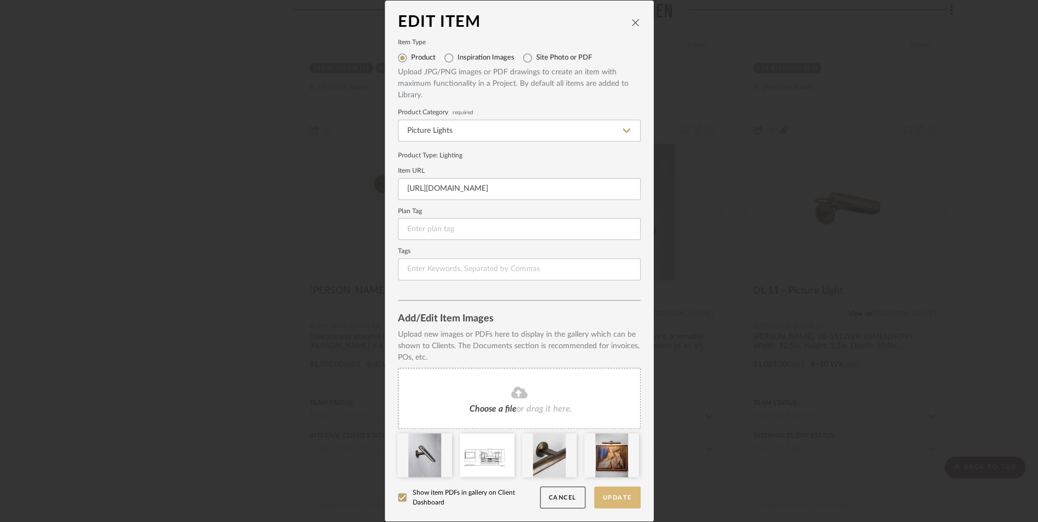
click at [616, 496] on button "Update" at bounding box center [617, 497] width 46 height 22
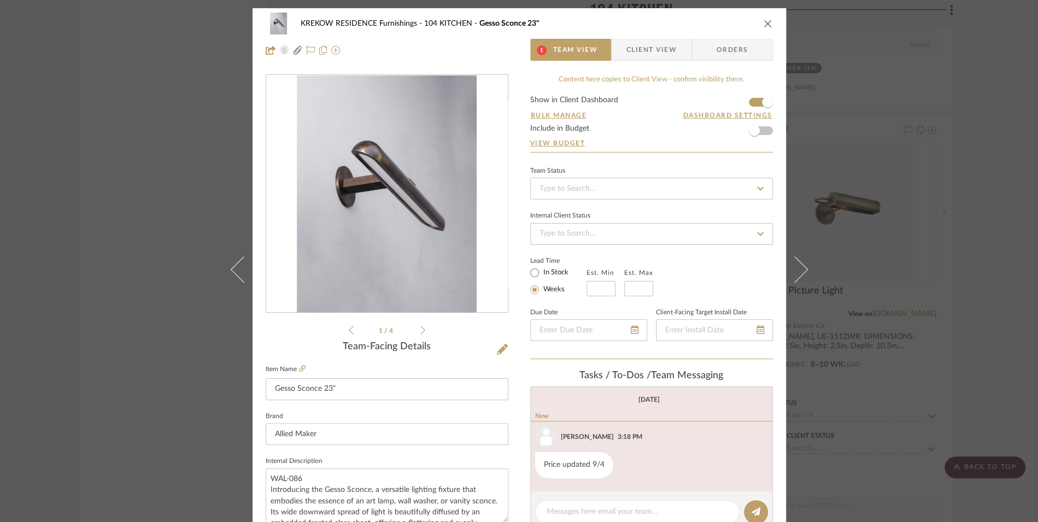
click at [763, 21] on icon "close" at bounding box center [767, 23] width 9 height 9
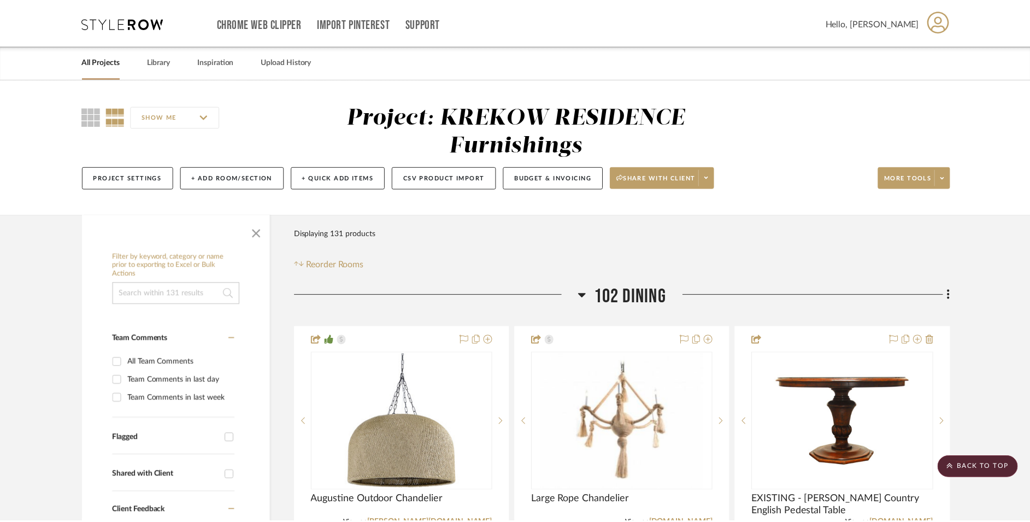
scroll to position [3789, 0]
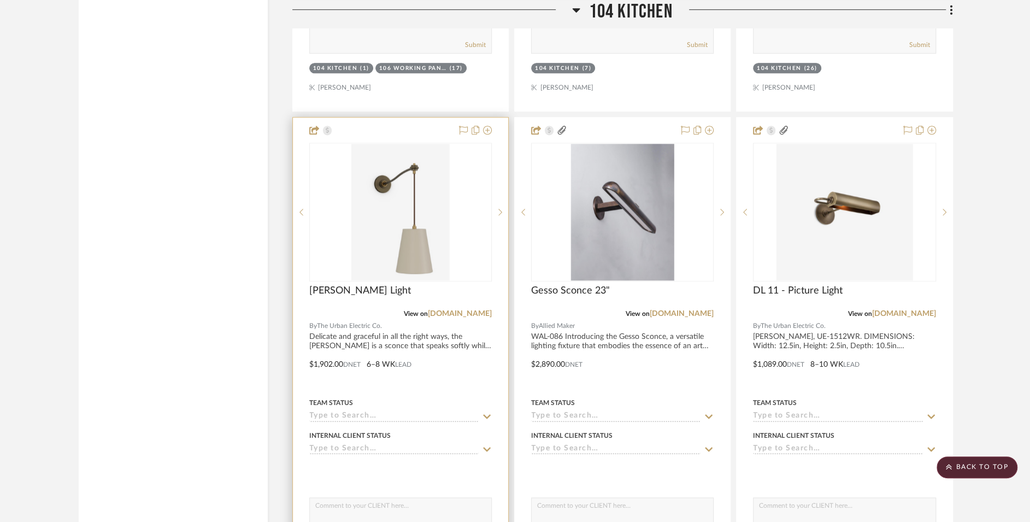
click at [397, 344] on div at bounding box center [400, 356] width 215 height 478
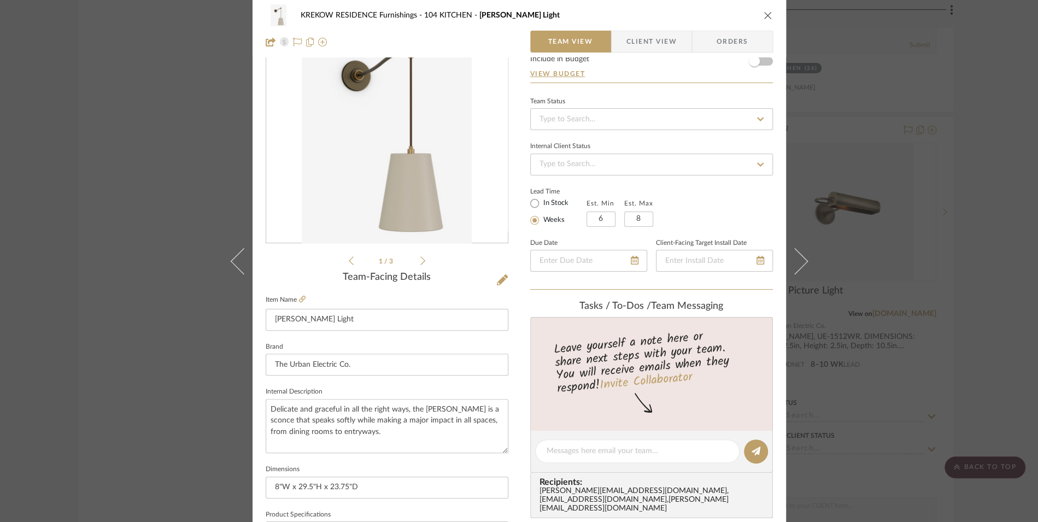
scroll to position [0, 0]
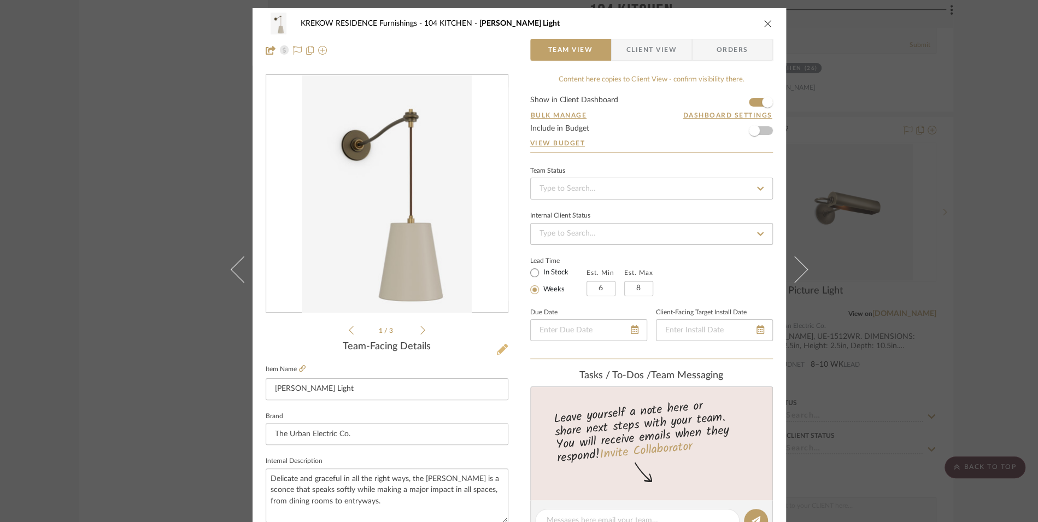
click at [497, 347] on icon at bounding box center [502, 349] width 11 height 11
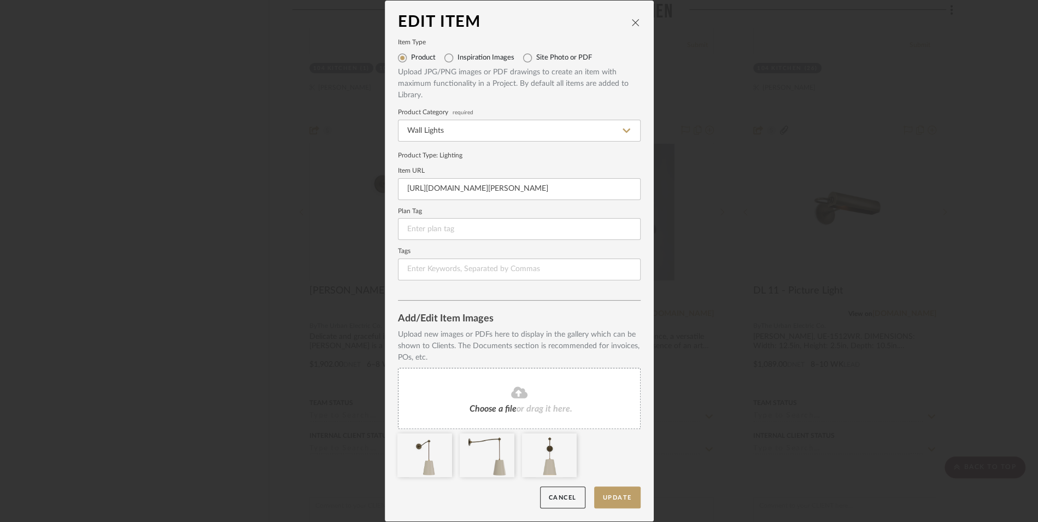
click at [577, 403] on div "Choose a file or drag it here." at bounding box center [519, 398] width 243 height 61
click at [622, 501] on button "Update" at bounding box center [617, 497] width 46 height 22
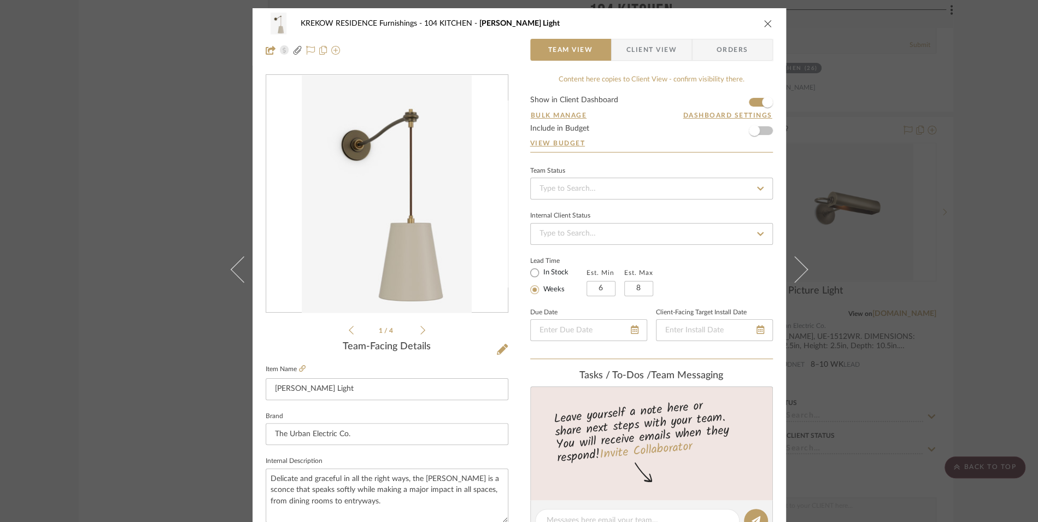
click at [421, 332] on div "2101_KRE...LAYOUT 3.pdf 1 / 4" at bounding box center [387, 205] width 243 height 262
click at [420, 332] on icon at bounding box center [422, 330] width 5 height 10
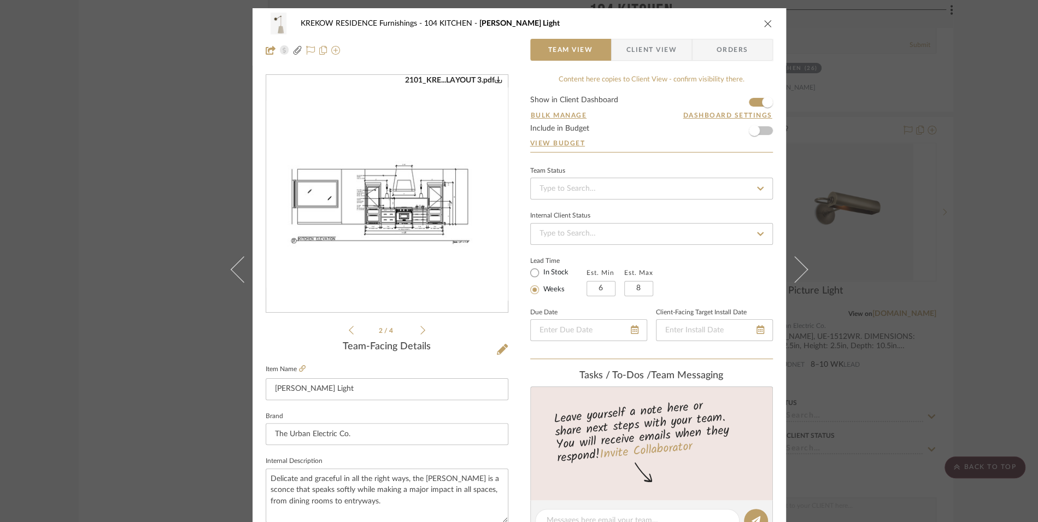
click at [767, 21] on icon "close" at bounding box center [767, 23] width 9 height 9
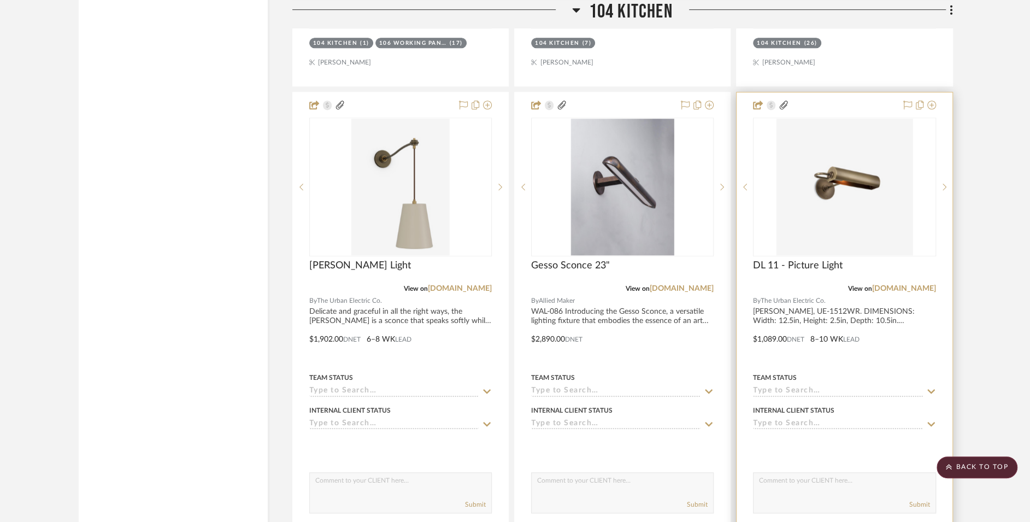
scroll to position [3816, 0]
